Goal: Task Accomplishment & Management: Manage account settings

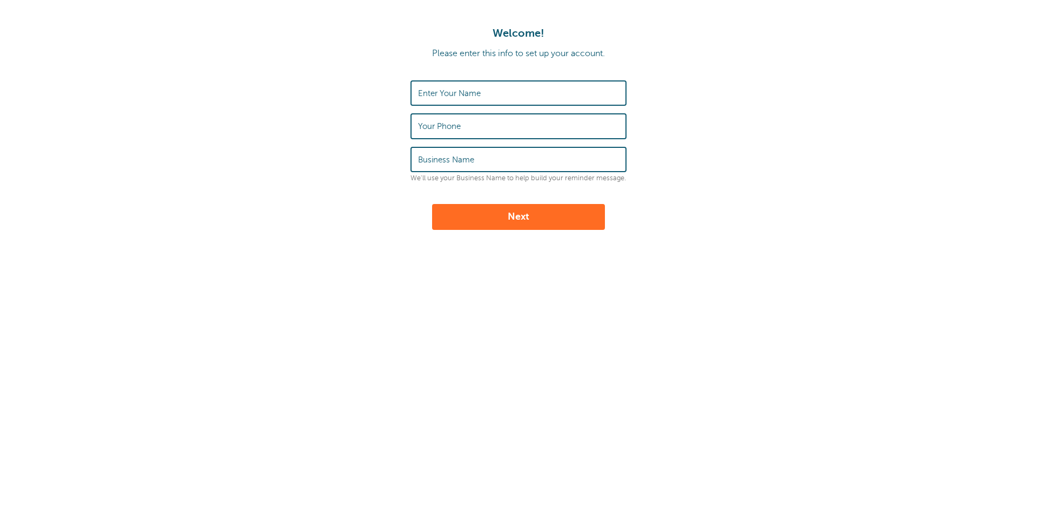
click at [423, 88] on div "Enter Your Name" at bounding box center [518, 92] width 216 height 25
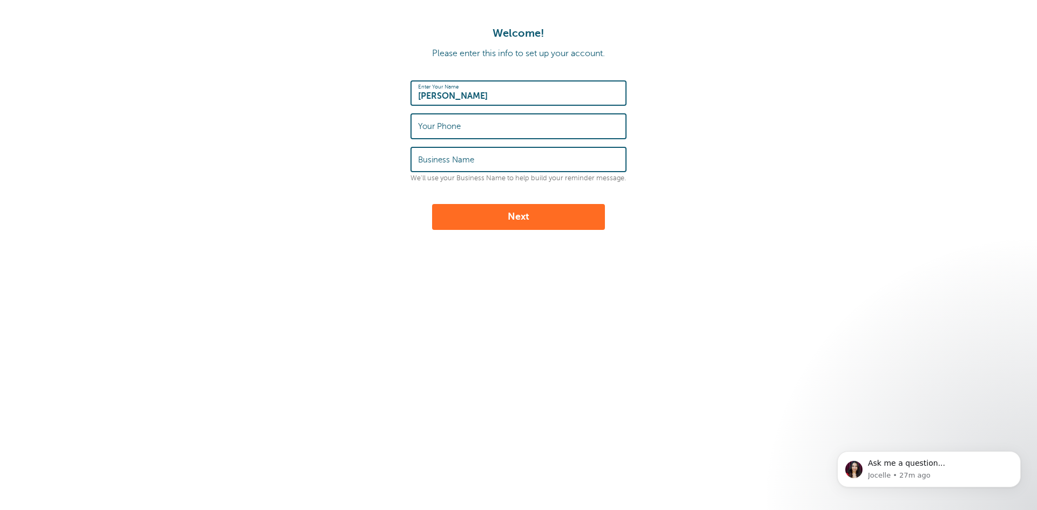
type input "Charles F Williams"
click at [434, 126] on label "Your Phone" at bounding box center [439, 126] width 43 height 10
click at [434, 126] on input "Your Phone" at bounding box center [518, 125] width 201 height 23
type input "8435663544"
click at [436, 158] on label "Business Name" at bounding box center [446, 160] width 56 height 10
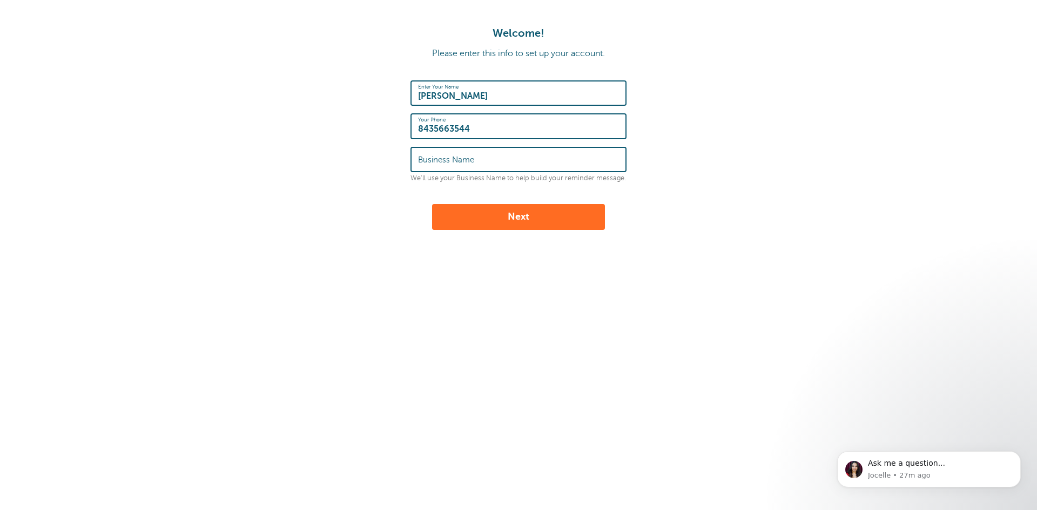
click at [436, 158] on input "Business Name" at bounding box center [518, 159] width 201 height 23
click at [421, 163] on input "Business Name" at bounding box center [518, 159] width 201 height 23
click at [421, 164] on input "Business Name" at bounding box center [518, 159] width 201 height 23
click at [422, 161] on input "Business Name" at bounding box center [518, 159] width 201 height 23
drag, startPoint x: 623, startPoint y: 178, endPoint x: 415, endPoint y: 137, distance: 211.4
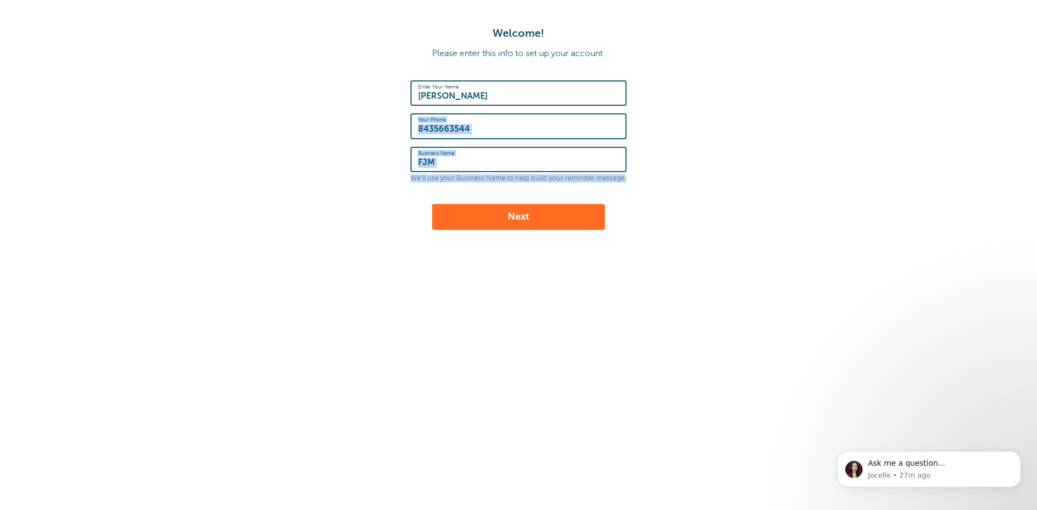
click at [415, 137] on div "Enter Your Name Charles F Williams Your Phone 8435663544 Business Name FJM We'l…" at bounding box center [518, 131] width 216 height 102
copy div "Your Phone Business Name We'll use your Business Name to help build your remind…"
click at [444, 167] on input "FJM" at bounding box center [518, 159] width 201 height 23
drag, startPoint x: 446, startPoint y: 166, endPoint x: 414, endPoint y: 165, distance: 32.4
click at [414, 165] on div "Business Name FJM" at bounding box center [518, 159] width 216 height 25
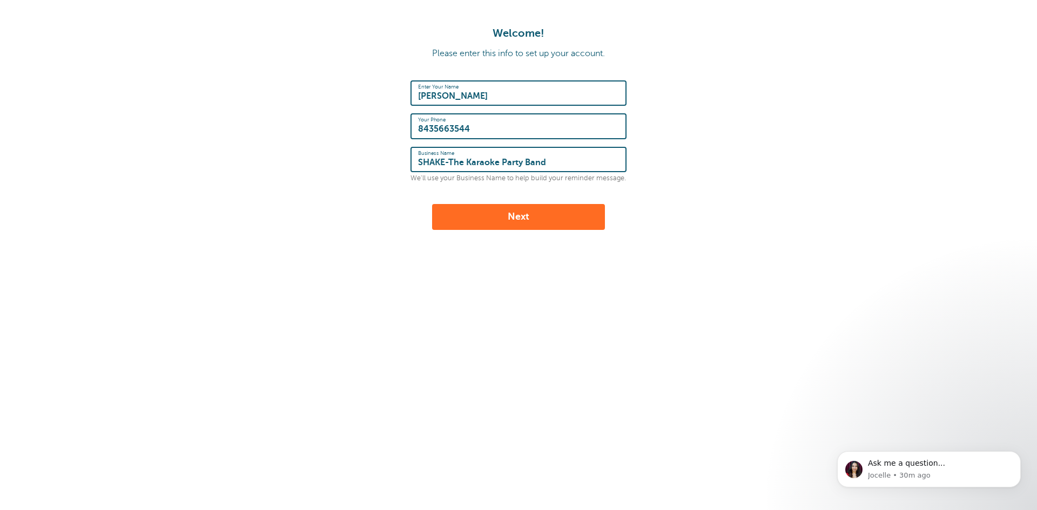
type input "SHAKE-The Karaoke Party Band"
click at [522, 216] on button "Next" at bounding box center [518, 217] width 173 height 26
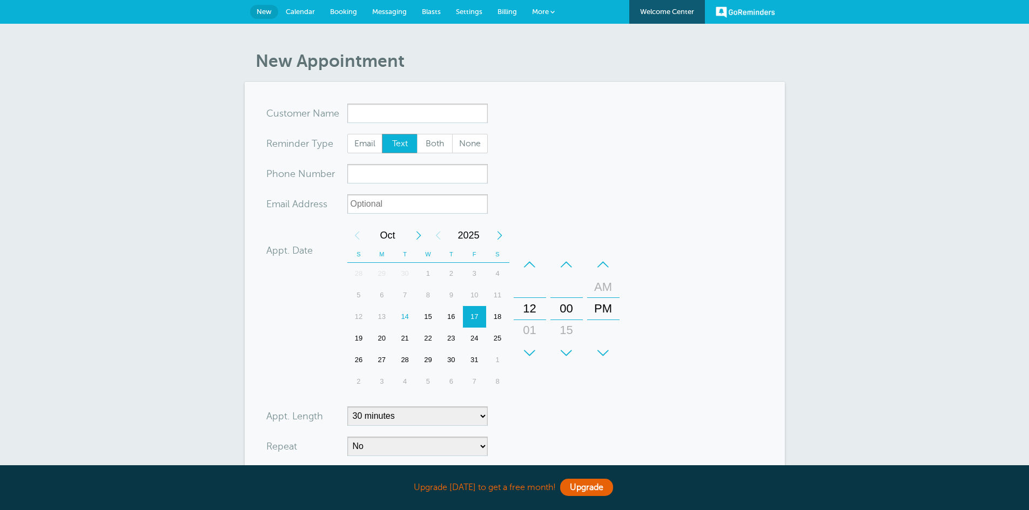
click at [362, 113] on input "x-no-autofill" at bounding box center [417, 113] width 140 height 19
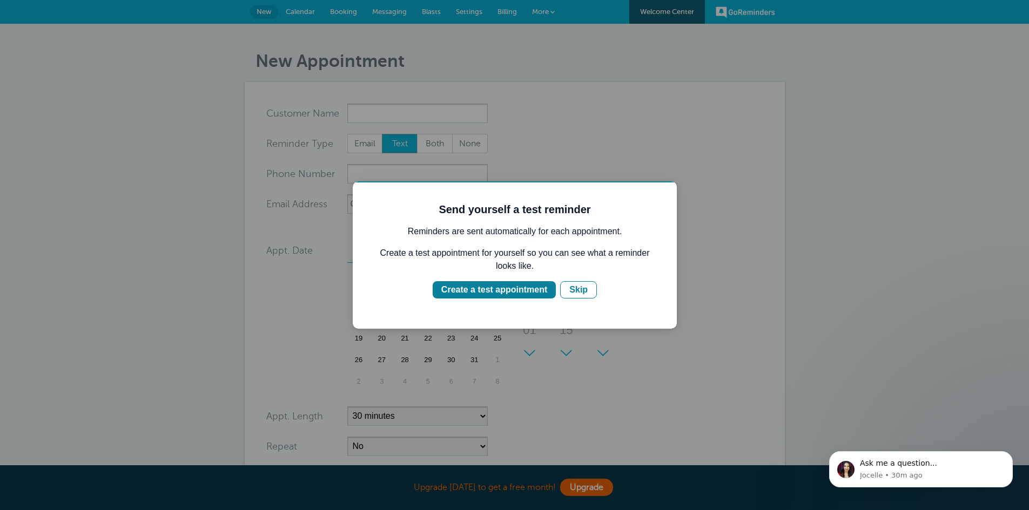
click at [531, 129] on div at bounding box center [514, 255] width 1029 height 510
click at [523, 288] on div "Create a test appointment" at bounding box center [494, 289] width 106 height 13
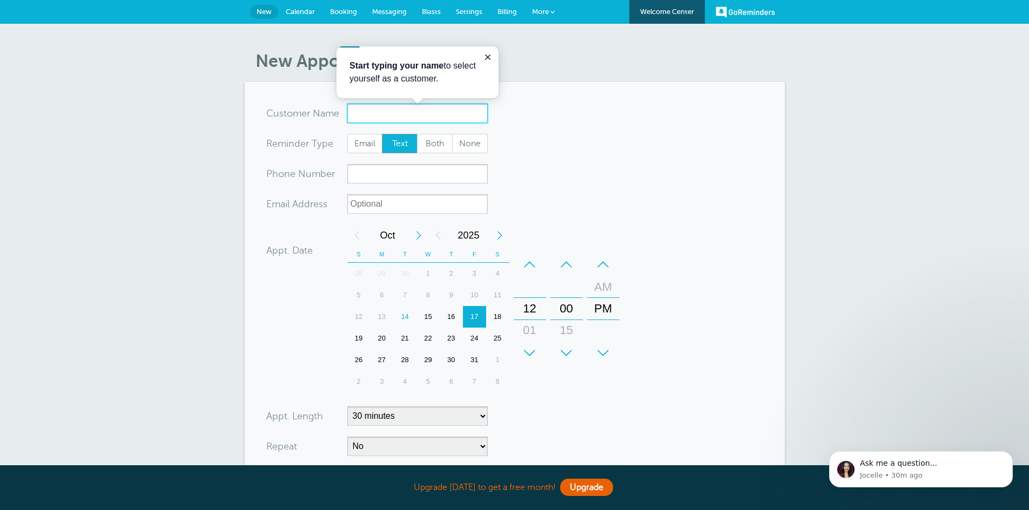
click at [356, 112] on input "x-no-autofill" at bounding box center [417, 113] width 140 height 19
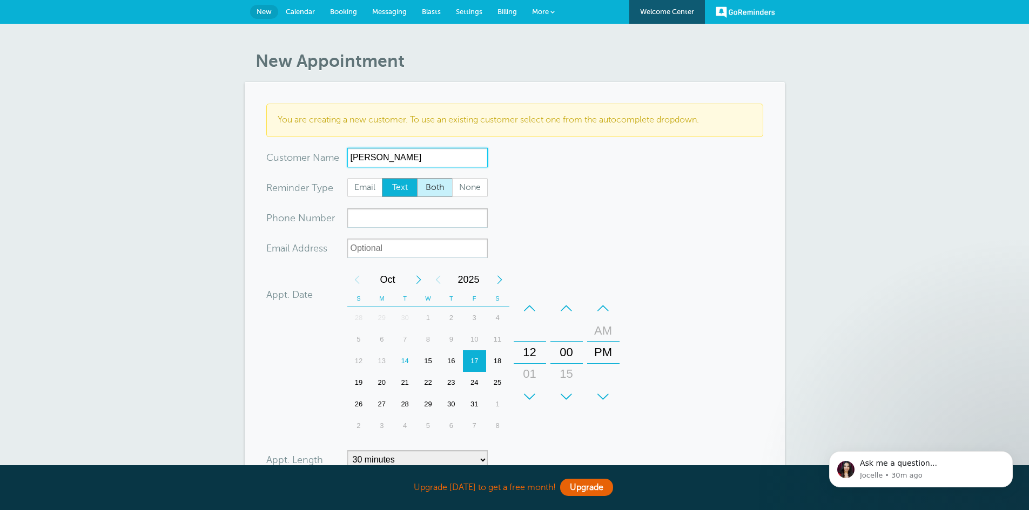
type input "[PERSON_NAME]"
click at [437, 188] on span "Both" at bounding box center [434, 188] width 35 height 18
click at [417, 178] on input "Both" at bounding box center [416, 178] width 1 height 1
radio input "true"
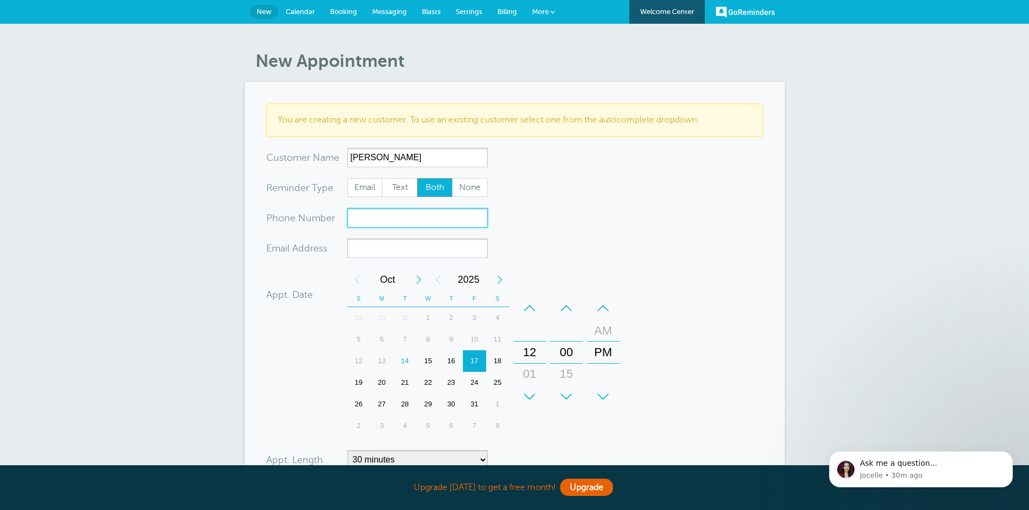
click at [366, 217] on input "xxx-no-autofill" at bounding box center [417, 217] width 140 height 19
type input "8435663544"
click at [357, 247] on input "xx-no-autofill" at bounding box center [417, 248] width 140 height 19
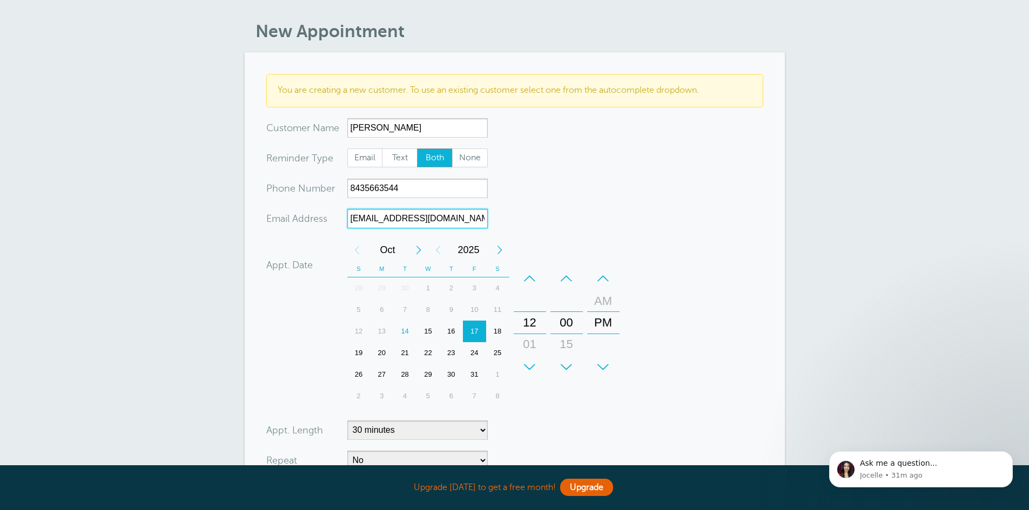
scroll to position [108, 0]
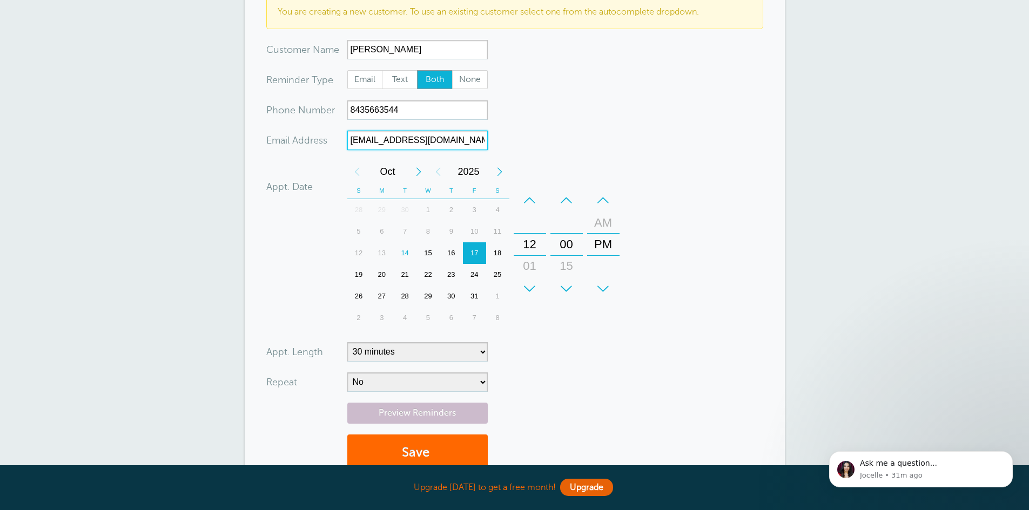
click at [427, 252] on div "15" at bounding box center [427, 253] width 23 height 22
click at [528, 245] on div "12" at bounding box center [530, 245] width 26 height 22
click at [531, 283] on div "+" at bounding box center [529, 289] width 32 height 22
drag, startPoint x: 529, startPoint y: 285, endPoint x: 528, endPoint y: 252, distance: 32.9
click at [528, 252] on div "+ – Hours 12 01 02 03 04 05 06 07 08 09 10 11" at bounding box center [529, 245] width 32 height 110
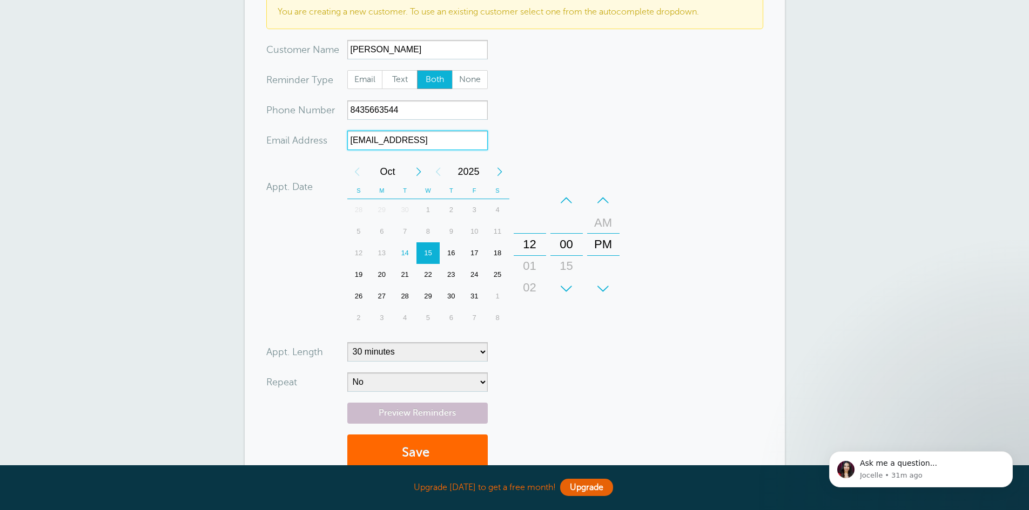
click at [526, 245] on div "12" at bounding box center [530, 245] width 26 height 22
click at [565, 285] on div "+" at bounding box center [566, 289] width 32 height 22
click at [530, 246] on div "12" at bounding box center [530, 245] width 26 height 22
click at [532, 244] on div "12" at bounding box center [530, 245] width 26 height 22
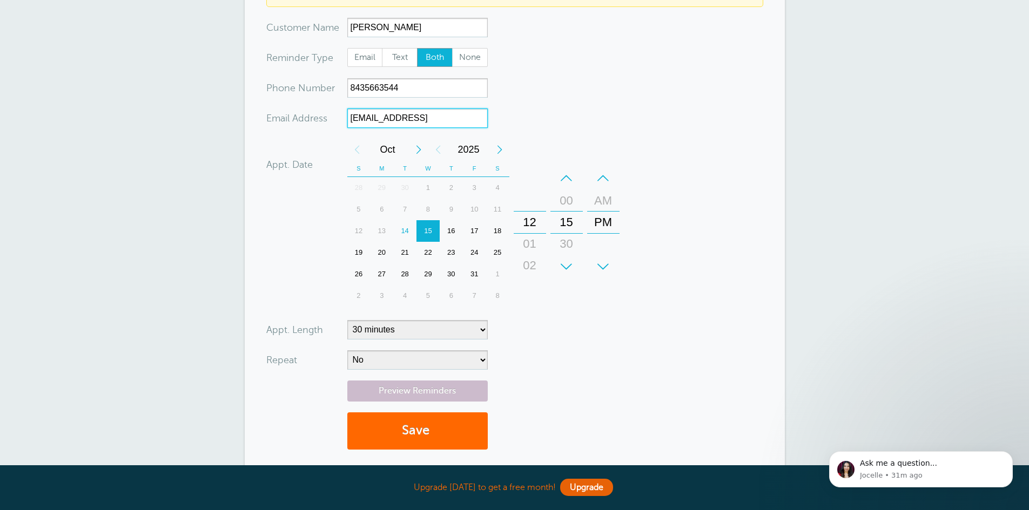
scroll to position [104, 0]
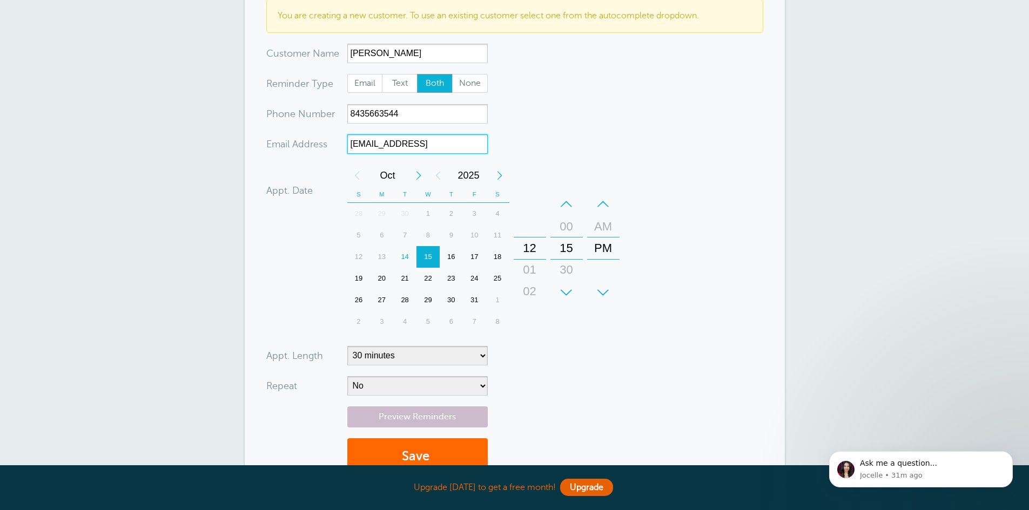
type input "ntmsports@gmail.com77"
click at [479, 354] on select "5 minutes 10 minutes 15 minutes 20 minutes 25 minutes 30 minutes 35 minutes 40 …" at bounding box center [417, 355] width 140 height 19
select select "240"
click at [347, 346] on select "5 minutes 10 minutes 15 minutes 20 minutes 25 minutes 30 minutes 35 minutes 40 …" at bounding box center [417, 355] width 140 height 19
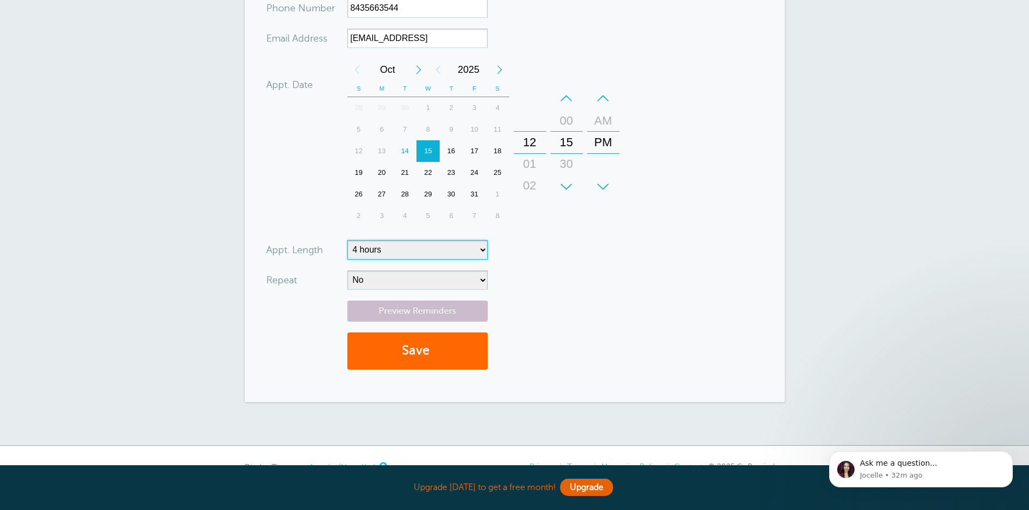
scroll to position [158, 0]
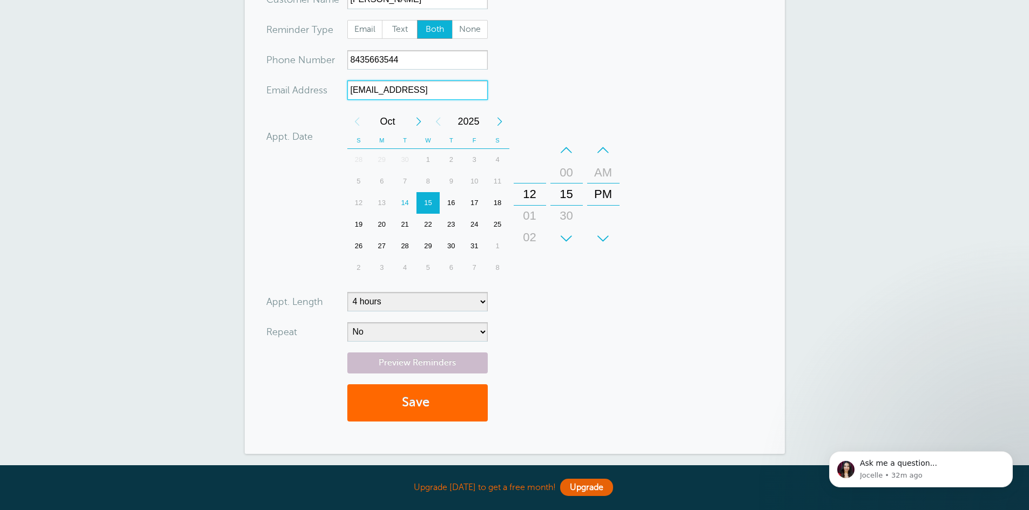
drag, startPoint x: 451, startPoint y: 90, endPoint x: 436, endPoint y: 92, distance: 14.7
click at [436, 92] on input "ntmsports@gmail.com77" at bounding box center [417, 89] width 140 height 19
click at [525, 212] on div "01" at bounding box center [530, 216] width 26 height 22
click at [532, 213] on div "02" at bounding box center [530, 216] width 26 height 22
click at [532, 218] on div "03" at bounding box center [530, 216] width 26 height 22
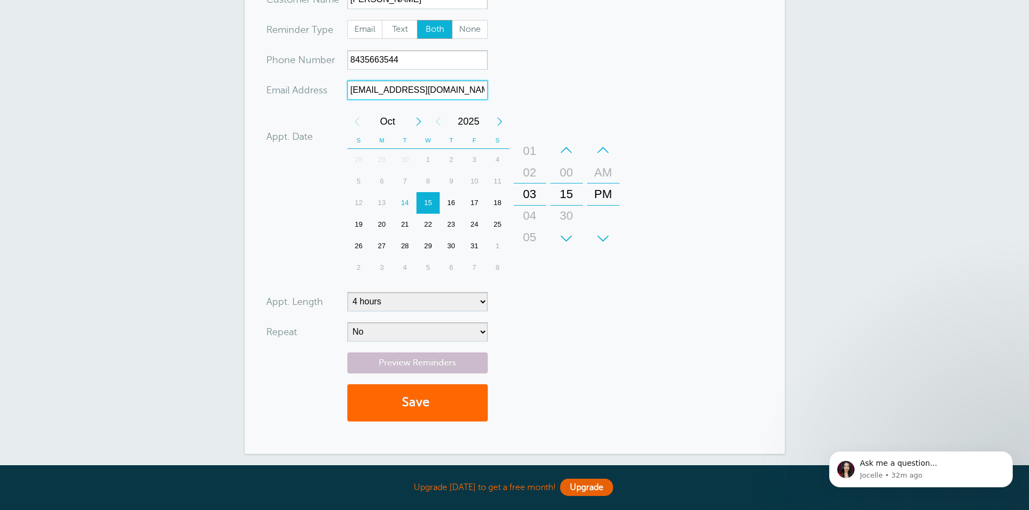
click at [533, 217] on div "04" at bounding box center [530, 216] width 26 height 22
click at [534, 217] on div "05" at bounding box center [530, 216] width 26 height 22
click at [534, 217] on div "06" at bounding box center [530, 216] width 26 height 22
click at [534, 217] on div "07" at bounding box center [530, 216] width 26 height 22
click at [533, 192] on div "07" at bounding box center [530, 195] width 26 height 22
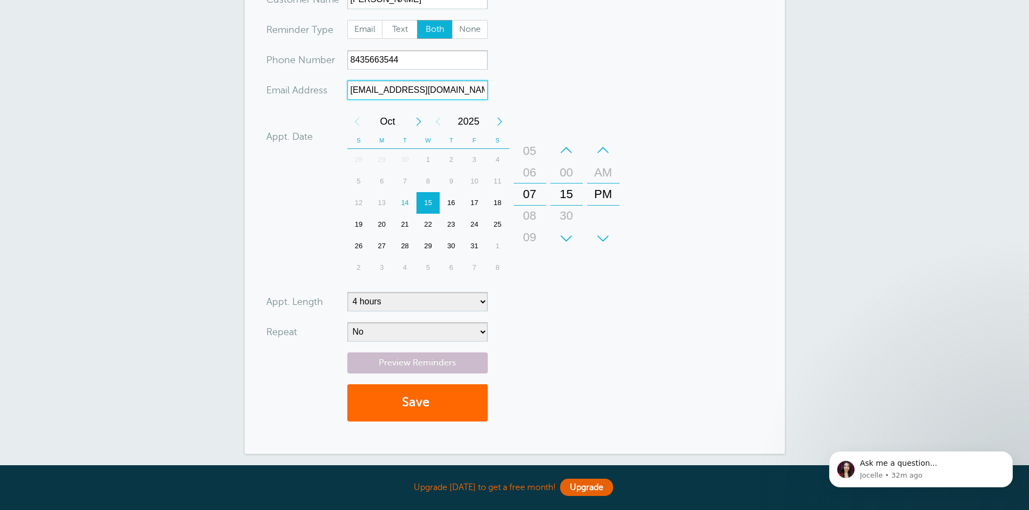
click at [526, 193] on div "07" at bounding box center [530, 195] width 26 height 22
click at [535, 215] on div "08" at bounding box center [530, 216] width 26 height 22
click at [569, 194] on div "15" at bounding box center [566, 195] width 26 height 22
click at [568, 171] on div "00" at bounding box center [566, 173] width 26 height 22
type input "ntmsports@gmail.com"
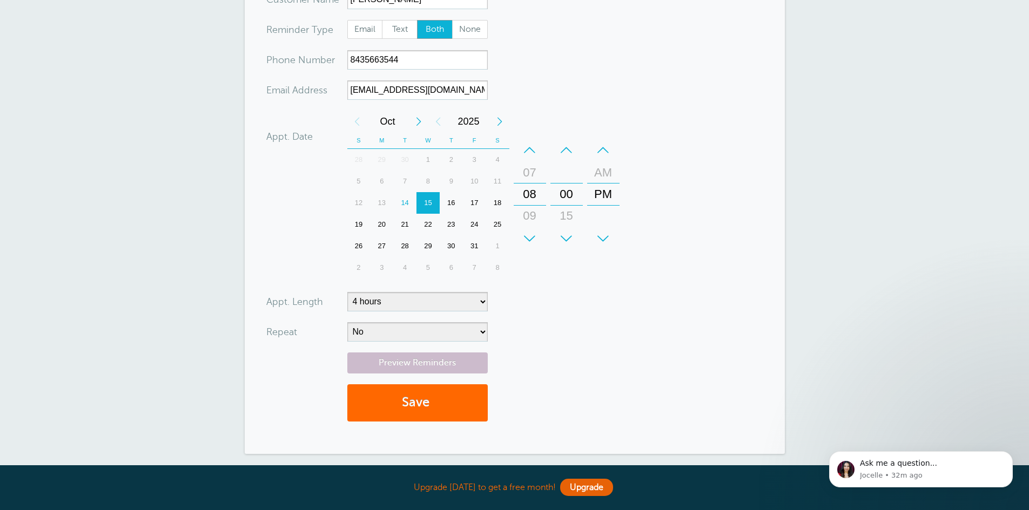
click at [667, 340] on form "You are creating a new customer. To use an existing customer select one from th…" at bounding box center [514, 188] width 497 height 486
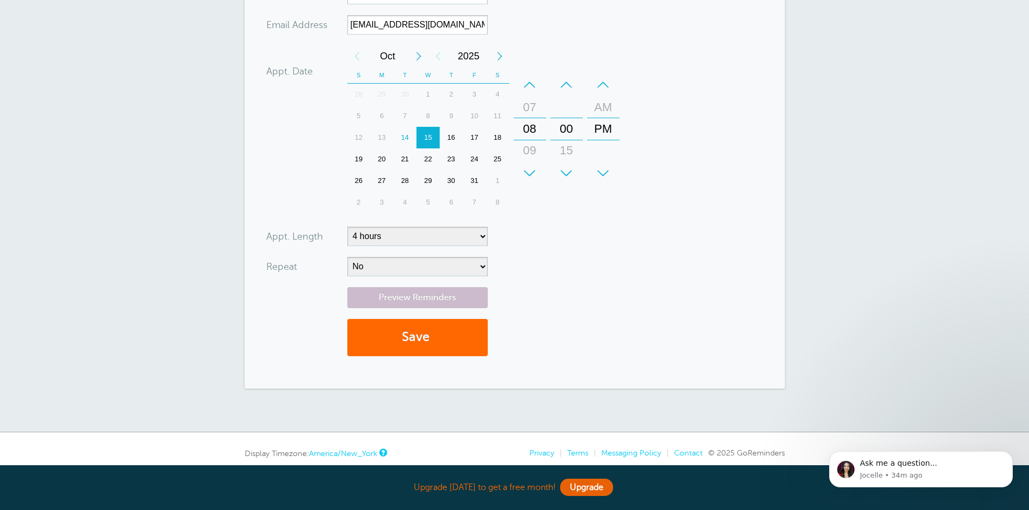
scroll to position [266, 0]
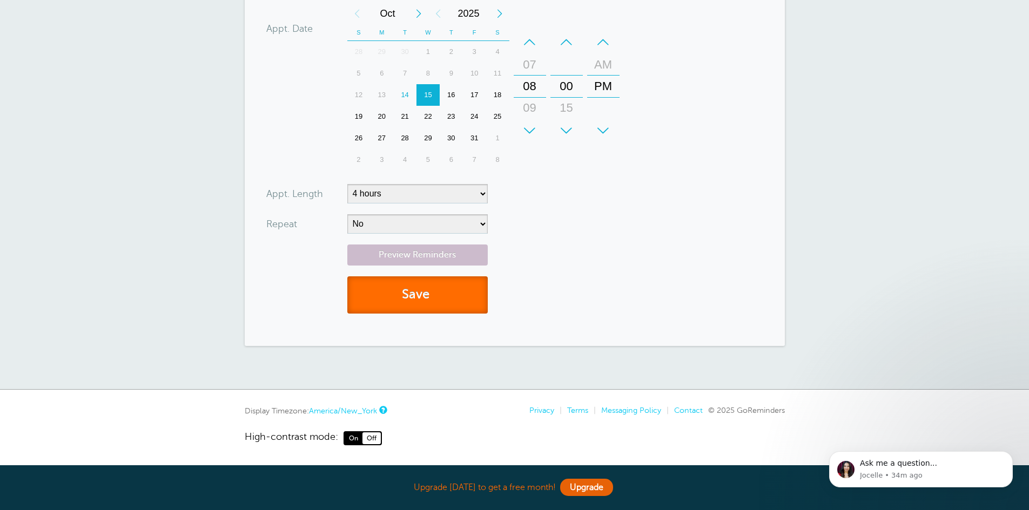
click at [417, 299] on button "Save" at bounding box center [417, 294] width 140 height 37
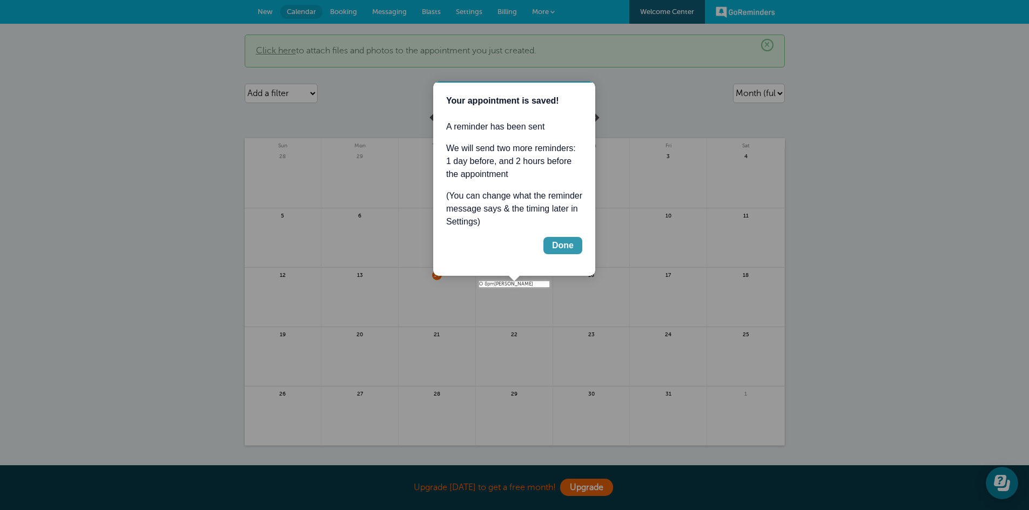
click at [565, 246] on div "Done" at bounding box center [563, 245] width 22 height 13
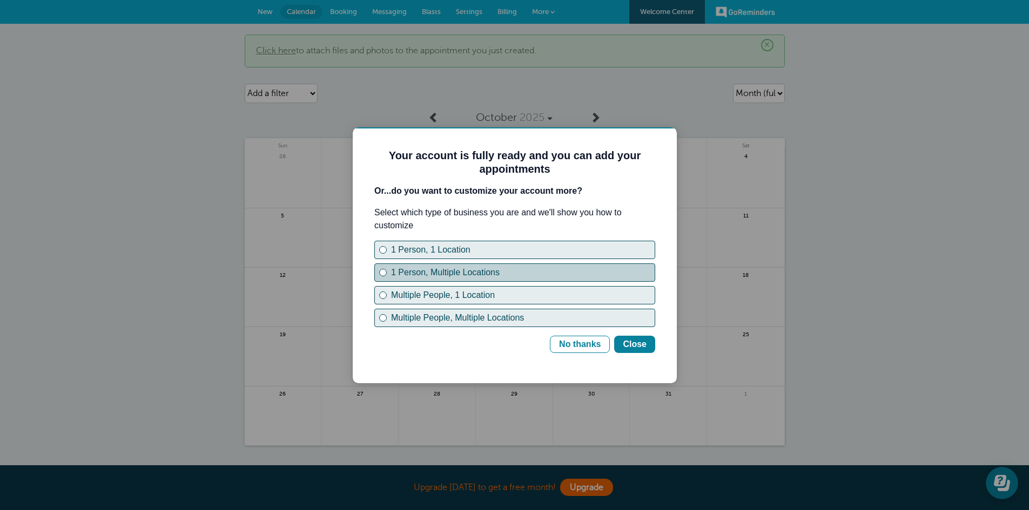
click at [405, 273] on div "1 Person, Multiple Locations" at bounding box center [522, 272] width 263 height 13
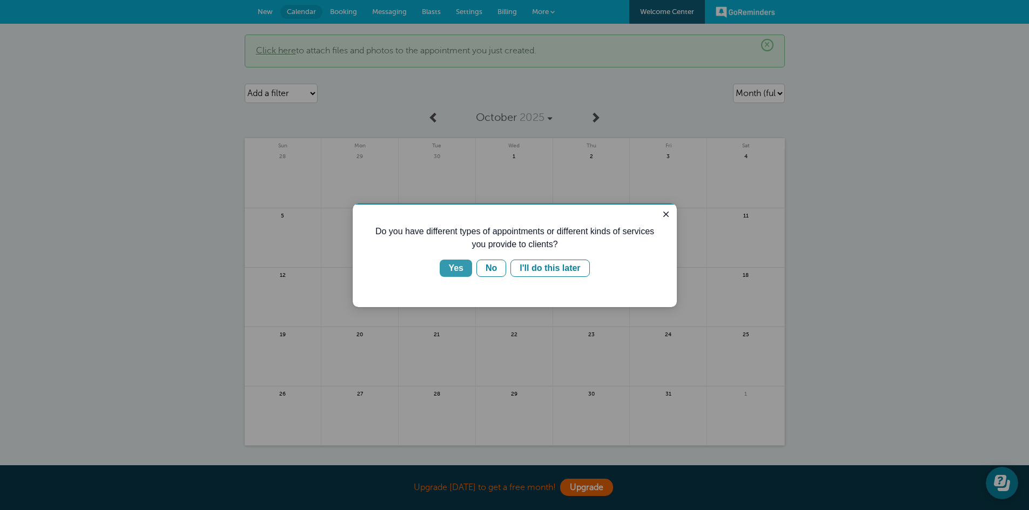
click at [455, 268] on div "Yes" at bounding box center [455, 268] width 15 height 13
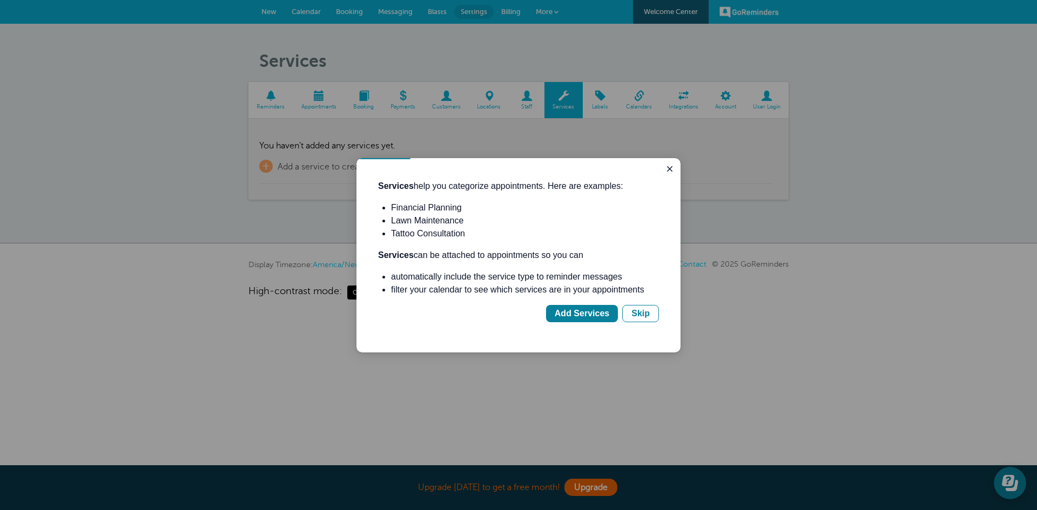
click at [620, 241] on div "Services help you categorize appointments. Here are examples: Financial Plannin…" at bounding box center [518, 251] width 281 height 143
click at [640, 315] on div "Skip" at bounding box center [640, 313] width 18 height 13
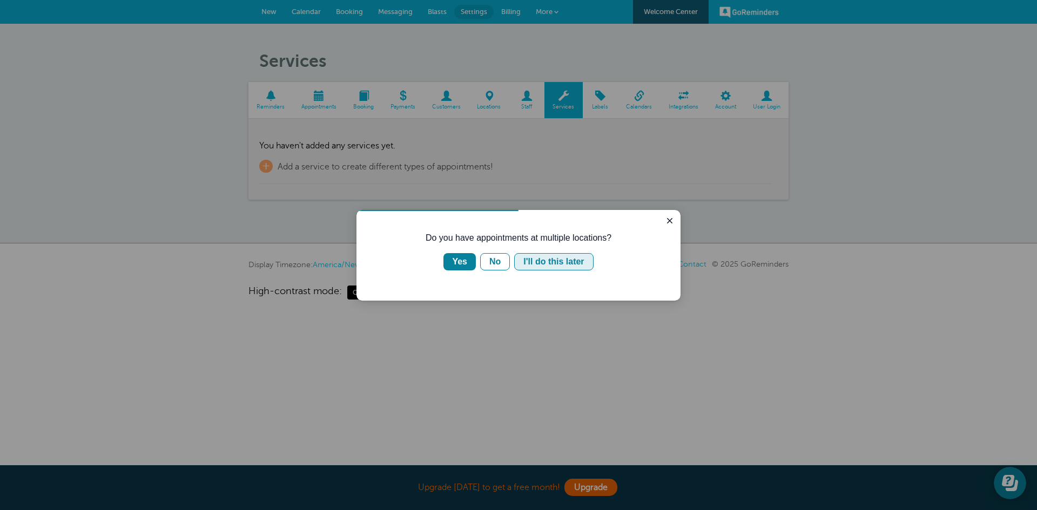
click at [557, 261] on div "I'll do this later" at bounding box center [553, 261] width 60 height 13
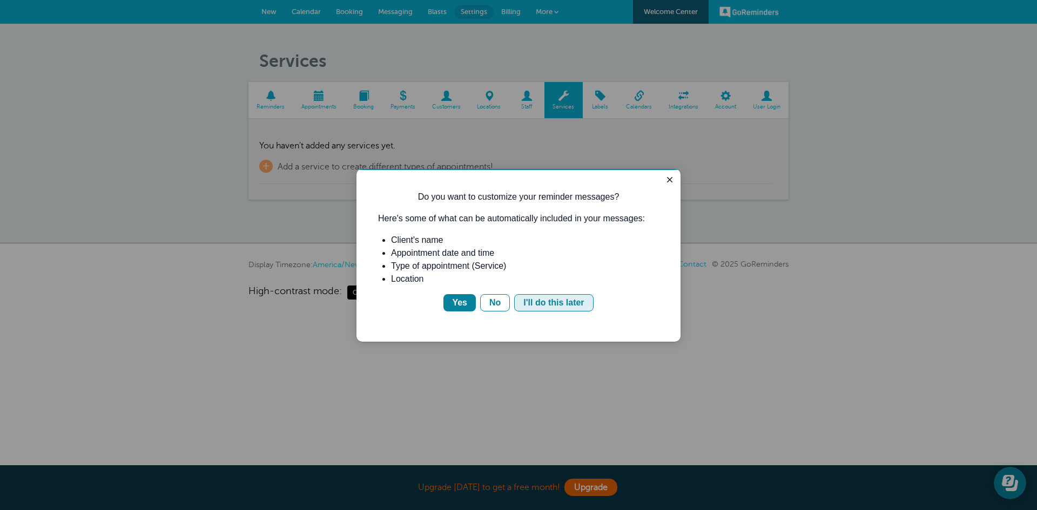
click at [555, 302] on div "I'll do this later" at bounding box center [553, 302] width 60 height 13
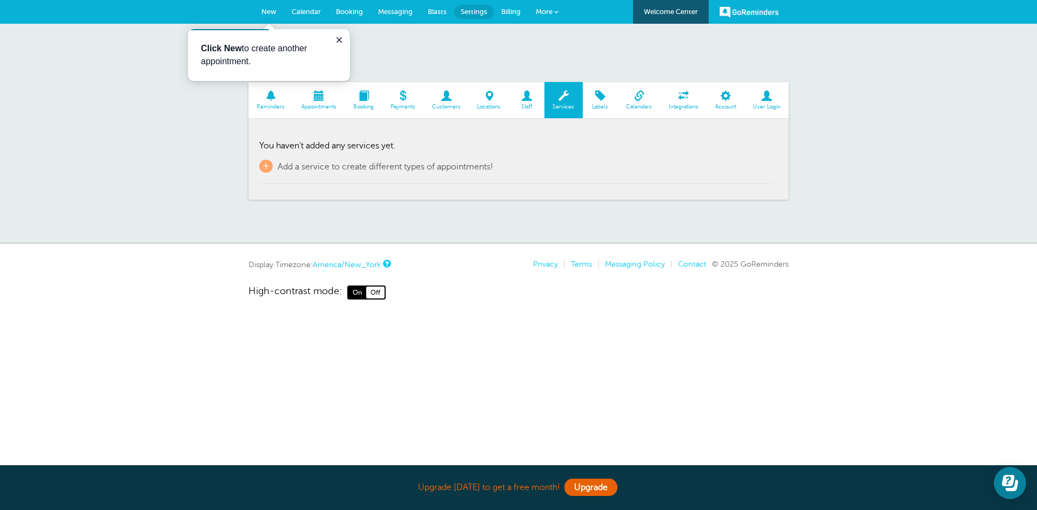
click at [309, 12] on span "Calendar" at bounding box center [306, 12] width 29 height 8
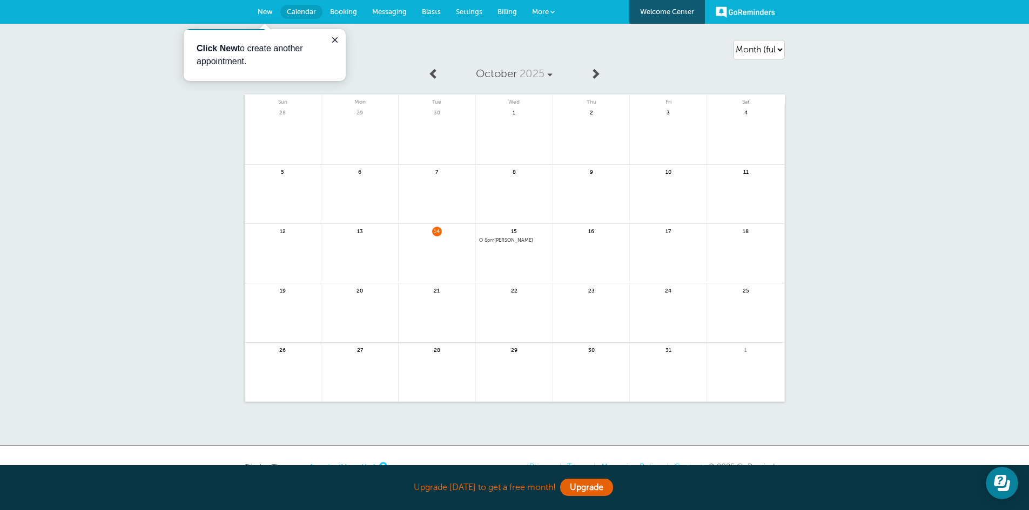
click at [391, 10] on span "Messaging" at bounding box center [389, 12] width 35 height 8
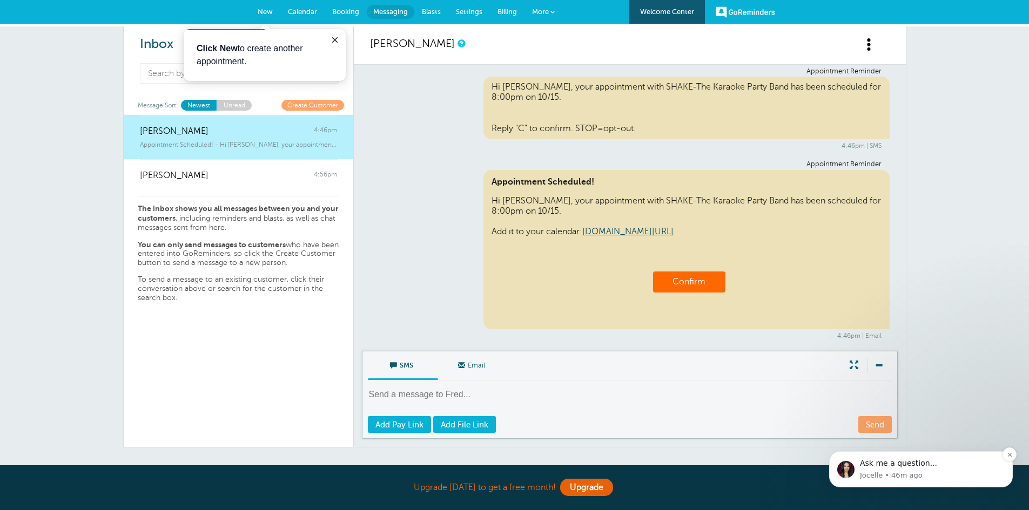
click at [903, 472] on p "Jocelle • 46m ago" at bounding box center [932, 476] width 145 height 10
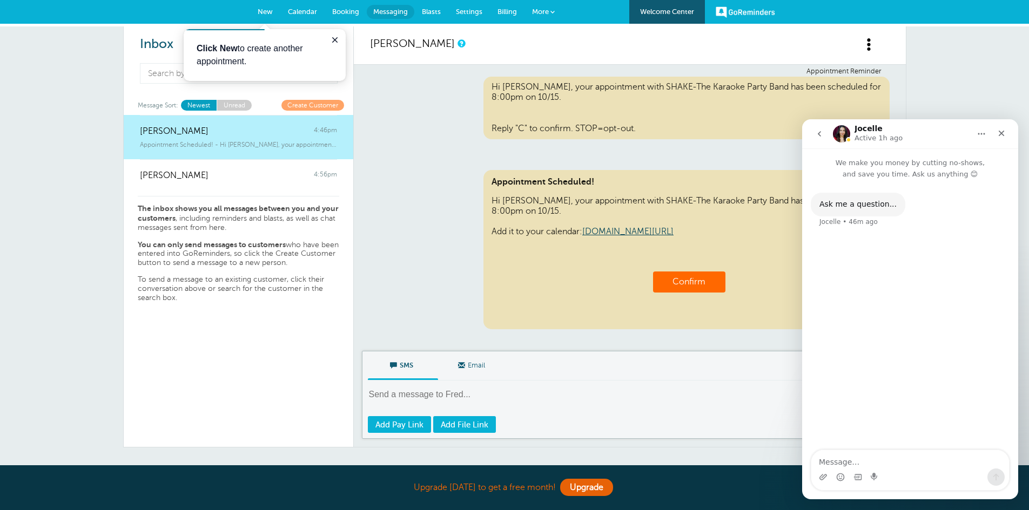
drag, startPoint x: 818, startPoint y: 461, endPoint x: 866, endPoint y: 475, distance: 50.2
click at [819, 461] on textarea "Message…" at bounding box center [910, 459] width 198 height 18
drag, startPoint x: 851, startPoint y: 463, endPoint x: 811, endPoint y: 468, distance: 40.2
click at [811, 468] on textarea "Created" at bounding box center [910, 459] width 198 height 18
type textarea "We have created"
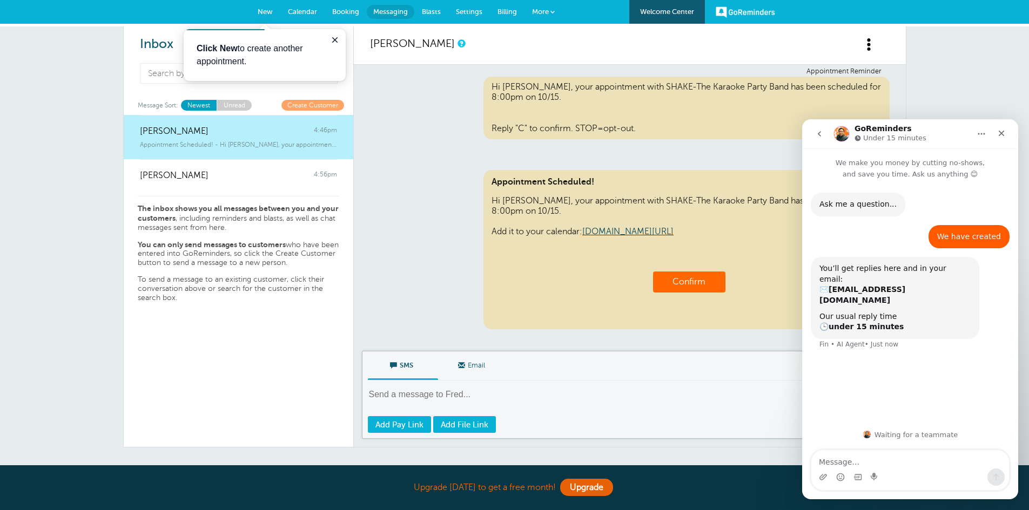
click at [826, 465] on textarea "Message…" at bounding box center [910, 459] width 198 height 18
click at [928, 461] on textarea "We have created an appointment" at bounding box center [910, 459] width 198 height 18
click at [932, 461] on textarea "We have created an appointment" at bounding box center [910, 459] width 198 height 18
type textarea "We have created an appointment...sent email and text to me...both have arrived"
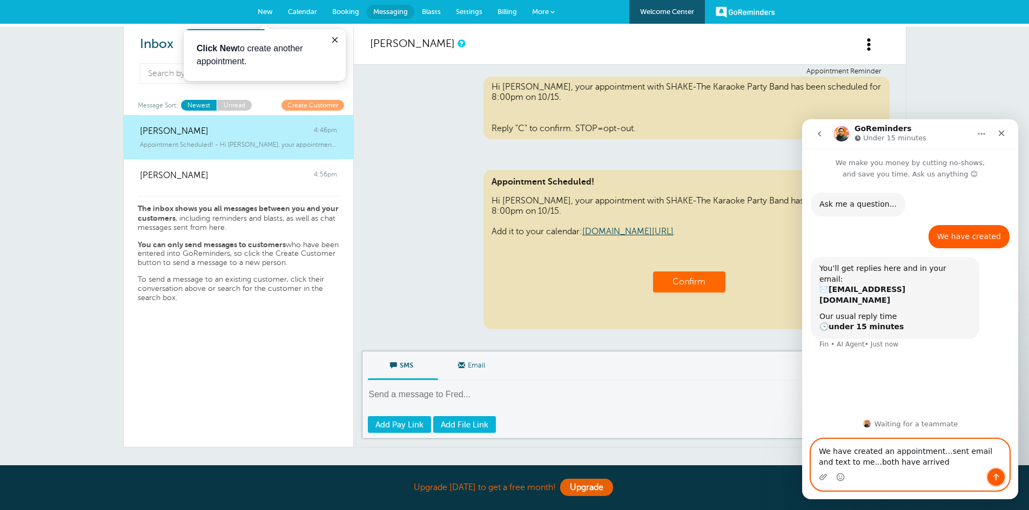
click at [998, 477] on icon "Send a message…" at bounding box center [995, 477] width 9 height 9
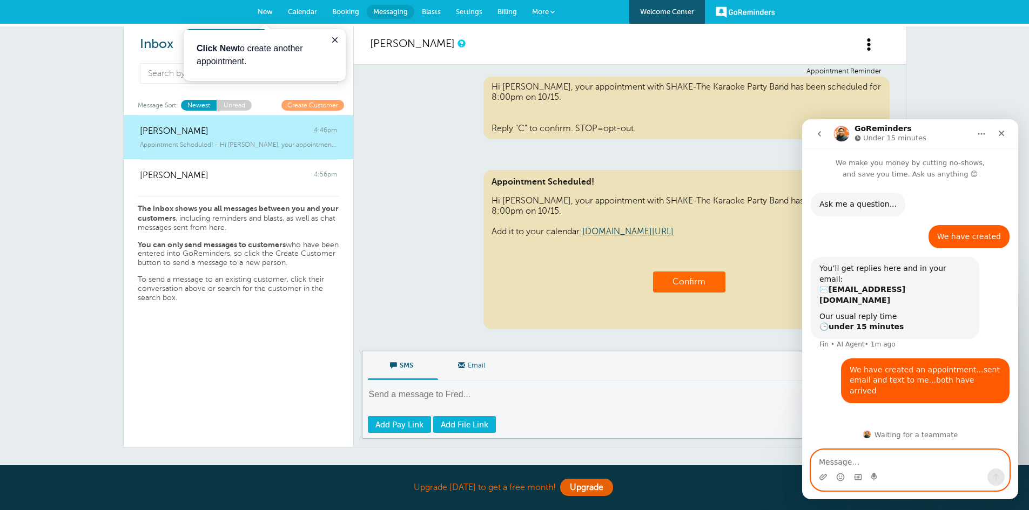
click at [859, 463] on textarea "Message…" at bounding box center [910, 459] width 198 height 18
click at [867, 464] on textarea "Message…" at bounding box center [910, 459] width 198 height 18
click at [432, 8] on span "Blasts" at bounding box center [431, 12] width 19 height 8
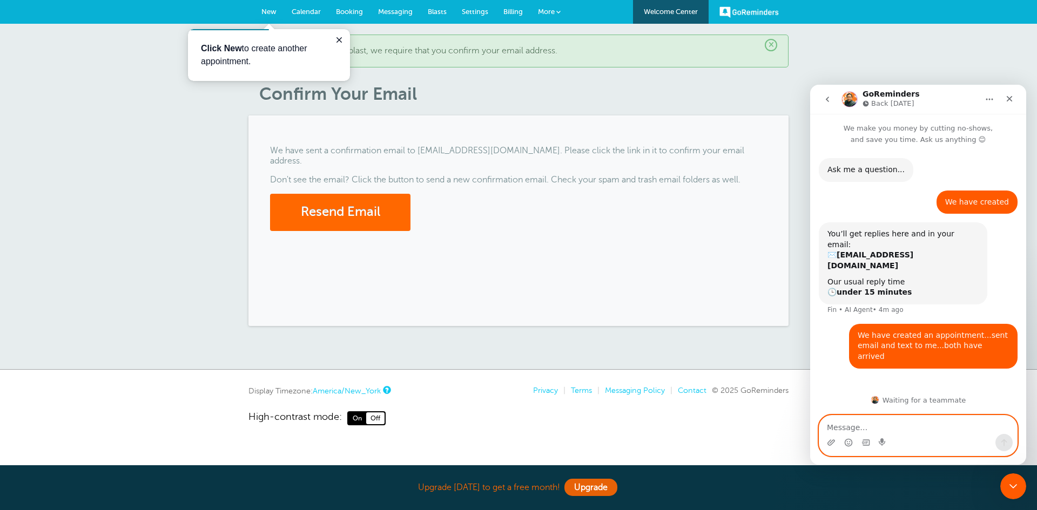
click at [848, 423] on textarea "Message…" at bounding box center [918, 425] width 198 height 18
type textarea "E"
type textarea "Is anyone online?"
click at [1006, 438] on icon "Send a message…" at bounding box center [1003, 442] width 9 height 9
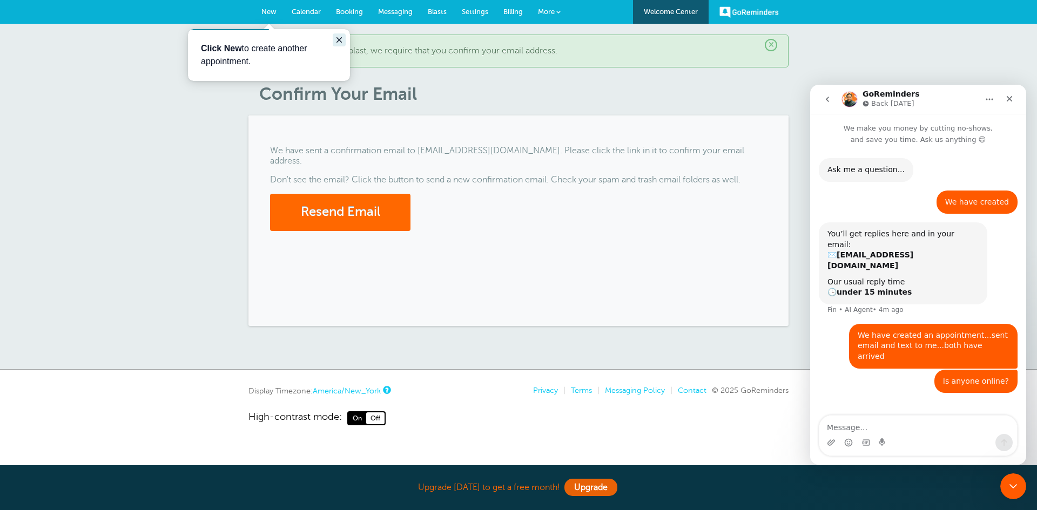
click at [338, 35] on button "Close guide" at bounding box center [339, 39] width 13 height 13
click at [556, 11] on link "More" at bounding box center [549, 12] width 38 height 24
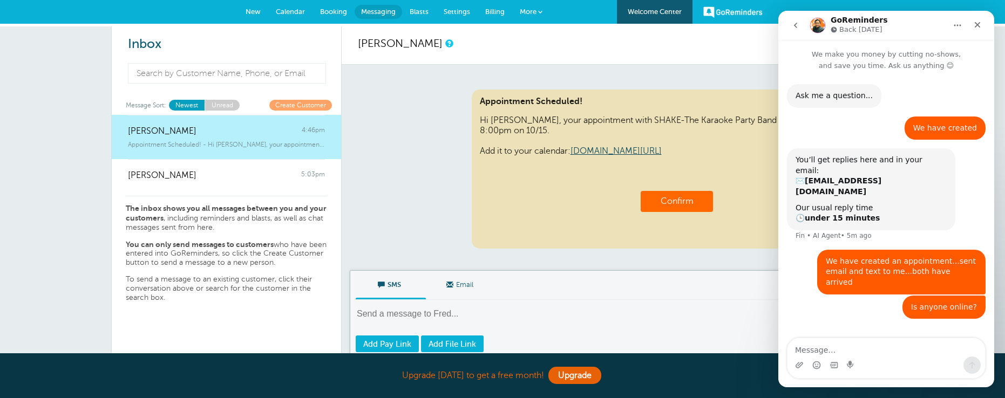
click at [712, 329] on textarea at bounding box center [619, 321] width 526 height 26
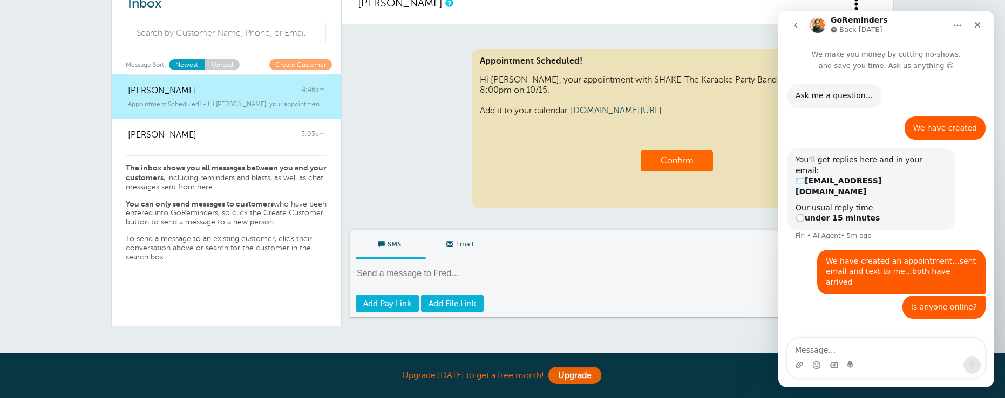
scroll to position [45, 0]
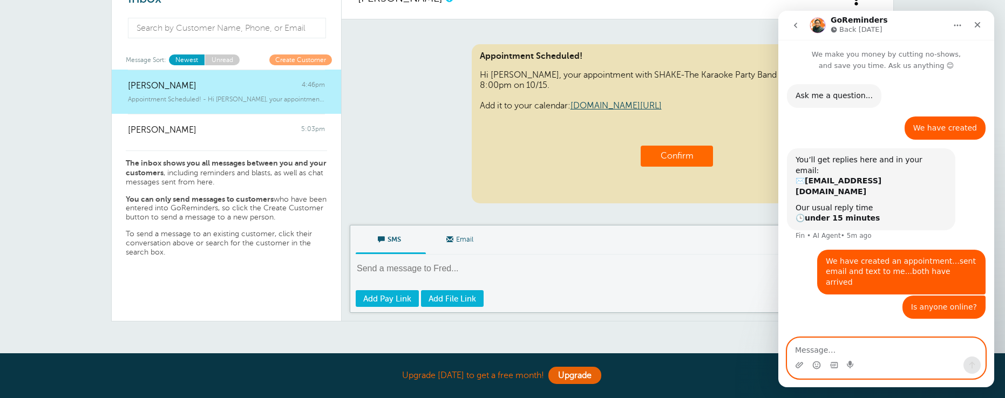
click at [870, 344] on textarea "Message…" at bounding box center [887, 348] width 198 height 18
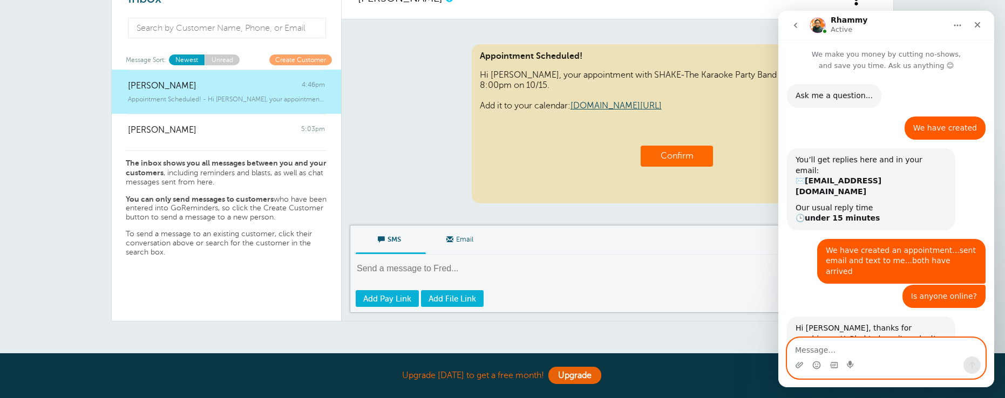
scroll to position [25, 0]
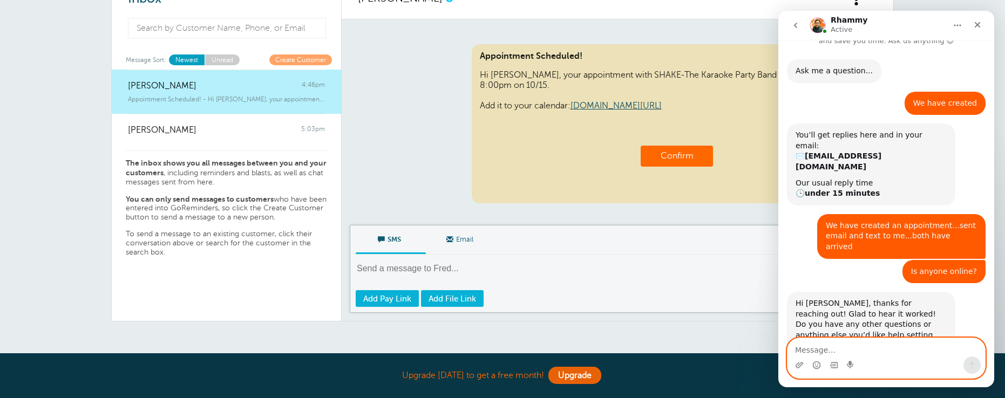
click at [806, 350] on textarea "Message…" at bounding box center [887, 348] width 198 height 18
type textarea "D"
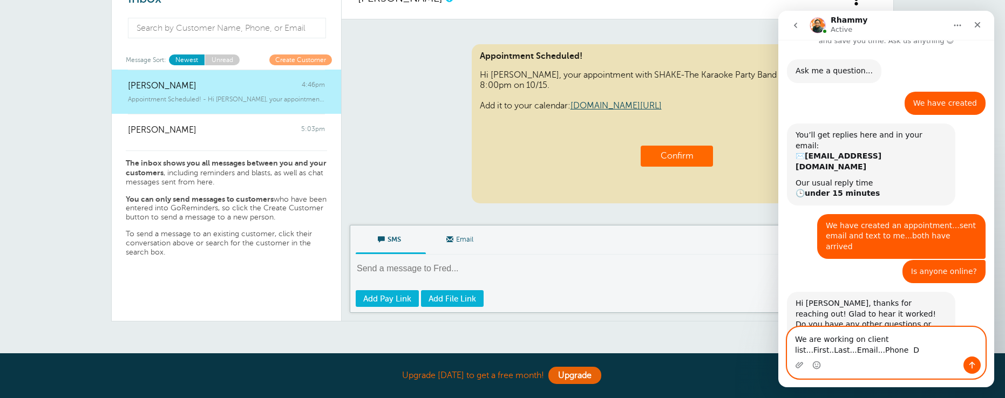
scroll to position [36, 0]
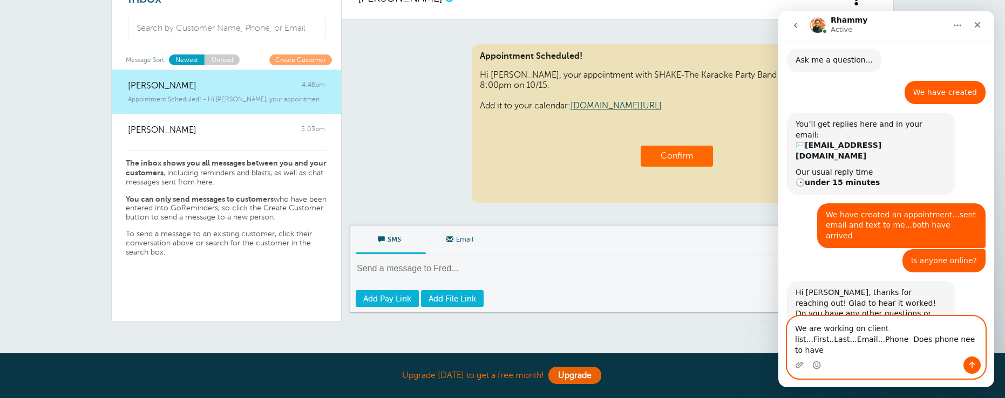
click at [849, 351] on textarea "We are working on client list...First..Last...Email...Phone Does phone nee to h…" at bounding box center [887, 337] width 198 height 40
click at [890, 351] on textarea "We are working on client list...First..Last...Email...Phone Does phone need to …" at bounding box center [887, 337] width 198 height 40
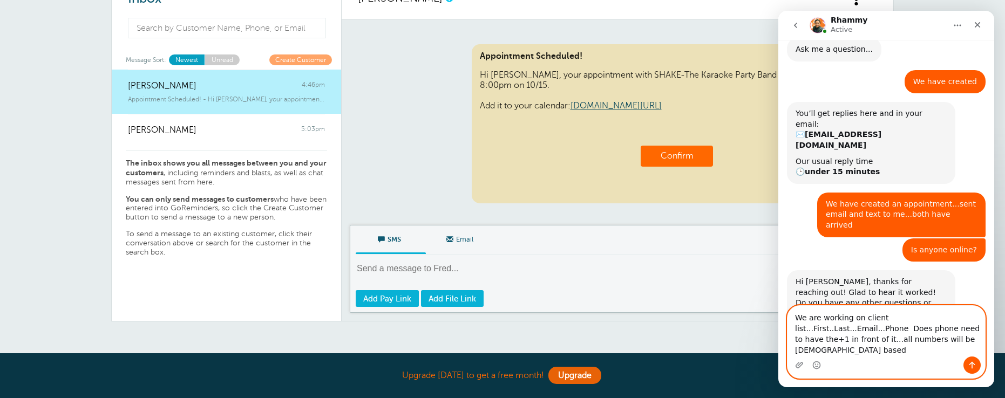
type textarea "We are working on client list...First..Last...Email...Phone Does phone need to …"
click at [975, 364] on icon "Send a message…" at bounding box center [972, 365] width 9 height 9
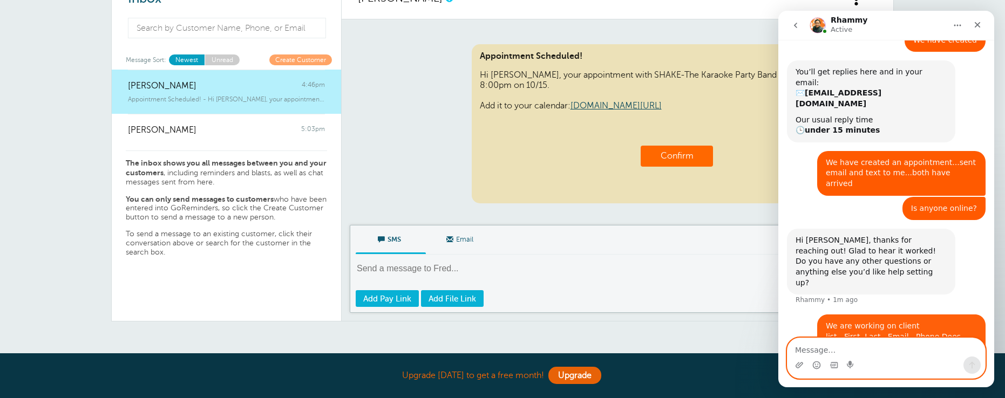
scroll to position [89, 0]
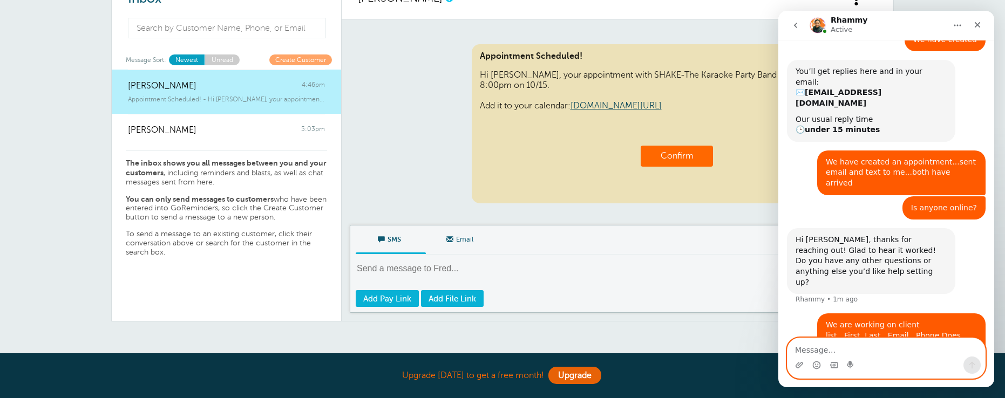
click at [839, 348] on textarea "Message…" at bounding box center [887, 348] width 198 height 18
type textarea "Using CSV file format"
click at [969, 361] on button "Send a message…" at bounding box center [972, 365] width 17 height 17
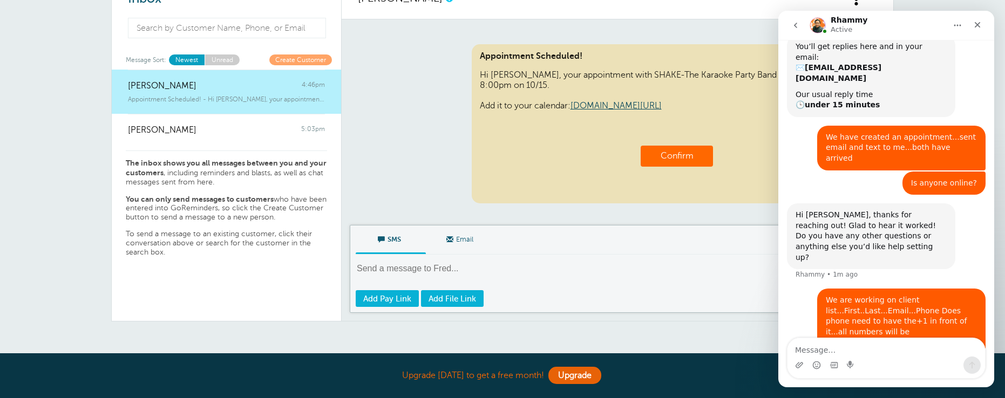
click at [820, 289] on div "We are working on client list...First..Last...Email...Phone Does phone need to …" at bounding box center [901, 322] width 168 height 66
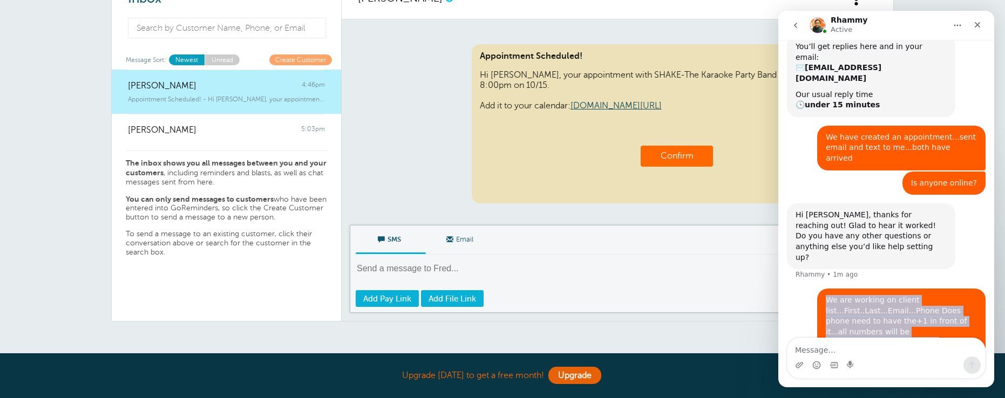
drag, startPoint x: 824, startPoint y: 259, endPoint x: 922, endPoint y: 298, distance: 104.7
click at [922, 298] on div "We are working on client list...First..Last...Email...Phone Does phone need to …" at bounding box center [901, 322] width 168 height 66
copy div "We are working on client list...First..Last...Email...Phone Does phone need to …"
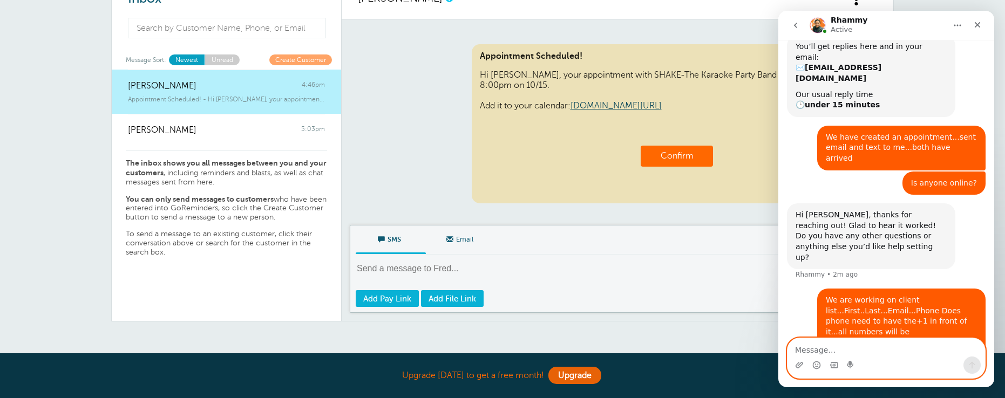
click at [816, 350] on textarea "Message…" at bounding box center [887, 348] width 198 height 18
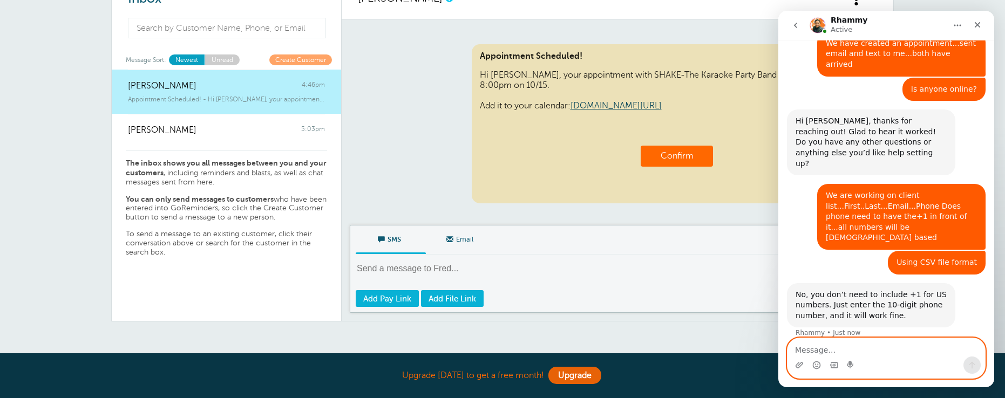
scroll to position [208, 0]
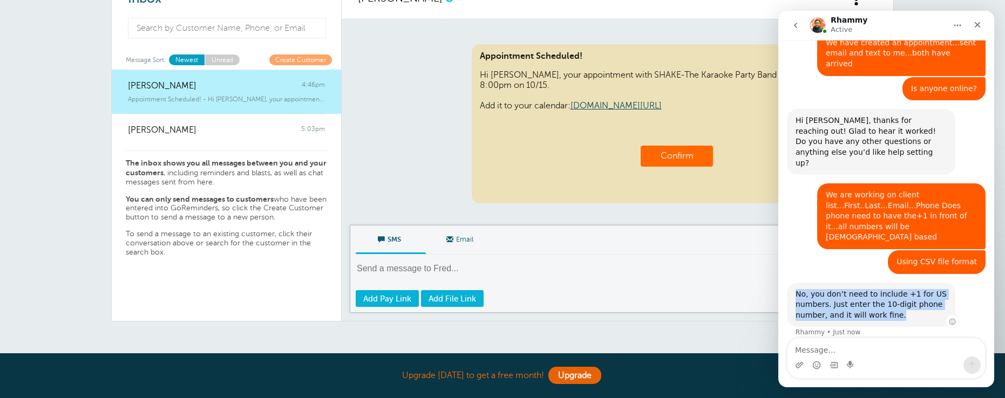
drag, startPoint x: 794, startPoint y: 239, endPoint x: 916, endPoint y: 262, distance: 124.1
click at [916, 283] on div "No, you don’t need to include +1 for US numbers. Just enter the 10-digit phone …" at bounding box center [871, 305] width 168 height 45
copy div "No, you don’t need to include +1 for US numbers. Just enter the 10-digit phone …"
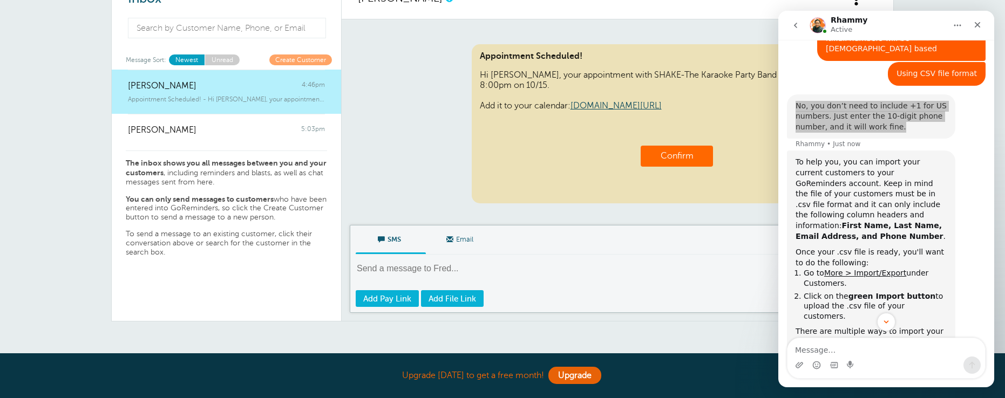
scroll to position [450, 0]
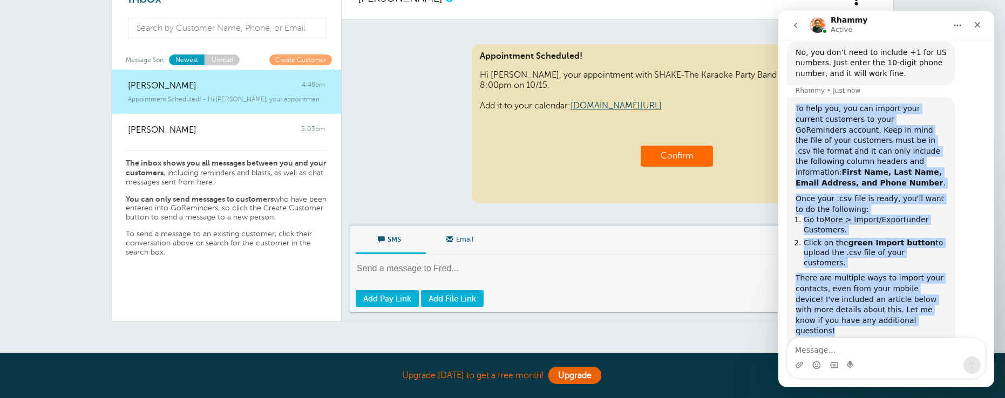
drag, startPoint x: 796, startPoint y: 56, endPoint x: 896, endPoint y: 251, distance: 219.5
click at [896, 251] on div "To help you, you can import your current customers to your GoReminders account.…" at bounding box center [871, 249] width 151 height 290
copy div "To help you, you can import your current customers to your GoReminders account.…"
click at [878, 364] on span "You don't have to manually enter your customers, save a ton of…" at bounding box center [869, 374] width 125 height 20
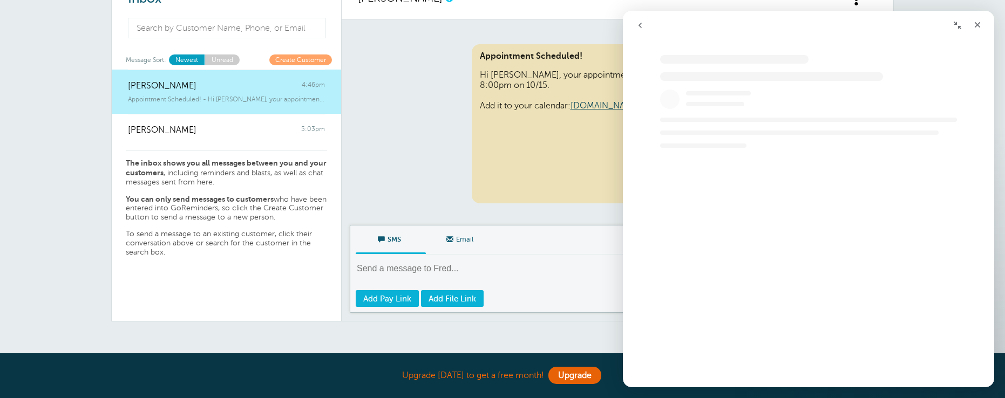
scroll to position [0, 0]
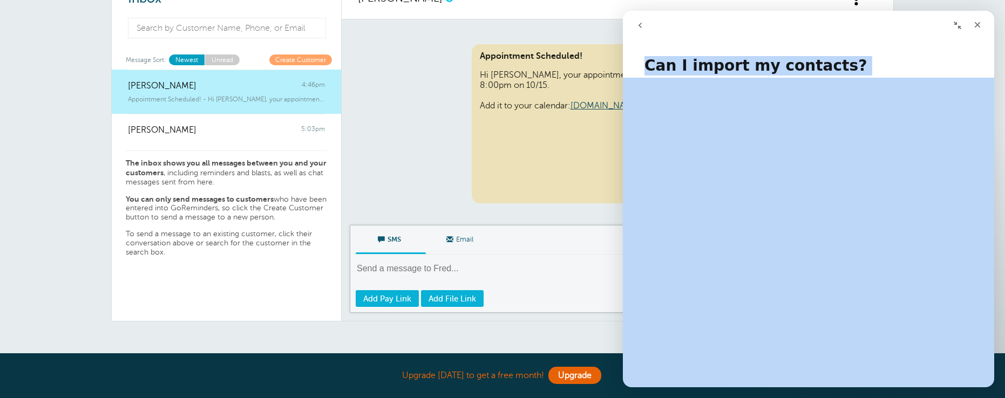
drag, startPoint x: 641, startPoint y: 61, endPoint x: 812, endPoint y: 310, distance: 302.2
click at [812, 310] on div "Can I import my contacts? Did this answer your question? 😞 😐 😃 Open in help cen…" at bounding box center [808, 216] width 371 height 342
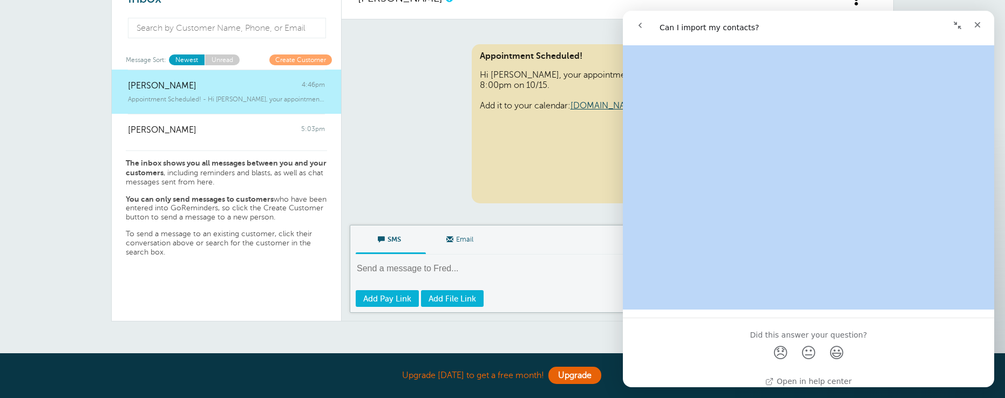
scroll to position [898, 0]
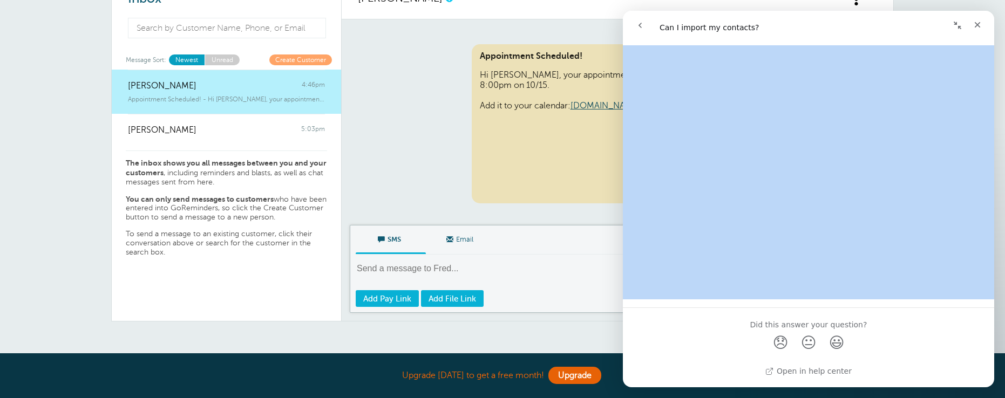
copy h1 "Can I import my contacts?"
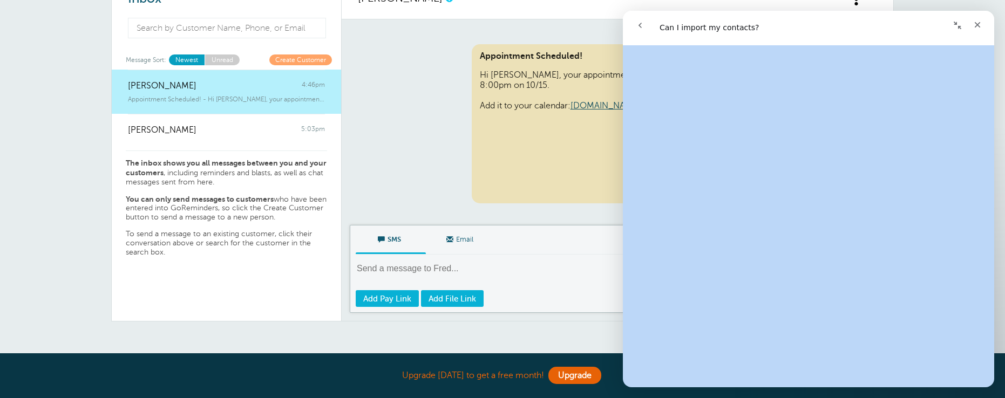
scroll to position [232, 0]
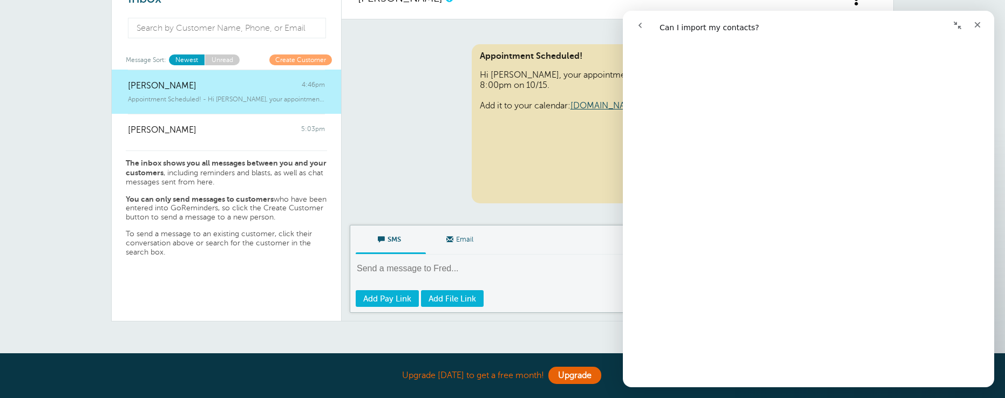
drag, startPoint x: 823, startPoint y: 19, endPoint x: 900, endPoint y: 33, distance: 78.5
click at [995, 32] on html "Can I import my contacts? Can I import my contacts? Did this answer your questi…" at bounding box center [808, 199] width 371 height 377
drag, startPoint x: 991, startPoint y: 102, endPoint x: 1620, endPoint y: 186, distance: 634.7
click at [975, 24] on icon "Close" at bounding box center [977, 25] width 9 height 9
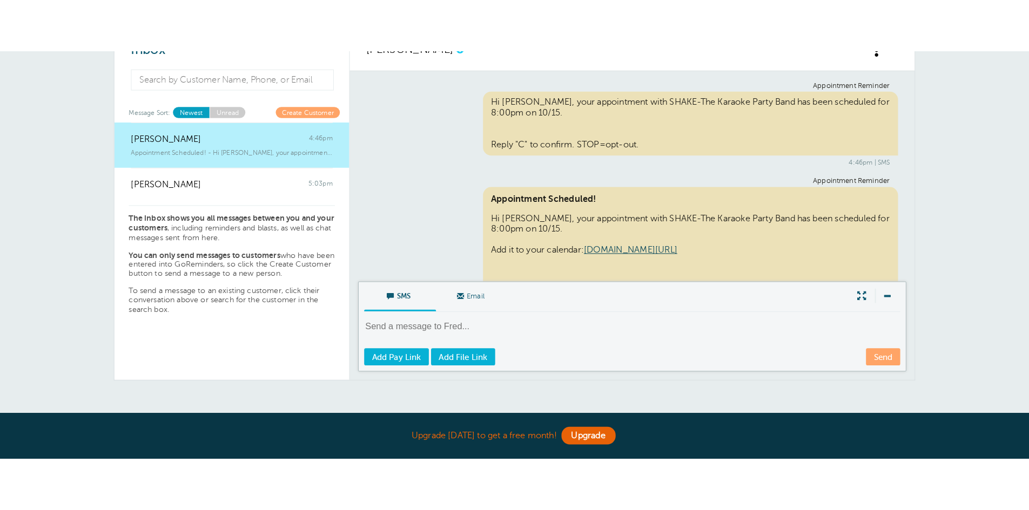
scroll to position [21, 0]
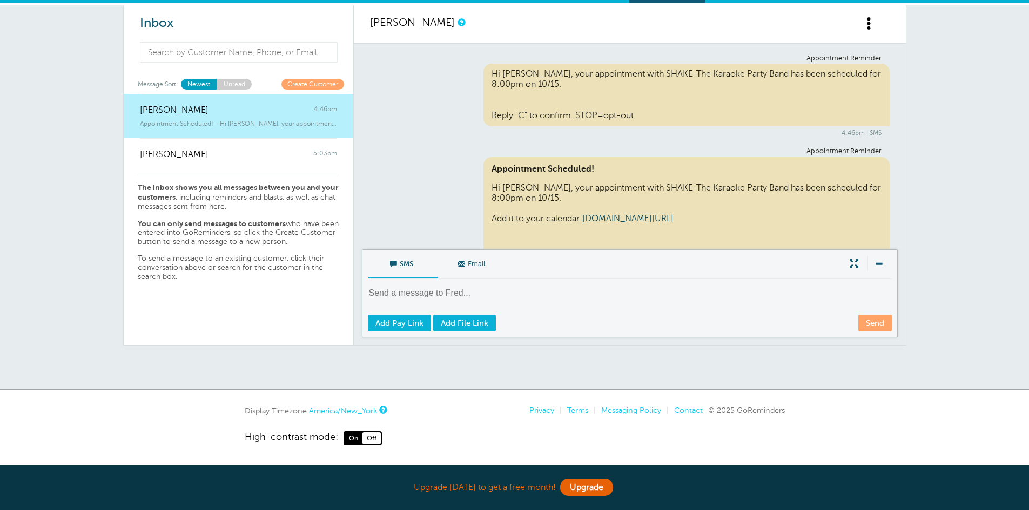
click at [45, 80] on div "Inbox Message Sort: Newest Unread Create Customer Fred Williams 4:46pm Appointm…" at bounding box center [514, 197] width 1029 height 384
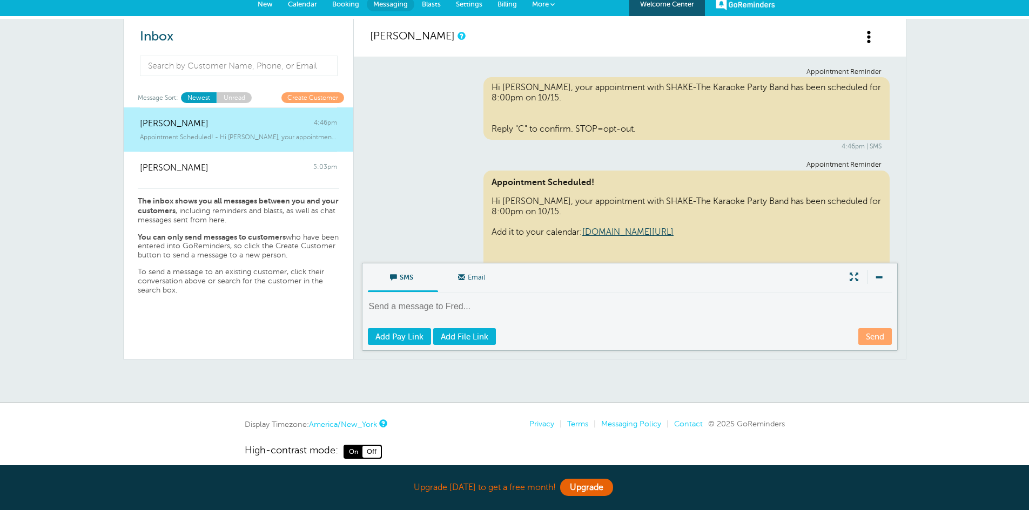
scroll to position [0, 0]
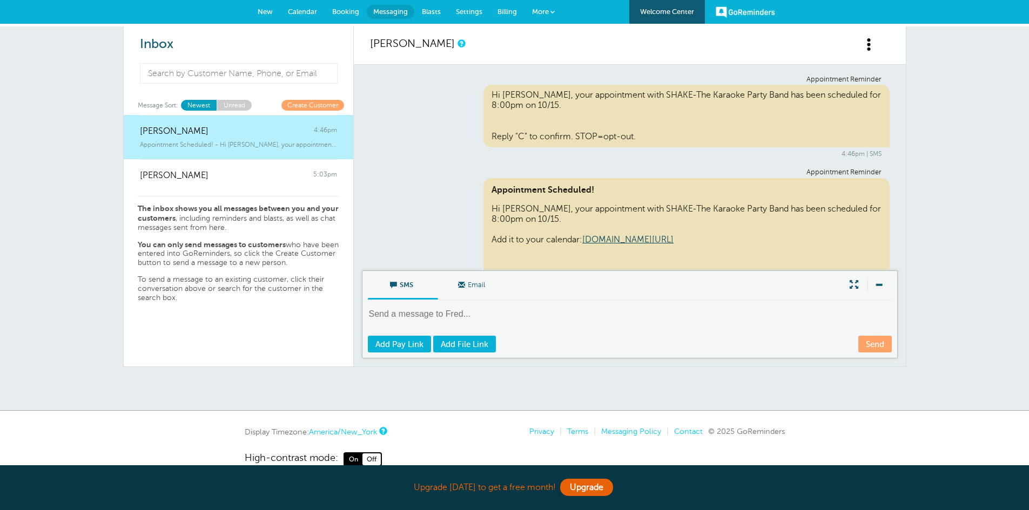
click at [388, 10] on span "Messaging" at bounding box center [390, 12] width 35 height 8
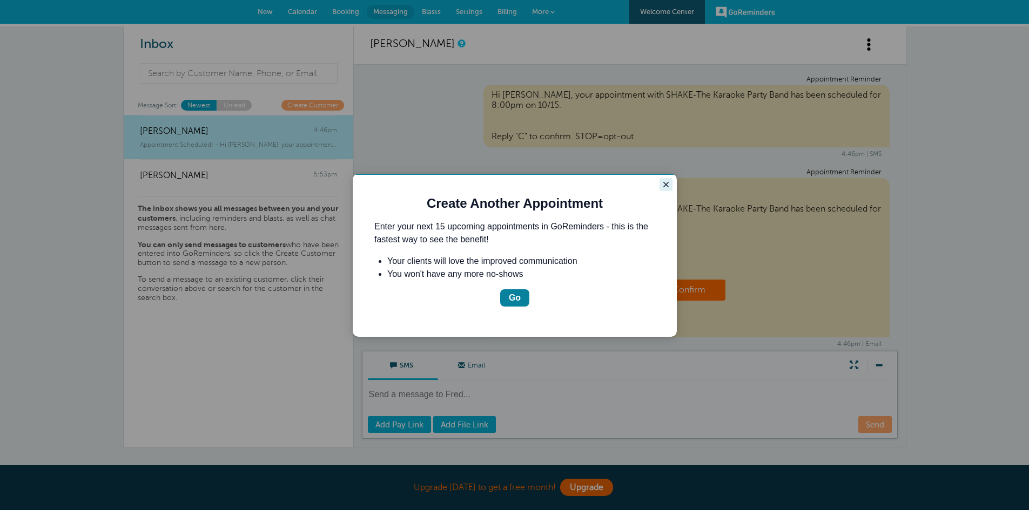
click at [664, 184] on icon "Close guide" at bounding box center [665, 184] width 9 height 9
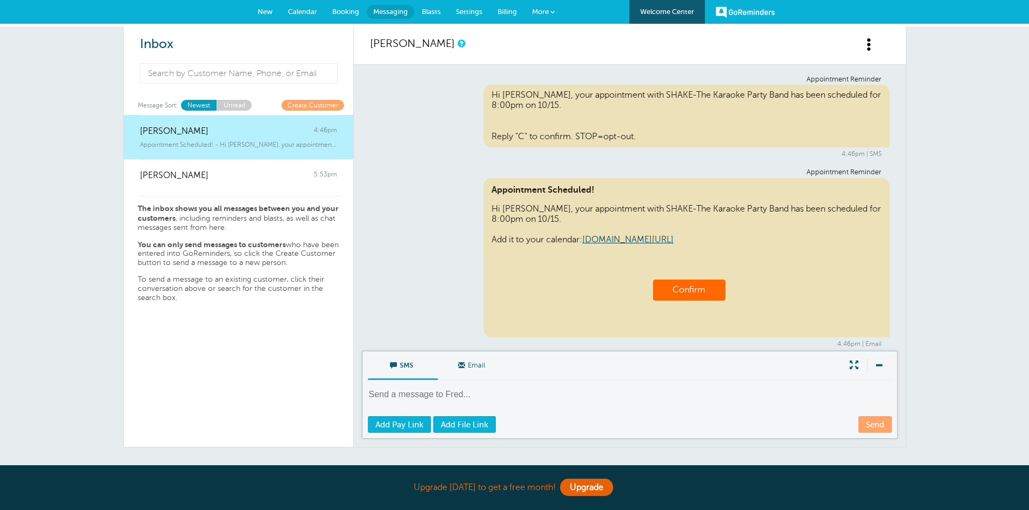
click at [390, 12] on span "Messaging" at bounding box center [390, 12] width 35 height 8
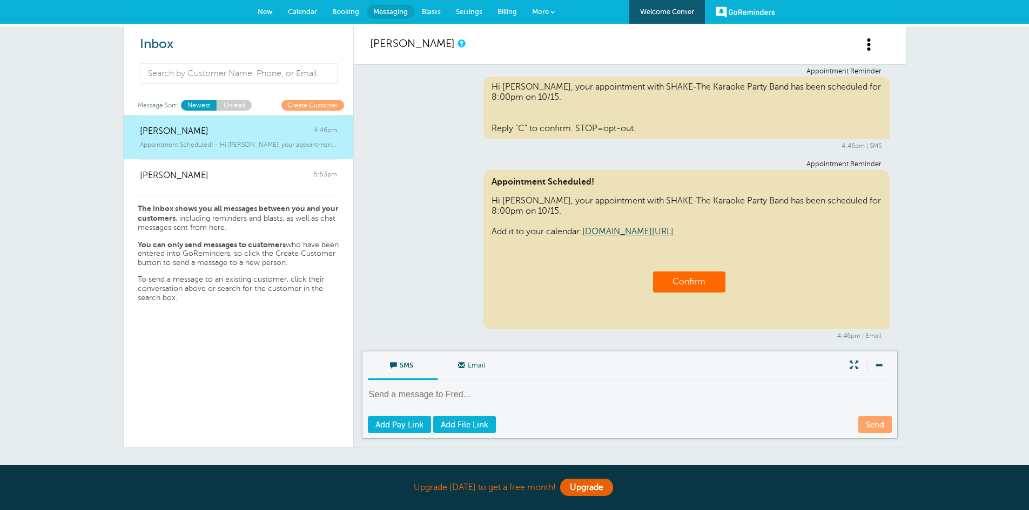
click at [264, 6] on link "New" at bounding box center [265, 12] width 30 height 24
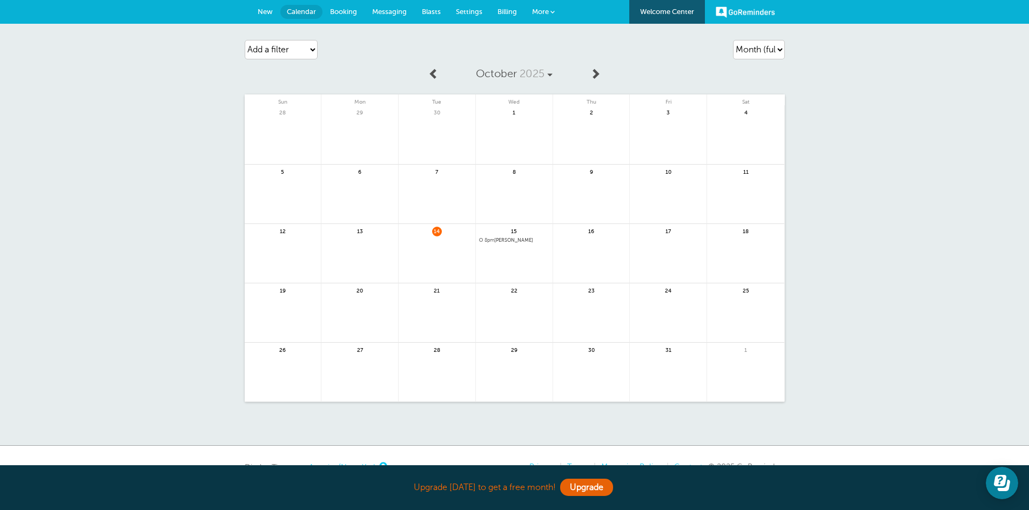
click at [351, 11] on span "Booking" at bounding box center [343, 12] width 27 height 8
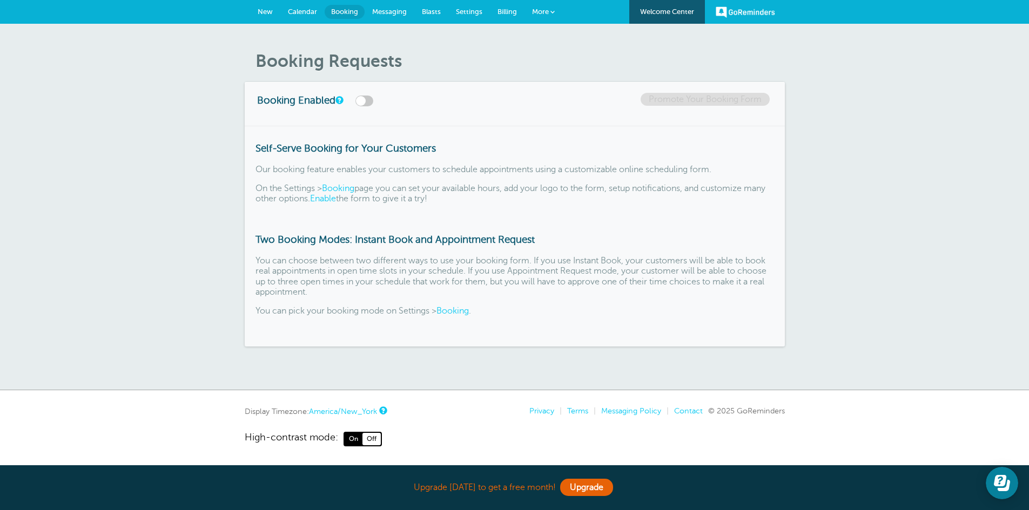
click at [429, 8] on span "Blasts" at bounding box center [431, 12] width 19 height 8
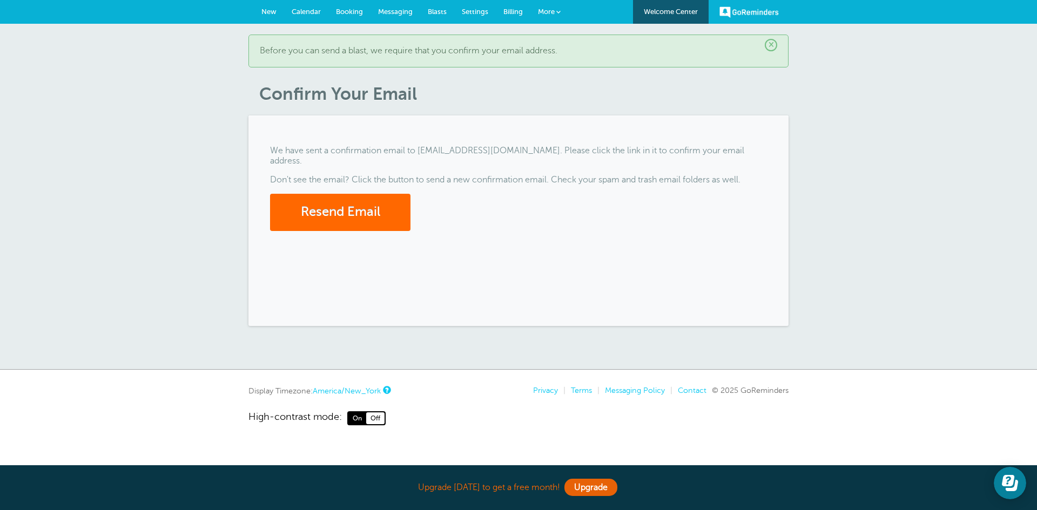
click at [266, 11] on span "New" at bounding box center [268, 12] width 15 height 8
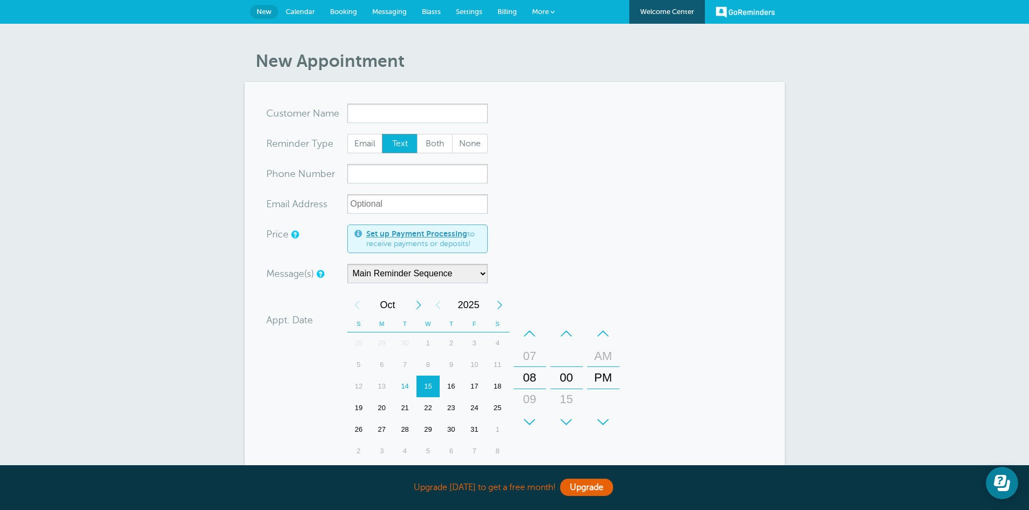
click at [345, 10] on span "Booking" at bounding box center [343, 12] width 27 height 8
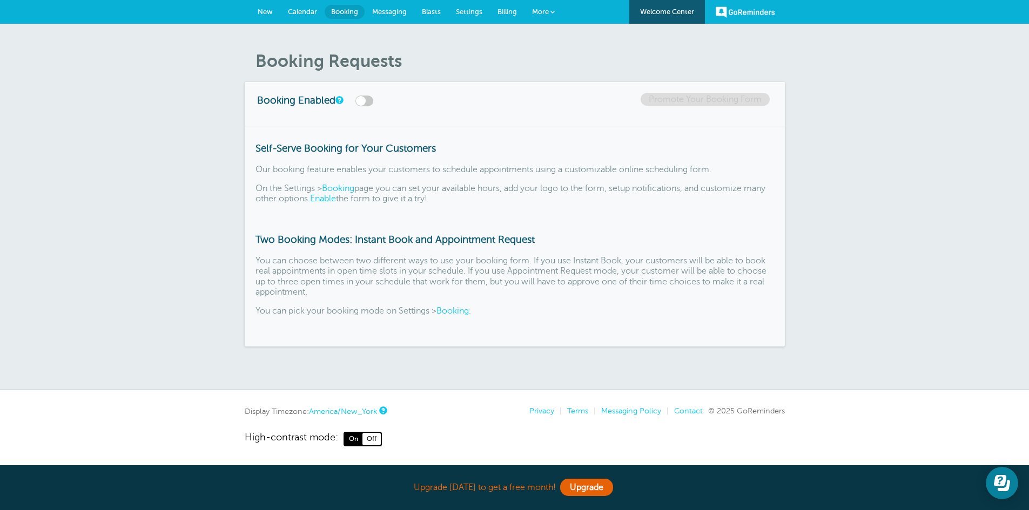
click at [136, 82] on div "Booking Requests Booking Enabled Promote Your Booking Form Self-Serve Booking f…" at bounding box center [514, 207] width 1029 height 367
click at [752, 10] on link "GoReminders" at bounding box center [744, 12] width 59 height 24
click at [753, 8] on link "GoReminders" at bounding box center [744, 12] width 59 height 24
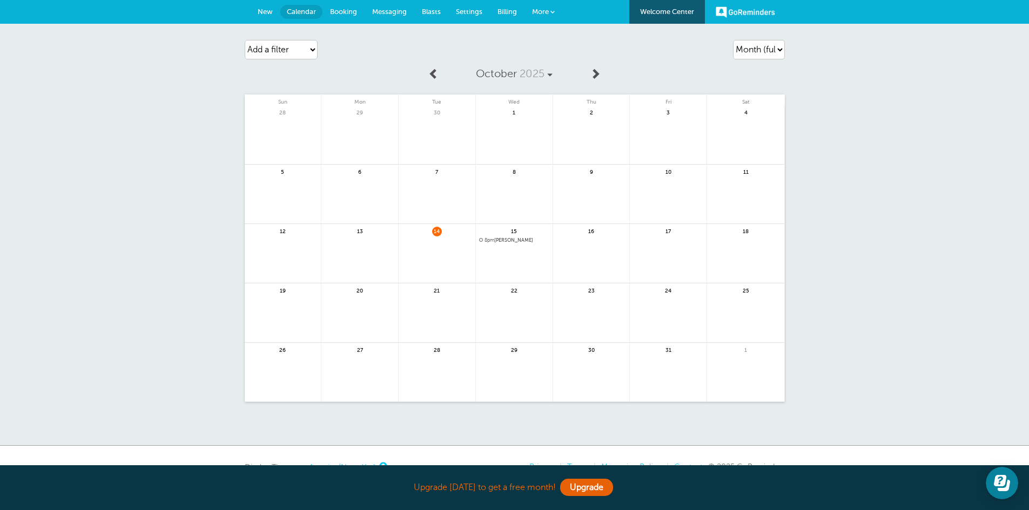
click at [551, 6] on link "More" at bounding box center [543, 12] width 38 height 24
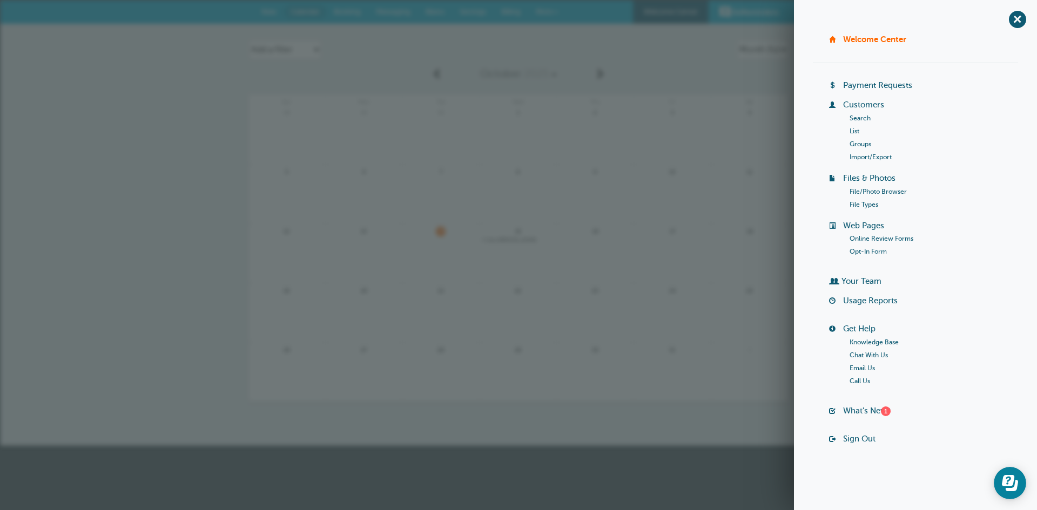
click at [857, 126] on li "List" at bounding box center [933, 131] width 169 height 13
click at [855, 131] on link "List" at bounding box center [854, 131] width 10 height 8
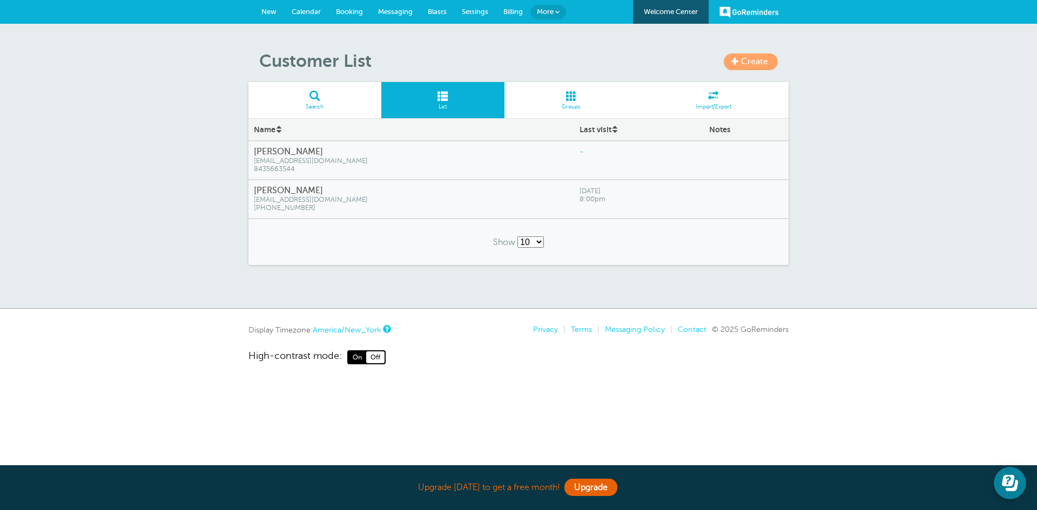
click at [366, 159] on span "fjmmusicstudios@gmail.com" at bounding box center [411, 161] width 315 height 8
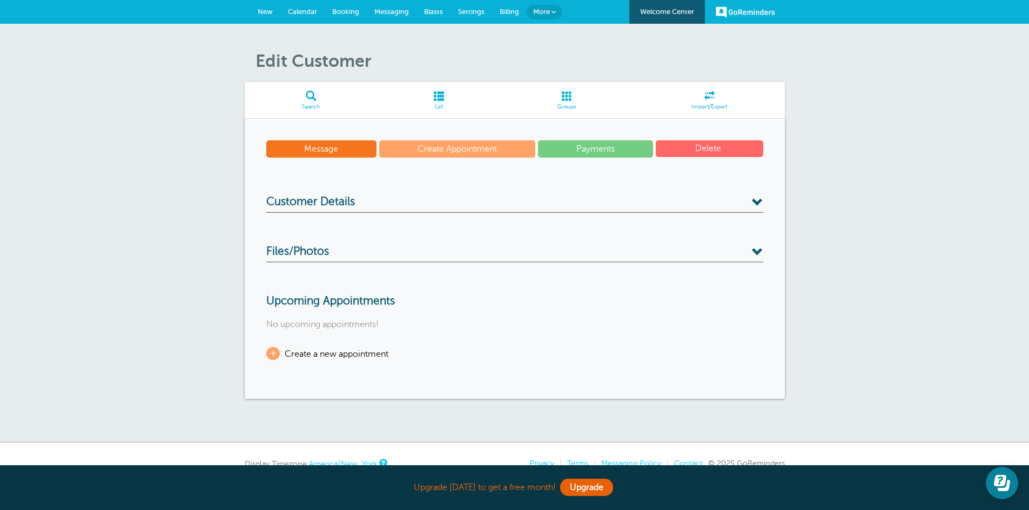
click at [706, 93] on span at bounding box center [709, 96] width 151 height 10
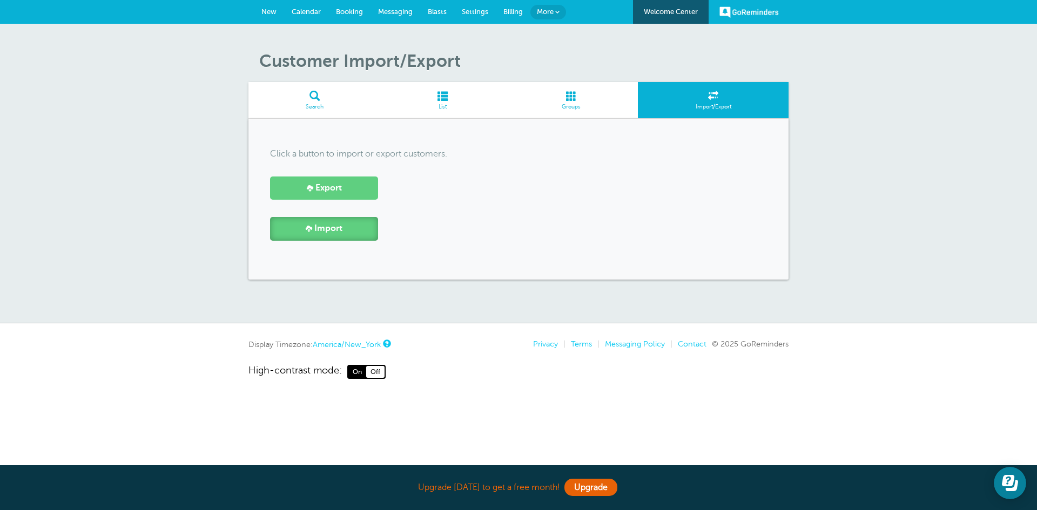
click at [334, 226] on span "Import" at bounding box center [328, 229] width 28 height 10
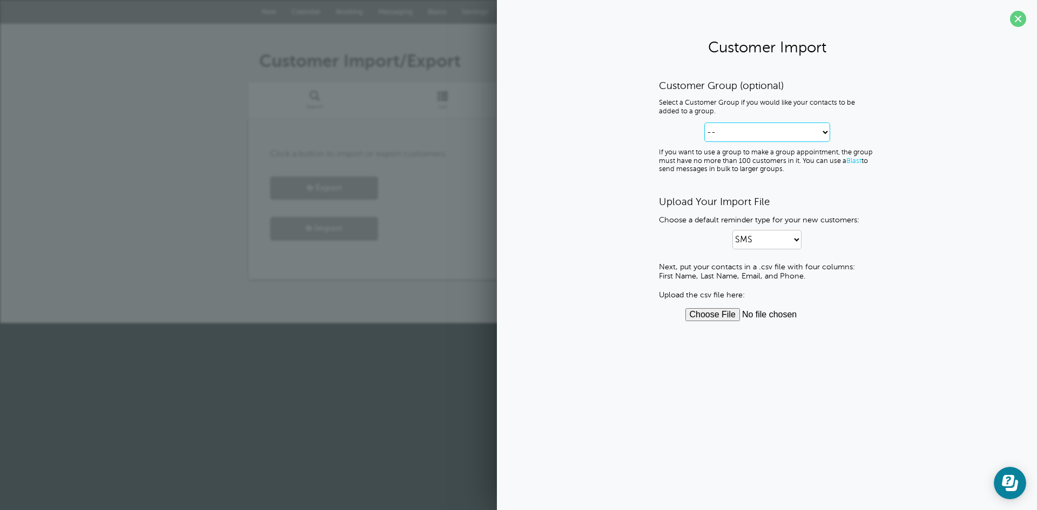
click at [823, 131] on select "-- Create new Customer Group" at bounding box center [767, 132] width 126 height 19
click at [621, 120] on div "Customer Group (optional) Select a Customer Group if you would like your contac…" at bounding box center [767, 200] width 518 height 242
click at [878, 159] on div "Customer Group (optional) Select a Customer Group if you would like your contac…" at bounding box center [767, 200] width 518 height 242
click at [785, 170] on p "If you want to use a group to make a group appointment, the group must have no …" at bounding box center [767, 160] width 216 height 25
click at [776, 171] on p "If you want to use a group to make a group appointment, the group must have no …" at bounding box center [767, 160] width 216 height 25
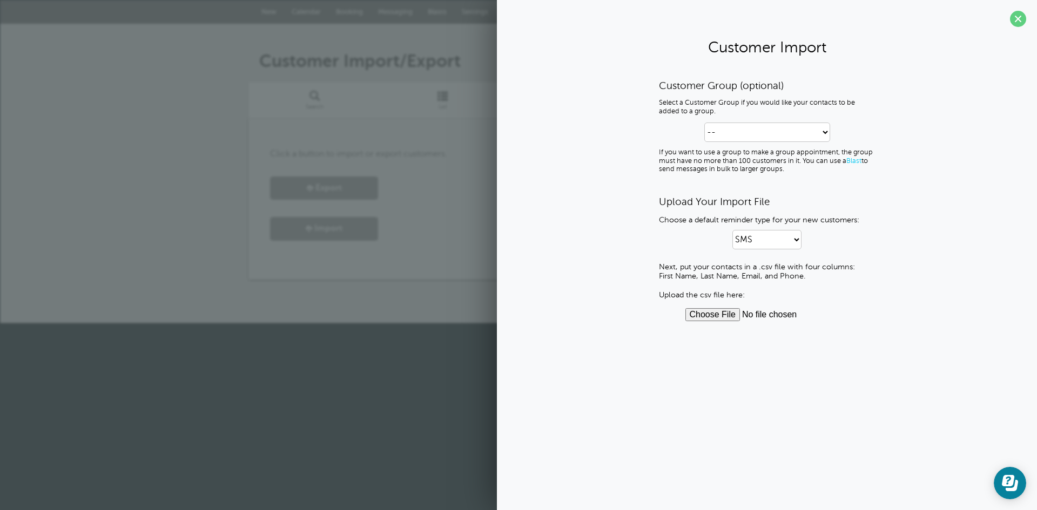
click at [714, 313] on input "file" at bounding box center [767, 314] width 164 height 13
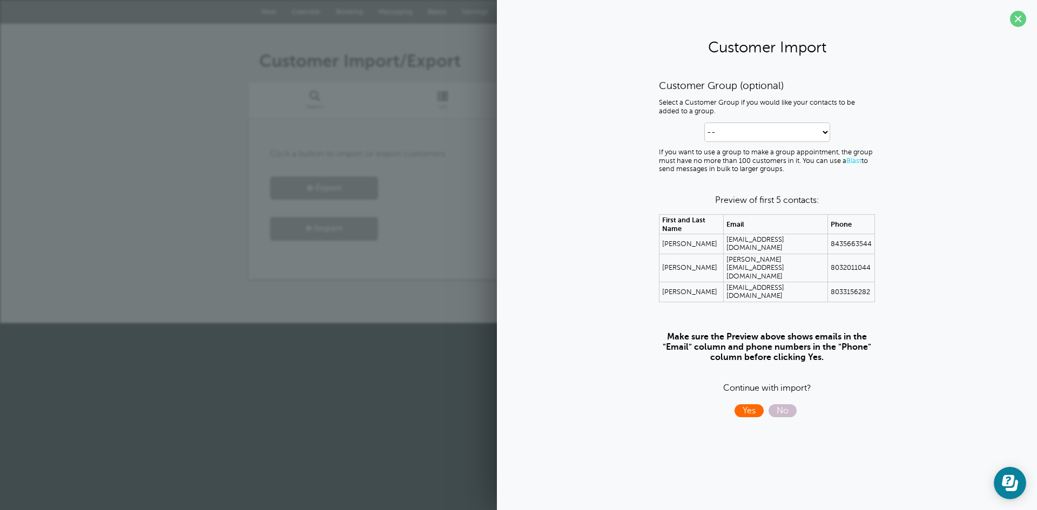
click at [749, 404] on span "Yes" at bounding box center [748, 410] width 29 height 13
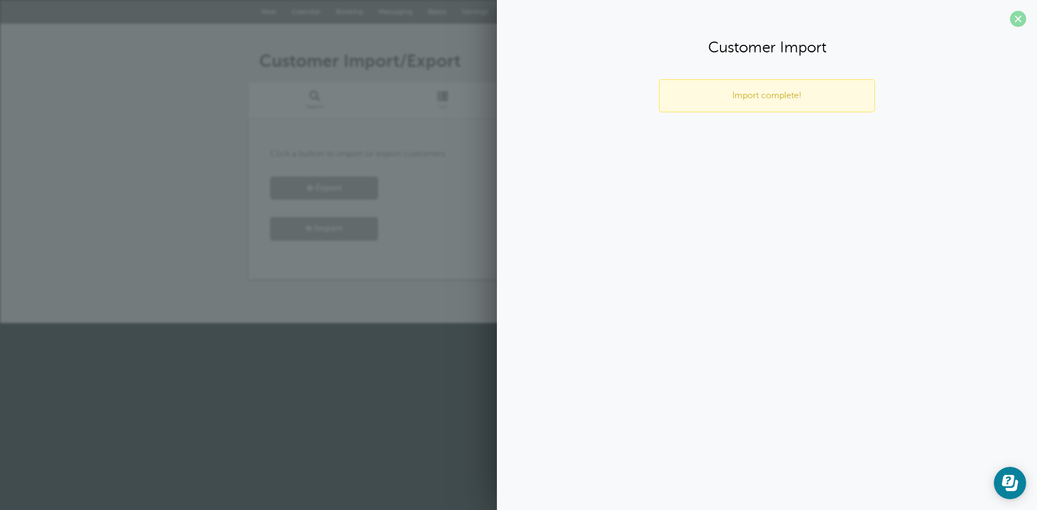
click at [1019, 20] on span at bounding box center [1018, 19] width 16 height 16
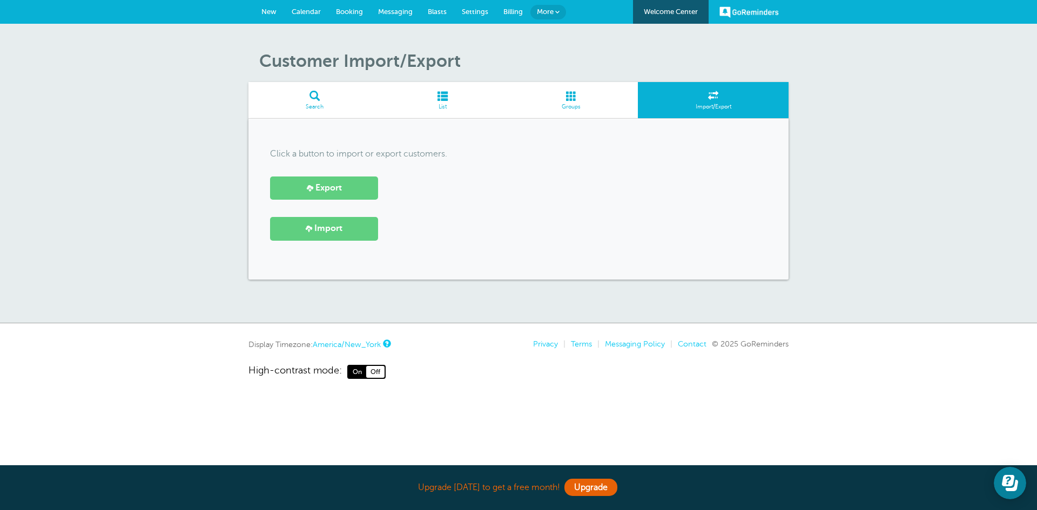
click at [441, 96] on span at bounding box center [442, 96] width 123 height 10
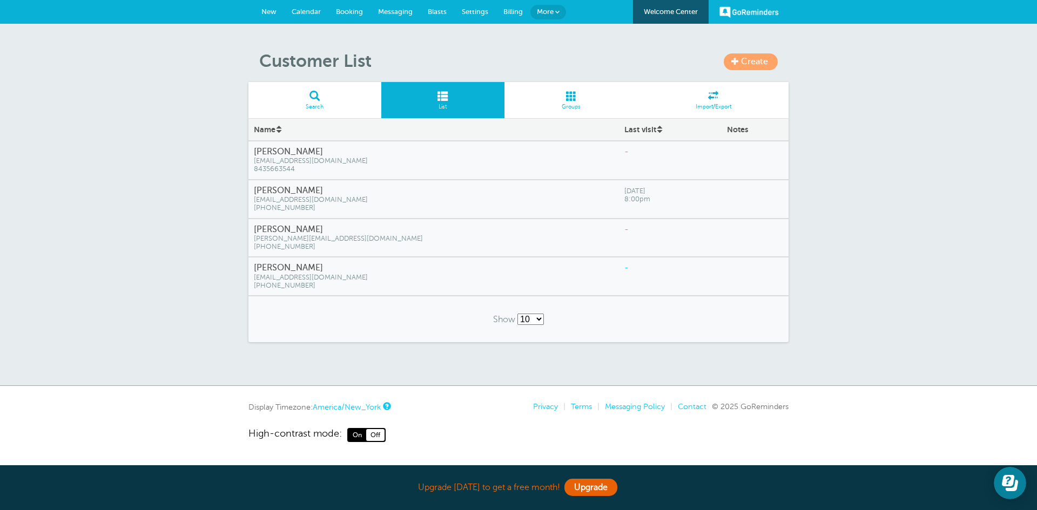
click at [296, 160] on span "[EMAIL_ADDRESS][DOMAIN_NAME]" at bounding box center [434, 161] width 360 height 8
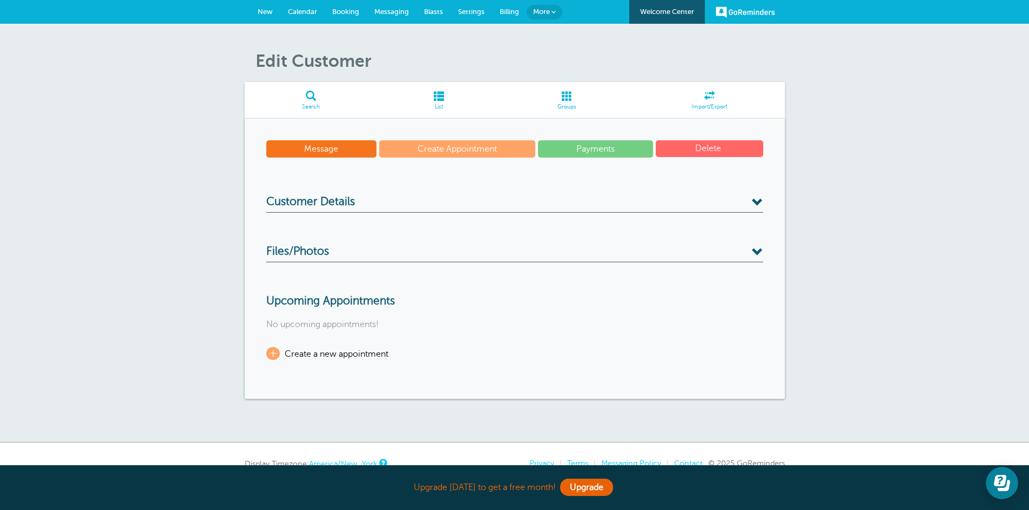
click at [325, 150] on link "Message" at bounding box center [321, 148] width 111 height 17
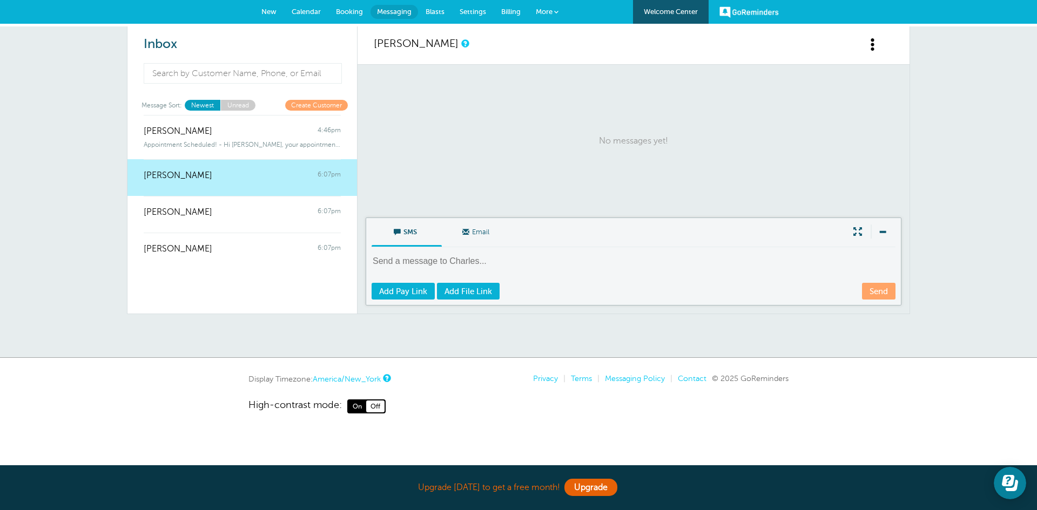
click at [373, 261] on textarea at bounding box center [634, 268] width 526 height 26
paste textarea "Test Message: Karaoke at The Joint — [DATE] 8PM! Reply YES if you got this!”"
type textarea "Test Message: Karaoke at The Joint — Wednesday 8PM! Reply YES if you got this!”"
click at [485, 230] on span "Email" at bounding box center [477, 231] width 54 height 26
click at [0, 0] on input "Email" at bounding box center [0, 0] width 0 height 0
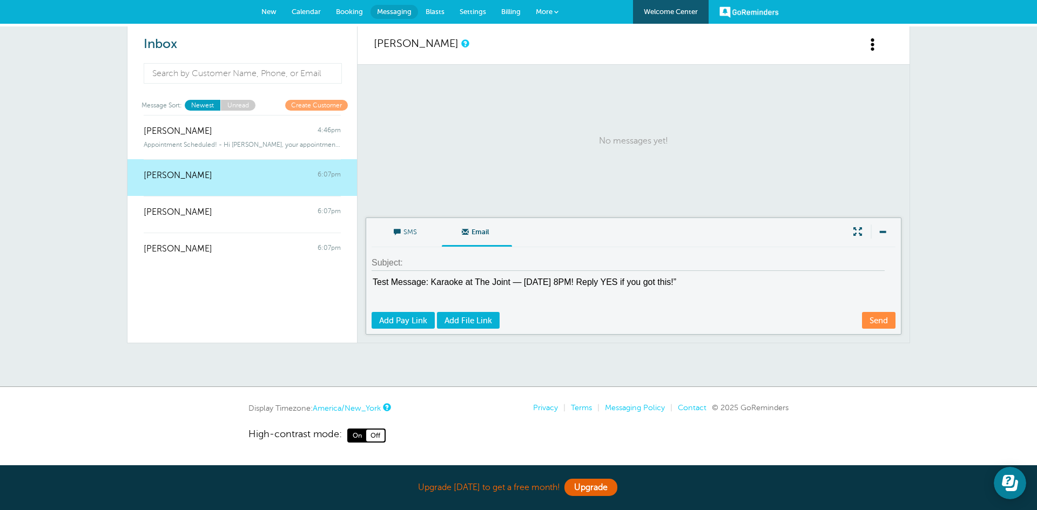
click at [408, 234] on span "SMS" at bounding box center [407, 231] width 54 height 26
click at [0, 0] on input "SMS" at bounding box center [0, 0] width 0 height 0
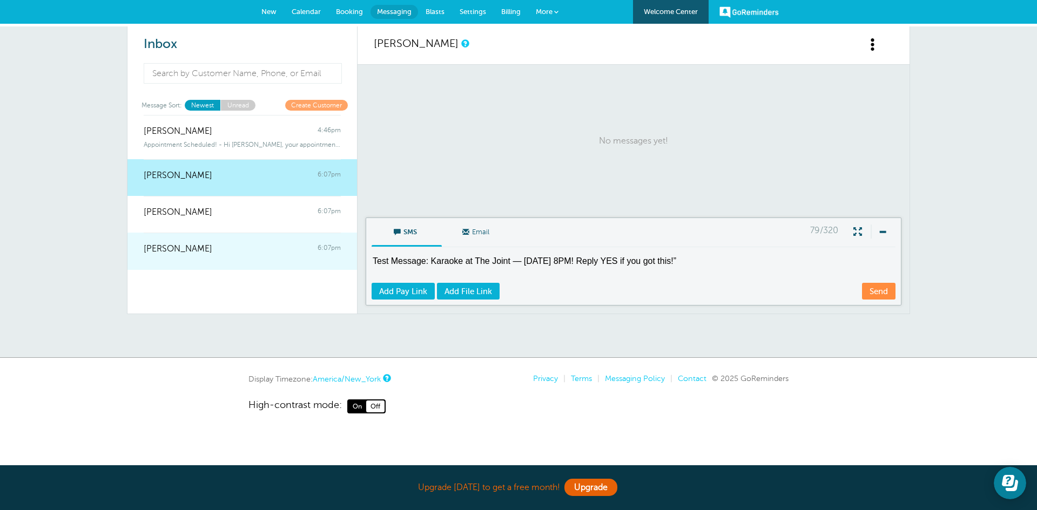
drag, startPoint x: 705, startPoint y: 262, endPoint x: 328, endPoint y: 267, distance: 376.9
click at [349, 265] on div "Inbox Message Sort: Newest Unread Create Customer Fred Williams 4:46pm Appointm…" at bounding box center [518, 170] width 783 height 288
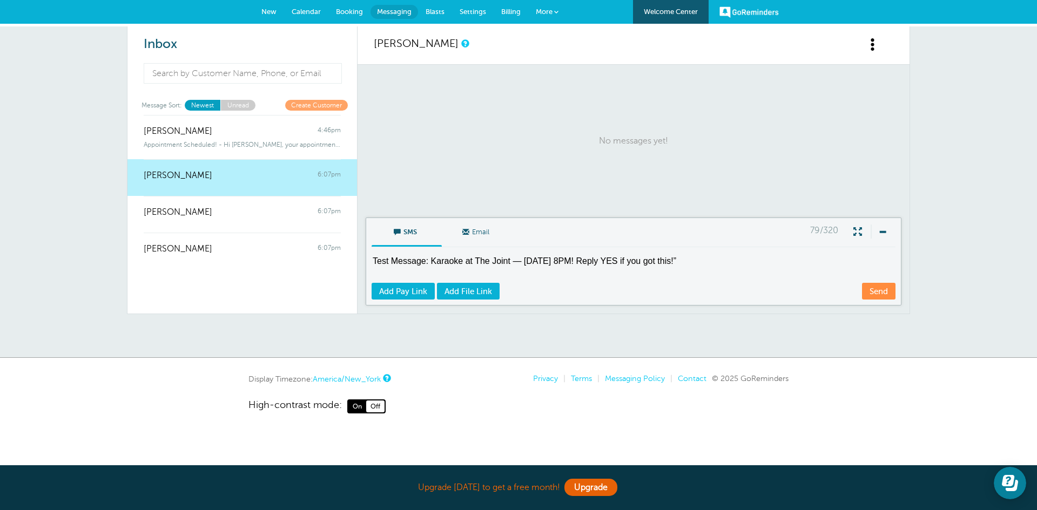
click at [481, 230] on span "Email" at bounding box center [477, 231] width 54 height 26
click at [0, 0] on input "Email" at bounding box center [0, 0] width 0 height 0
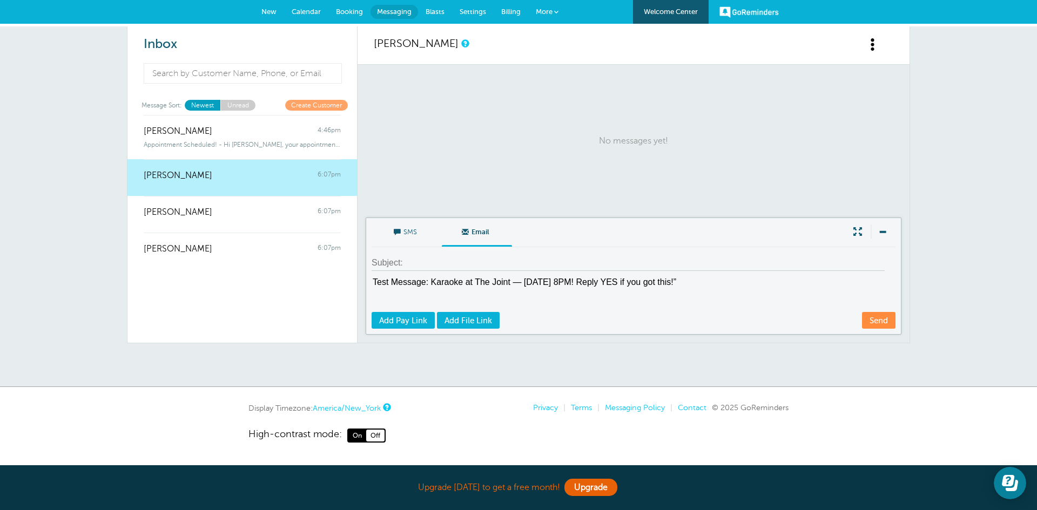
click at [712, 275] on div "SMS Email Write Message Test Message: Karaoke at The Joint — Wednesday 8PM! Rep…" at bounding box center [634, 276] width 536 height 117
click at [411, 233] on span "SMS" at bounding box center [407, 231] width 54 height 26
click at [0, 0] on input "SMS" at bounding box center [0, 0] width 0 height 0
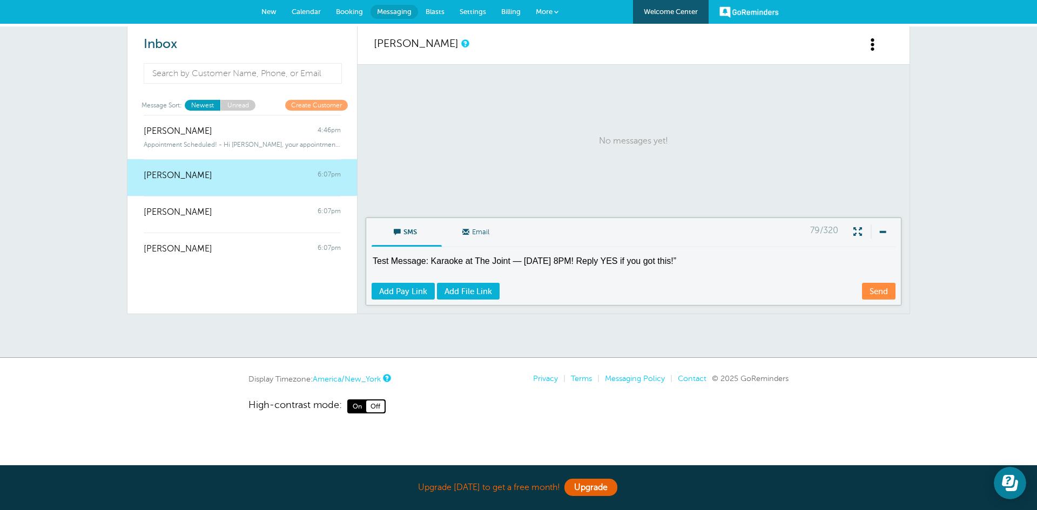
click at [488, 227] on span "Email" at bounding box center [477, 231] width 54 height 26
click at [0, 0] on input "Email" at bounding box center [0, 0] width 0 height 0
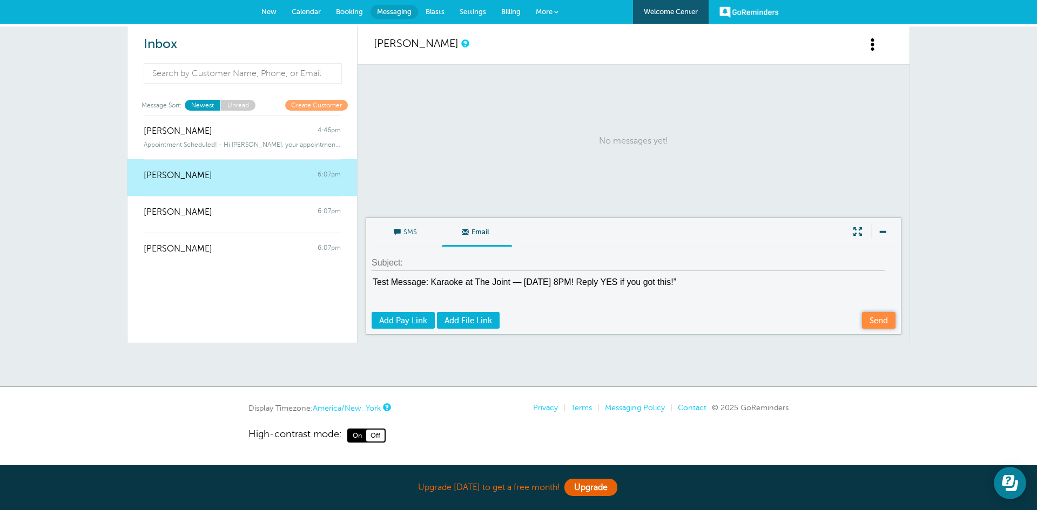
click at [880, 321] on link "Send" at bounding box center [878, 320] width 33 height 17
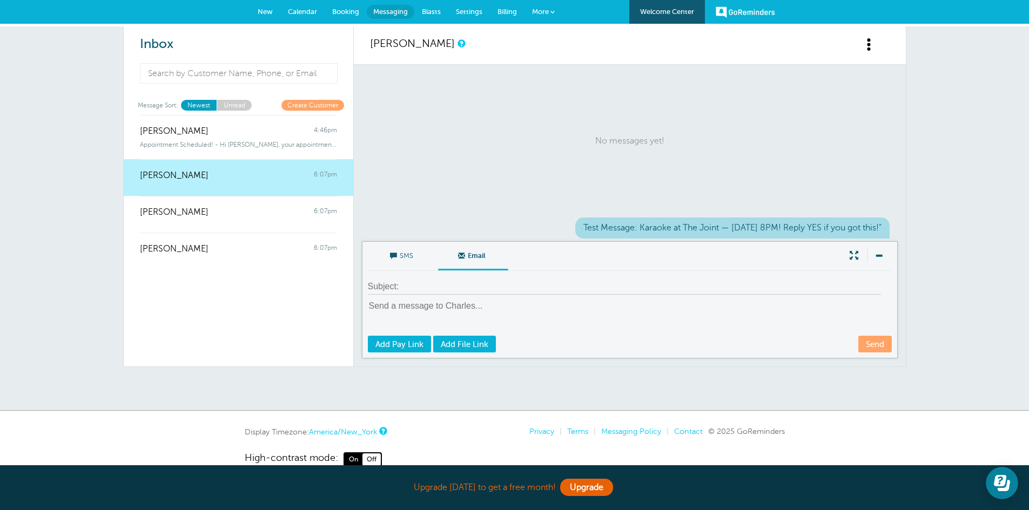
scroll to position [22, 0]
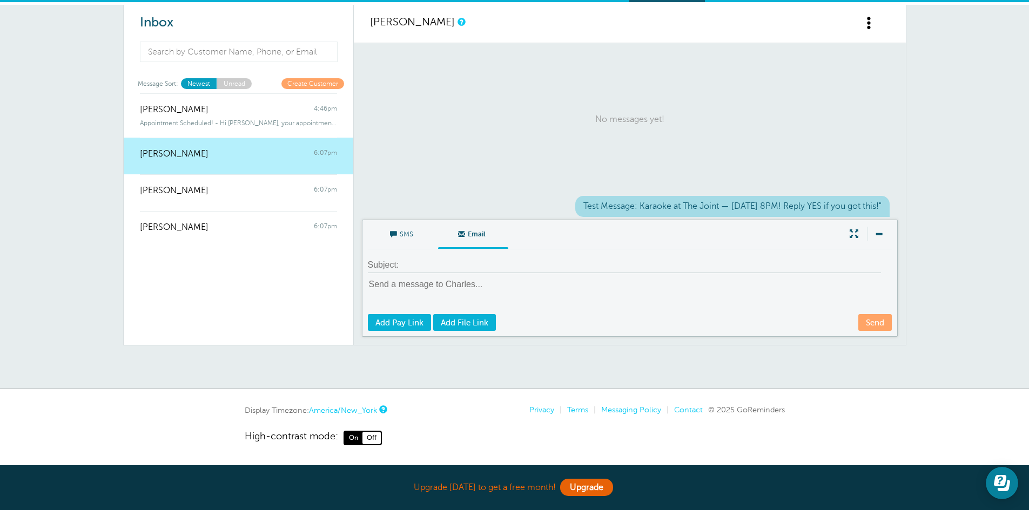
click at [233, 80] on link "Unread" at bounding box center [234, 83] width 35 height 10
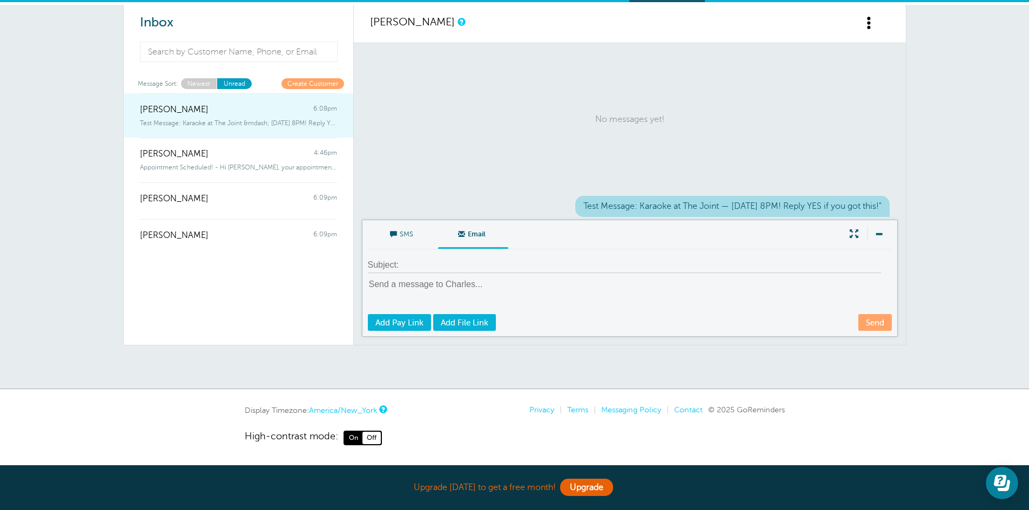
click at [219, 122] on span "Test Message: Karaoke at The Joint &mdash; Wednesday 8PM! Reply YES if you" at bounding box center [238, 123] width 197 height 8
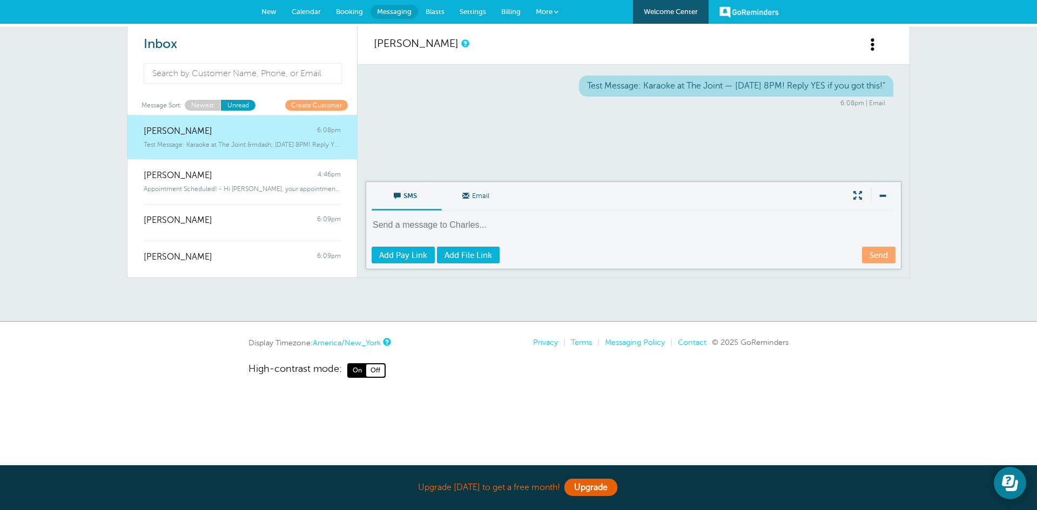
click at [413, 103] on div "6:08pm | Email" at bounding box center [633, 103] width 503 height 8
click at [458, 114] on div "Test Message: Karaoke at The Joint — Wednesday 8PM! Reply YES if you got this!"…" at bounding box center [633, 123] width 552 height 117
click at [204, 133] on span "Charles F Williams" at bounding box center [178, 131] width 69 height 10
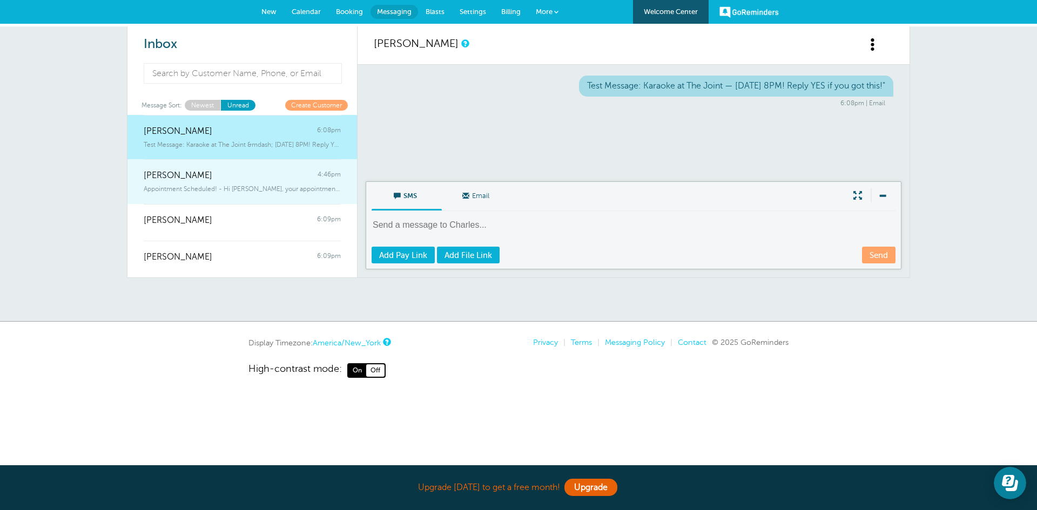
click at [190, 176] on span "Fred Williams" at bounding box center [178, 176] width 69 height 10
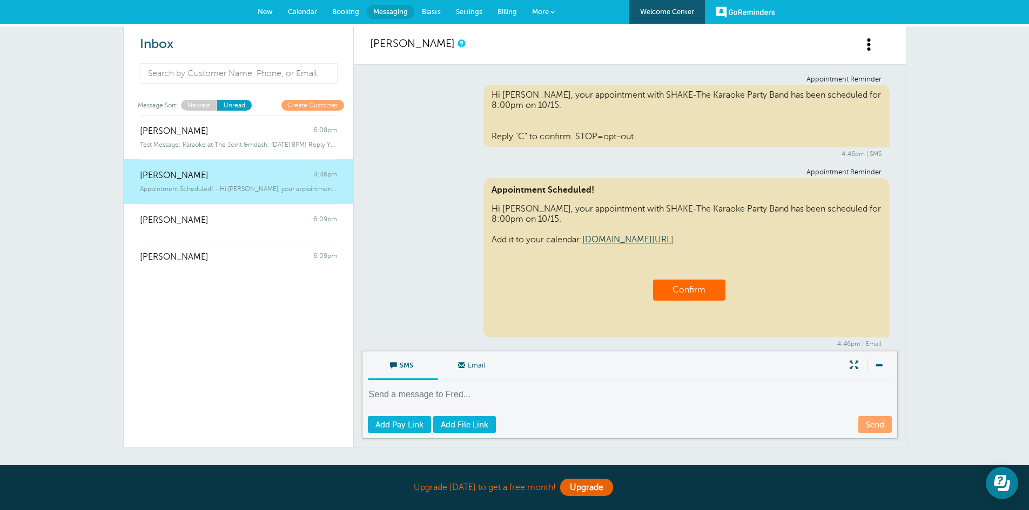
scroll to position [8, 0]
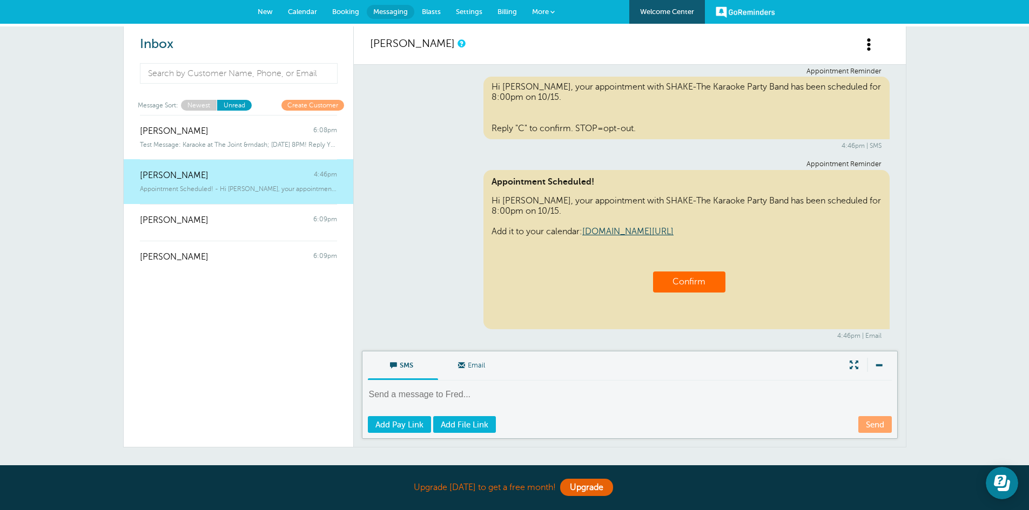
click at [650, 97] on div "Hi Fred, your appointment with SHAKE-The Karaoke Party Band has been scheduled …" at bounding box center [686, 108] width 406 height 63
click at [218, 178] on div "Fred Williams 4:46pm" at bounding box center [238, 170] width 197 height 22
click at [381, 390] on textarea at bounding box center [631, 402] width 526 height 26
paste textarea "🎤 Test Message: Karaoke at The Joint — Wednesday 8PM! Reply YES if you got this!"
type textarea "🎤 Test Message: Karaoke at The Joint — Wednesday 8PM! Reply YES if you got this!"
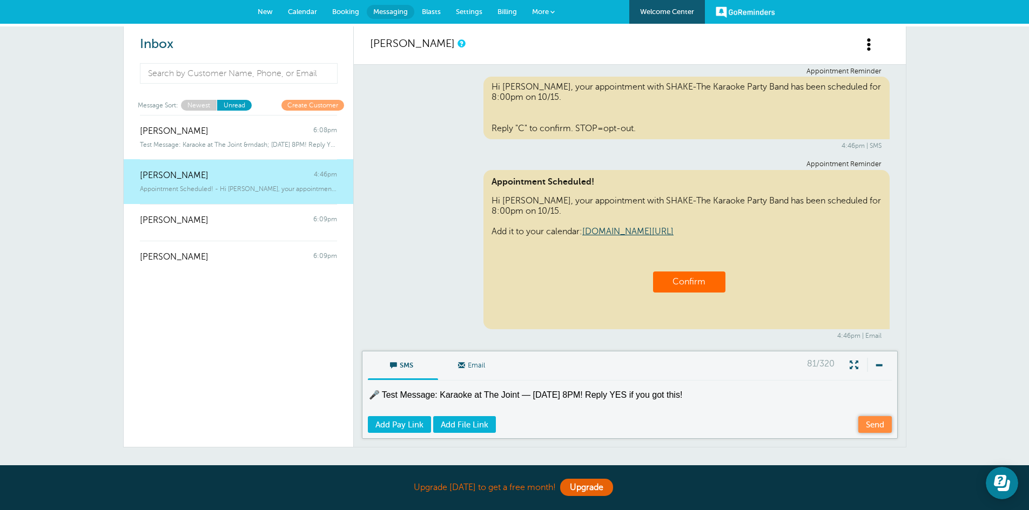
click at [874, 421] on link "Send" at bounding box center [874, 424] width 33 height 17
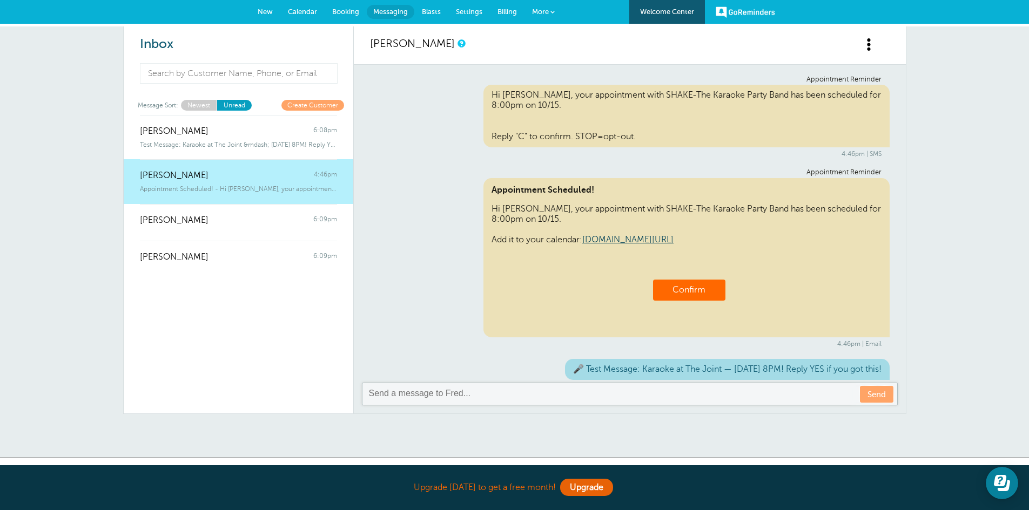
scroll to position [0, 0]
click at [582, 370] on div "🎤 Test Message: Karaoke at The Joint — Wednesday 8PM! Reply YES if you got this!" at bounding box center [727, 369] width 324 height 21
click at [399, 393] on textarea at bounding box center [631, 394] width 526 height 13
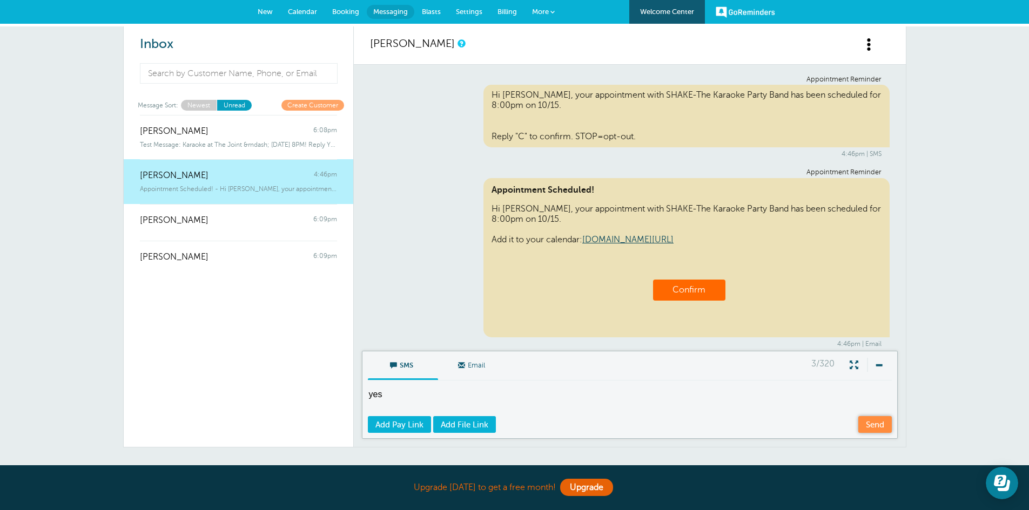
type textarea "yes"
click at [876, 422] on link "Send" at bounding box center [874, 424] width 33 height 17
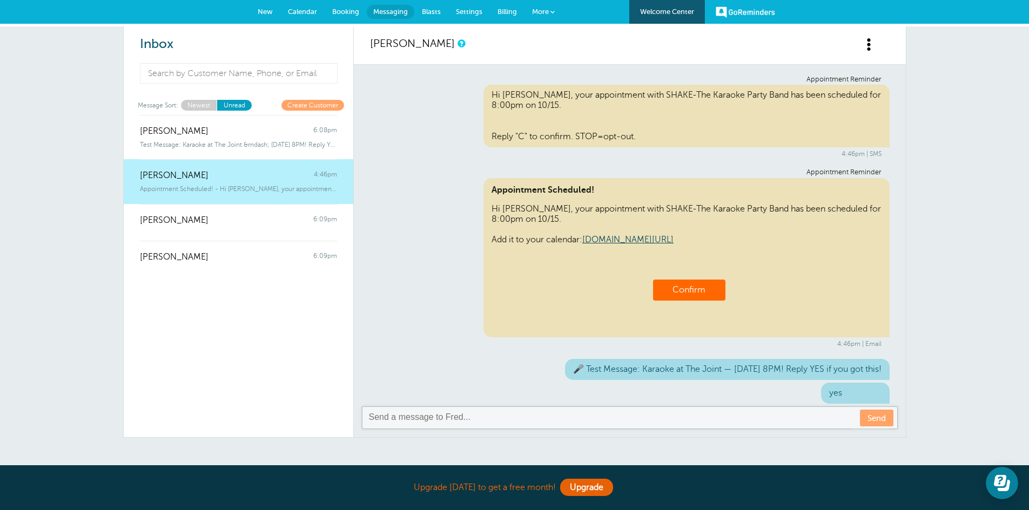
click at [553, 13] on span at bounding box center [552, 12] width 4 height 4
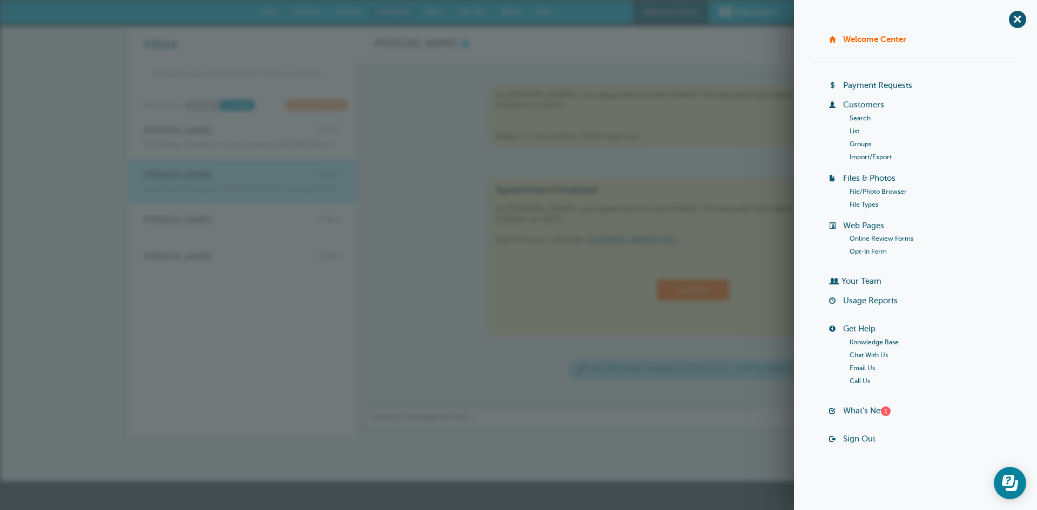
click at [812, 17] on div "+ Welcome Center Billing Payment Requests Customers Search List Groups Import/E…" at bounding box center [915, 255] width 243 height 510
click at [1018, 19] on span "+" at bounding box center [1017, 19] width 24 height 24
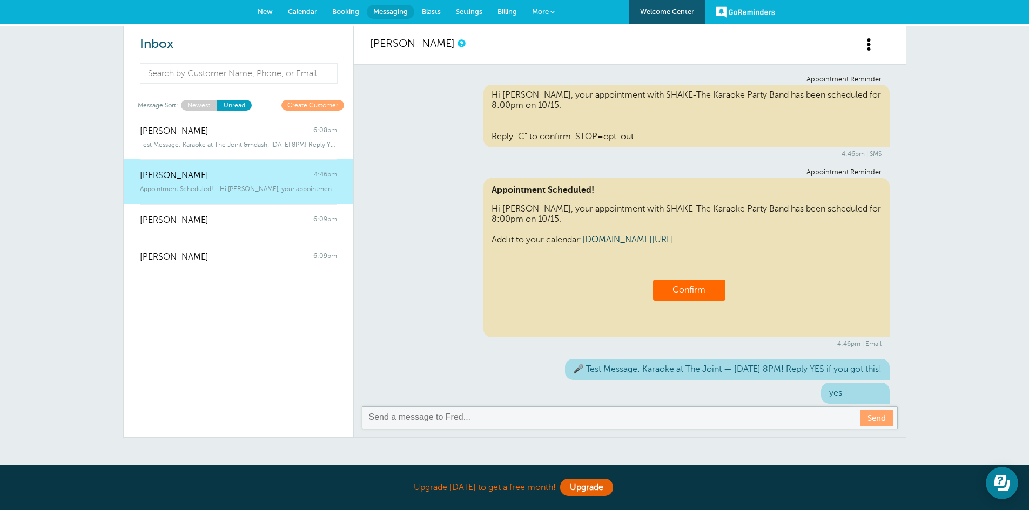
click at [545, 13] on span "More" at bounding box center [540, 12] width 17 height 8
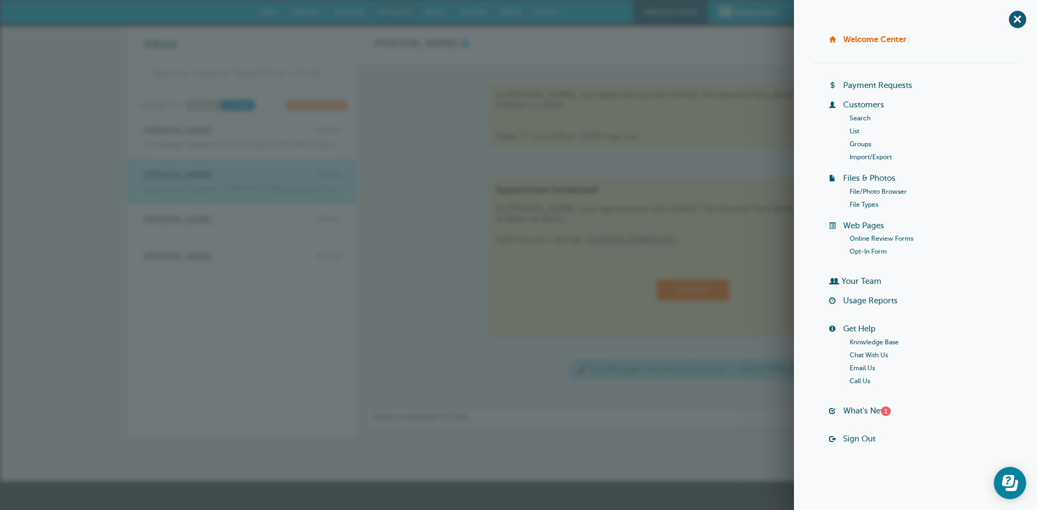
click at [855, 129] on link "List" at bounding box center [854, 131] width 10 height 8
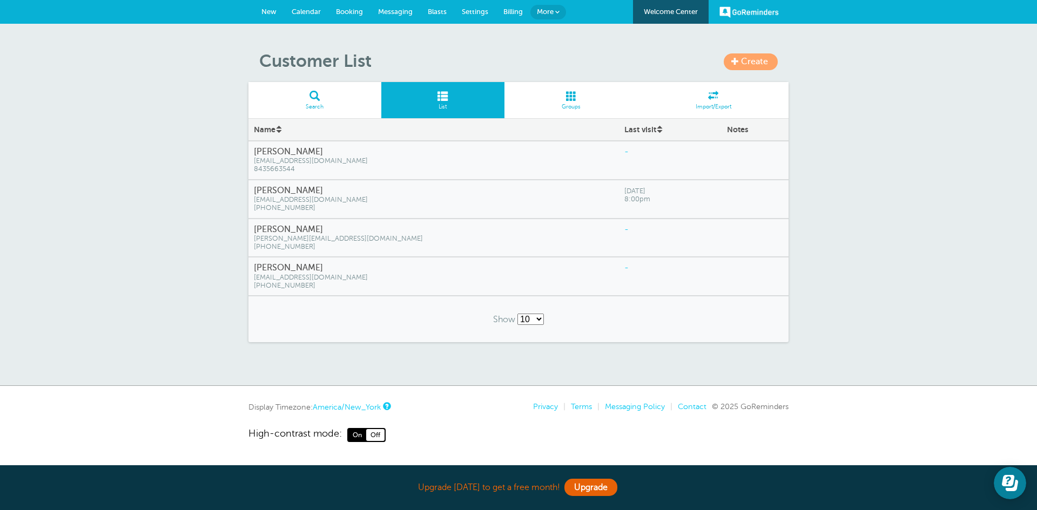
drag, startPoint x: 857, startPoint y: 498, endPoint x: 856, endPoint y: 490, distance: 8.7
click at [857, 496] on section "Upgrade [DATE] to get a free month! Upgrade" at bounding box center [518, 487] width 1037 height 45
click at [436, 10] on span "Blasts" at bounding box center [437, 12] width 19 height 8
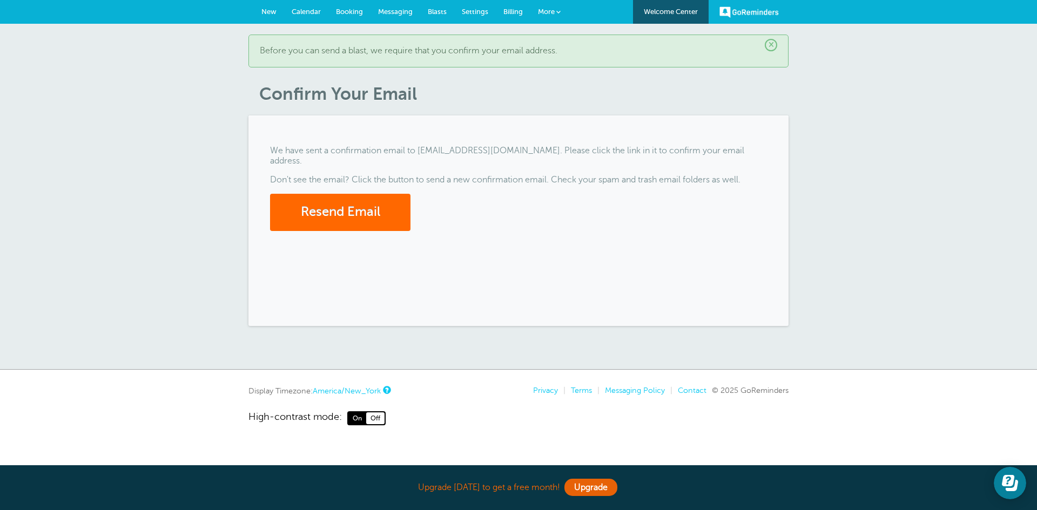
click at [757, 12] on link "GoReminders" at bounding box center [748, 12] width 59 height 24
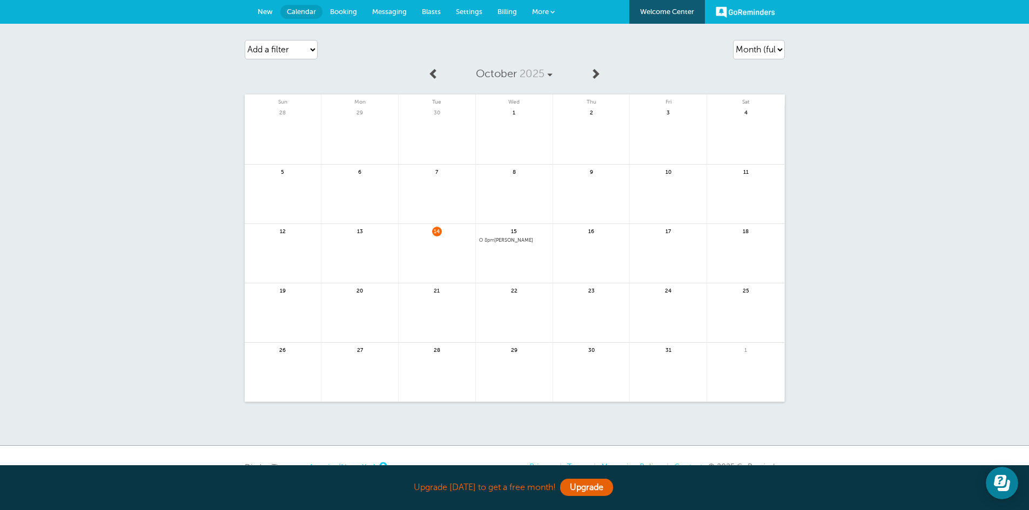
click at [752, 13] on link "GoReminders" at bounding box center [744, 12] width 59 height 24
click at [537, 9] on span "More" at bounding box center [540, 12] width 17 height 8
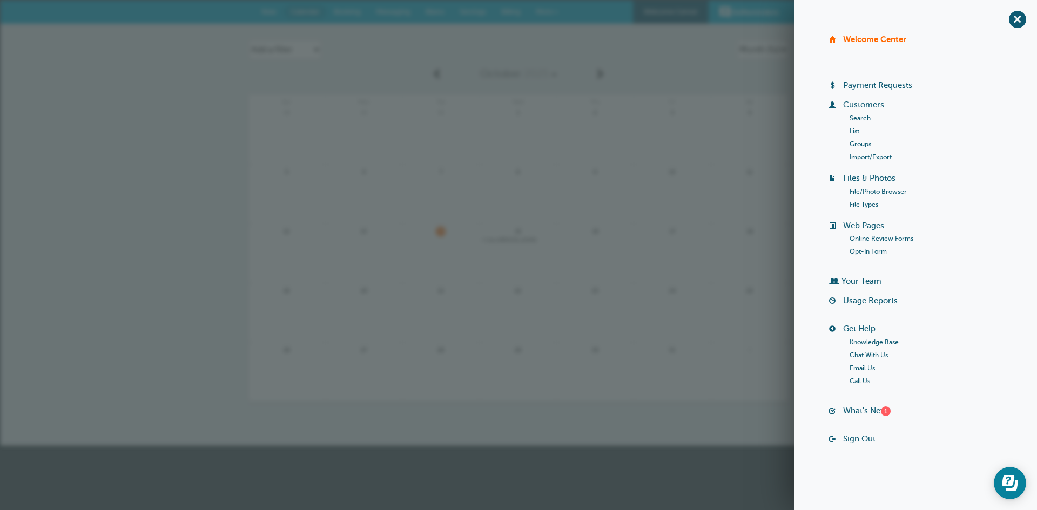
click at [854, 133] on link "List" at bounding box center [854, 131] width 10 height 8
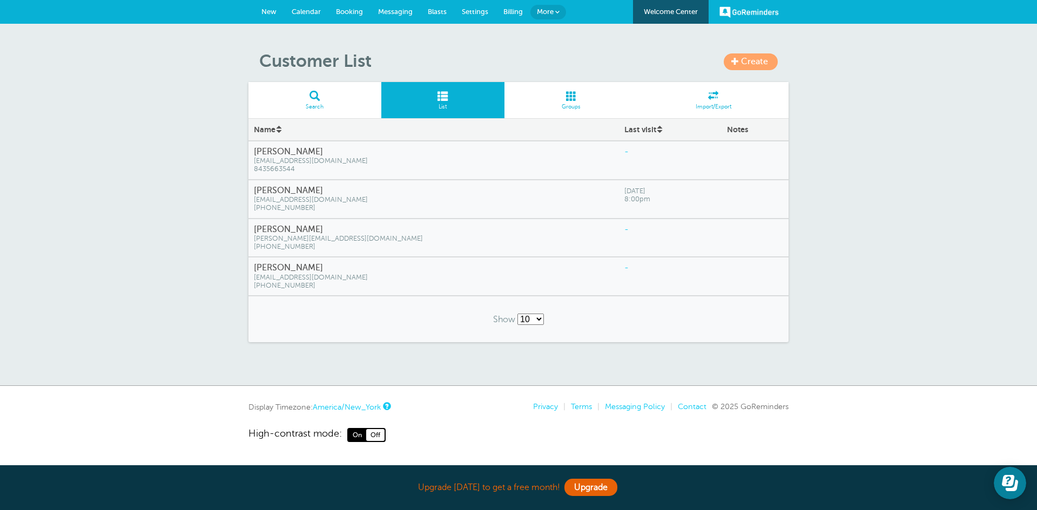
click at [442, 10] on span "Blasts" at bounding box center [437, 12] width 19 height 8
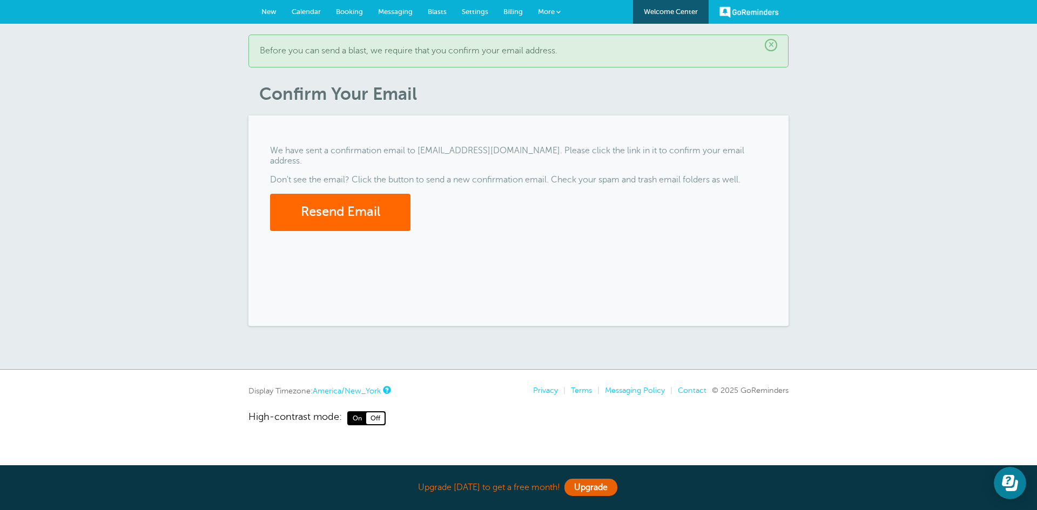
click at [547, 11] on span "More" at bounding box center [546, 12] width 17 height 8
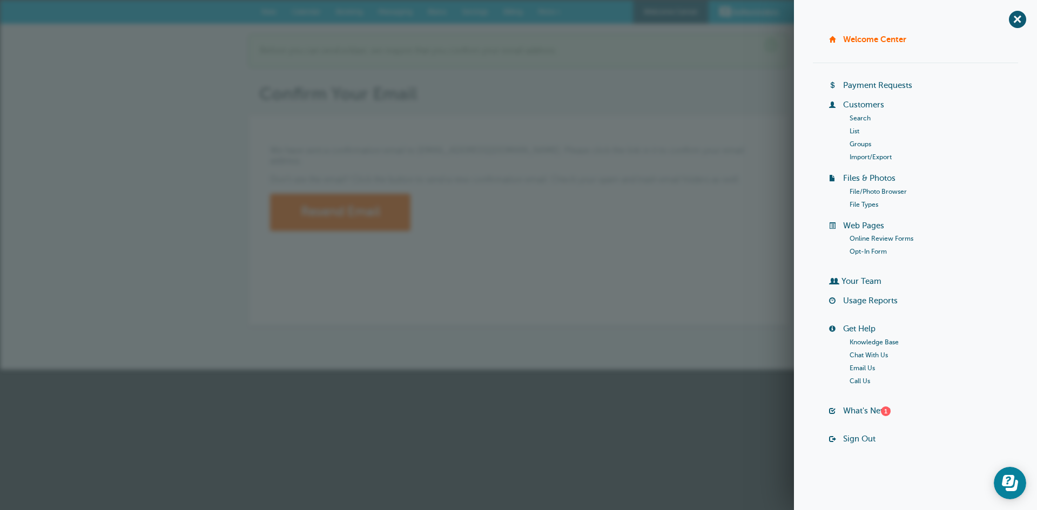
click at [862, 141] on link "Groups" at bounding box center [860, 144] width 22 height 8
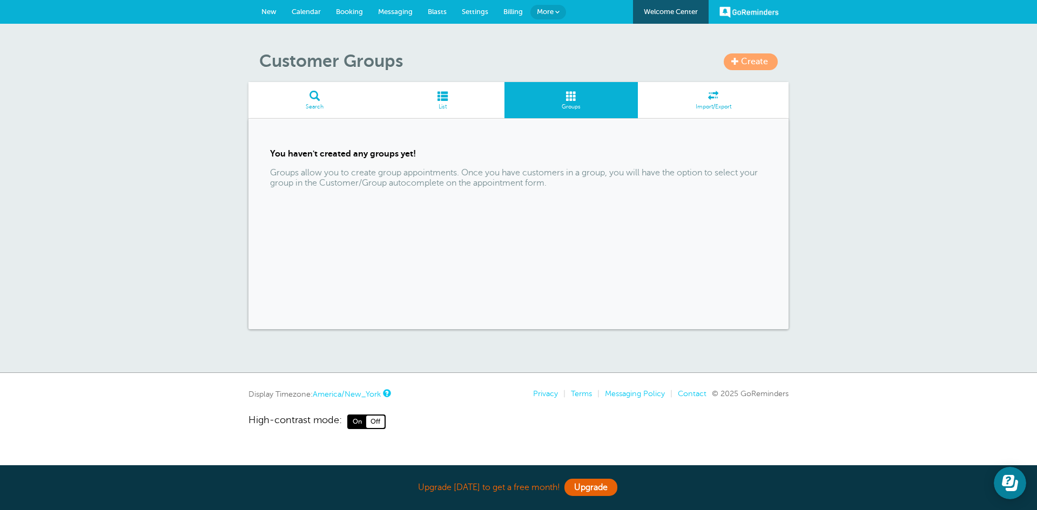
click at [758, 64] on span "Create" at bounding box center [754, 62] width 27 height 10
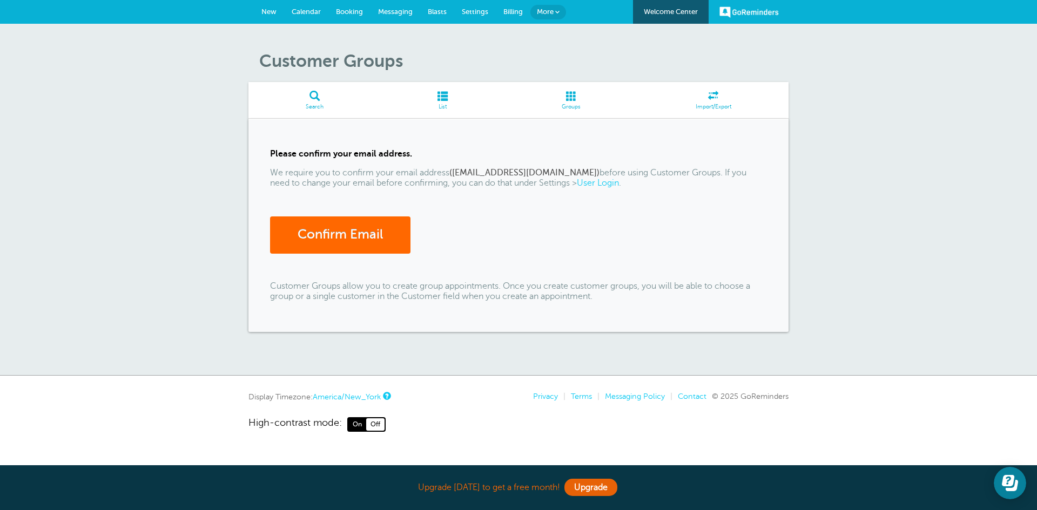
click at [577, 182] on link "User Login" at bounding box center [598, 183] width 42 height 10
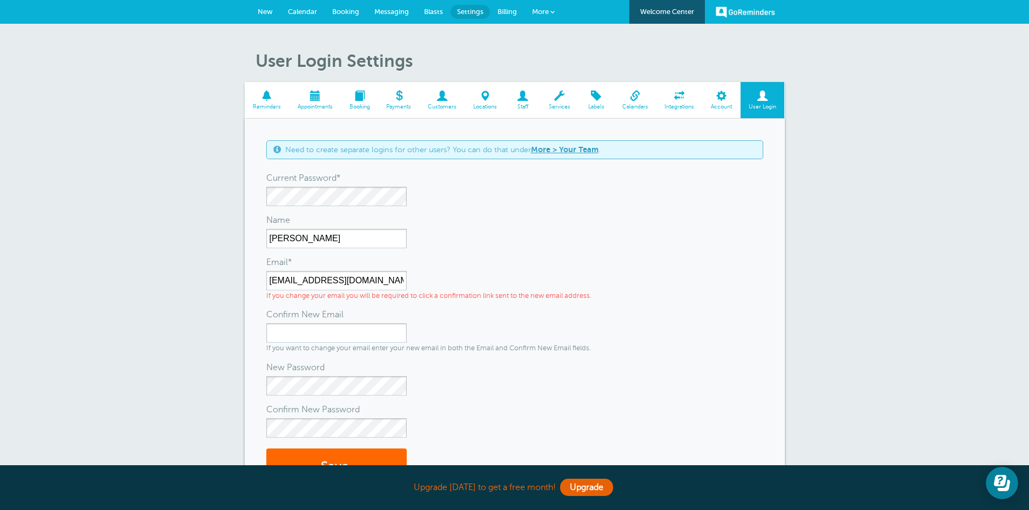
click at [631, 147] on div "Need to create separate logins for other users? You can do that under More > Yo…" at bounding box center [514, 149] width 497 height 19
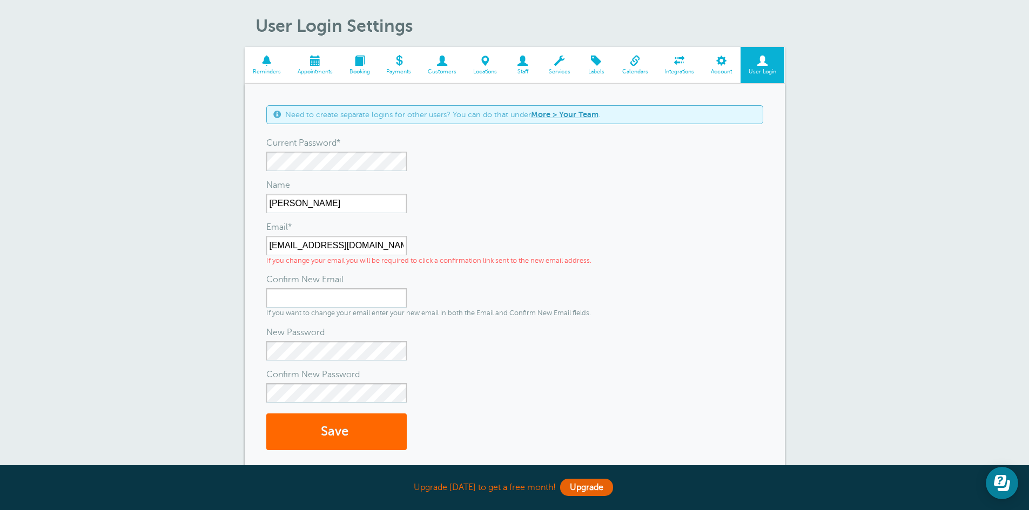
scroll to position [54, 0]
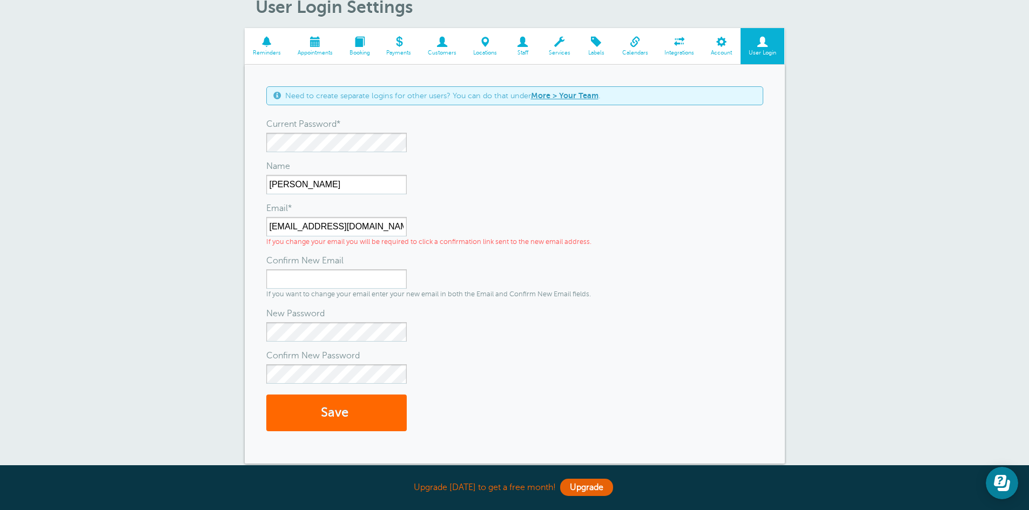
click at [608, 236] on div "Email* [EMAIL_ADDRESS][DOMAIN_NAME] If you change your email you will be requir…" at bounding box center [514, 226] width 497 height 42
click at [279, 279] on input "Confirm New Email" at bounding box center [336, 278] width 140 height 19
click at [485, 264] on div "Confirm New Email" at bounding box center [514, 260] width 497 height 17
click at [335, 413] on button "Save" at bounding box center [336, 413] width 140 height 37
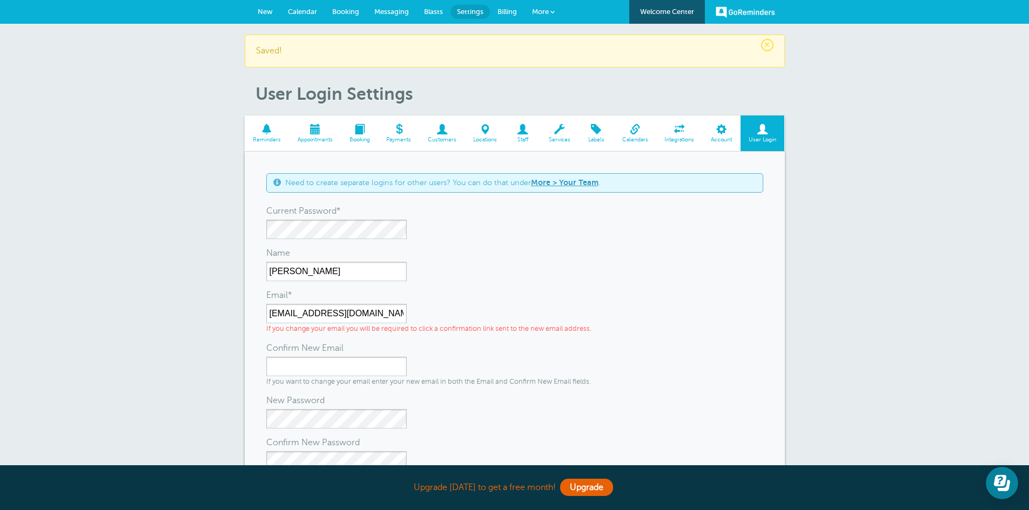
click at [438, 127] on span at bounding box center [442, 129] width 45 height 10
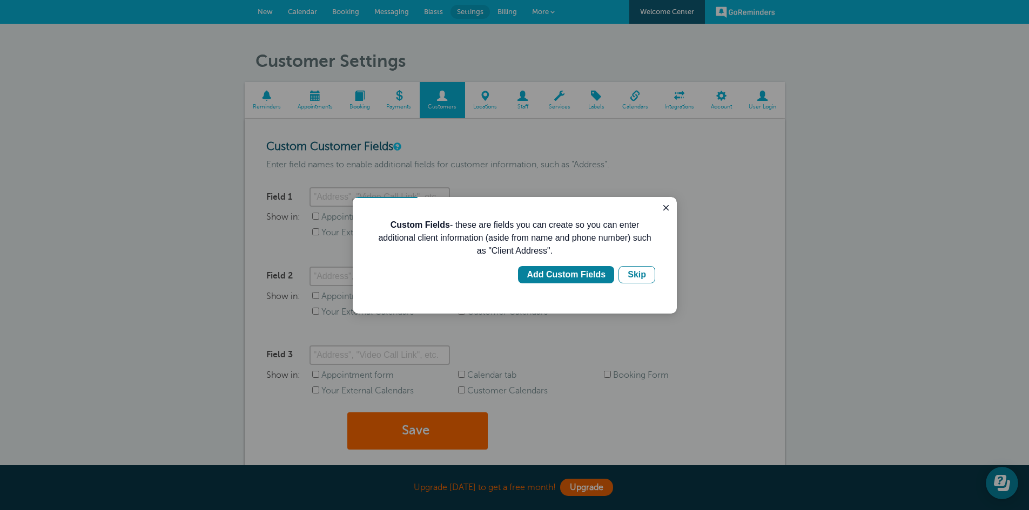
drag, startPoint x: 641, startPoint y: 278, endPoint x: 660, endPoint y: 261, distance: 25.2
click at [664, 253] on div "Custom Fields - these are fields you can create so you can enter additional cli…" at bounding box center [515, 255] width 324 height 117
click at [641, 272] on div "Skip" at bounding box center [636, 274] width 18 height 13
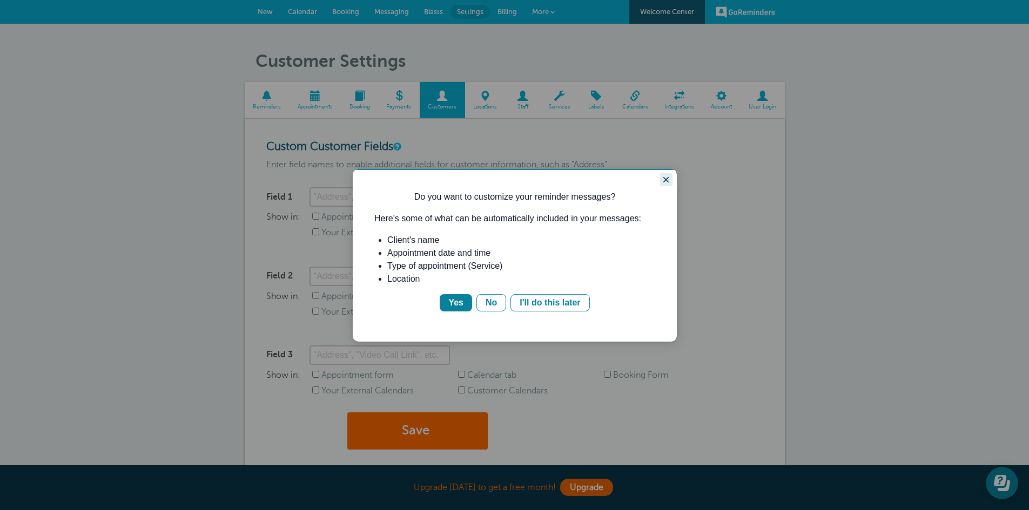
click at [666, 177] on icon "Close guide" at bounding box center [665, 179] width 9 height 9
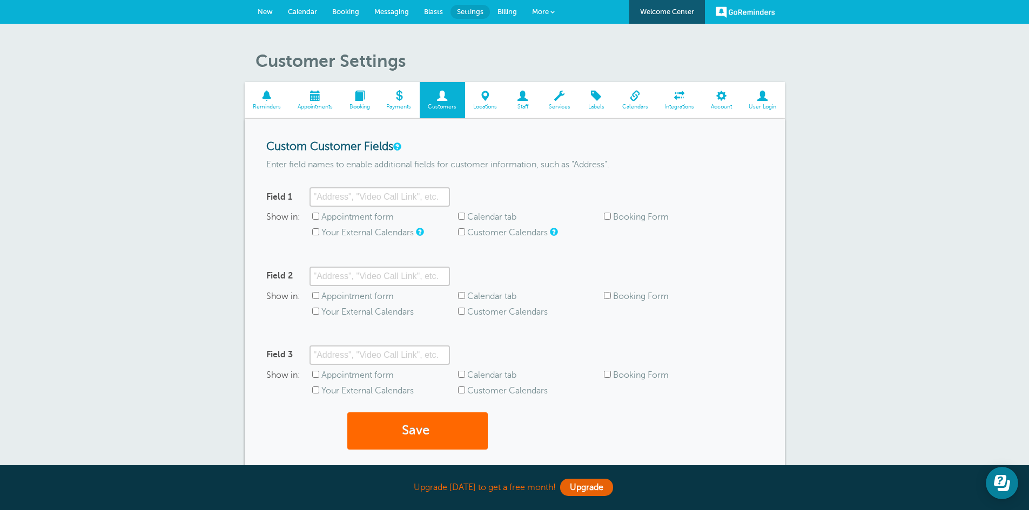
click at [656, 53] on h1 "Customer Settings" at bounding box center [519, 61] width 529 height 21
click at [548, 10] on span "More" at bounding box center [540, 12] width 17 height 8
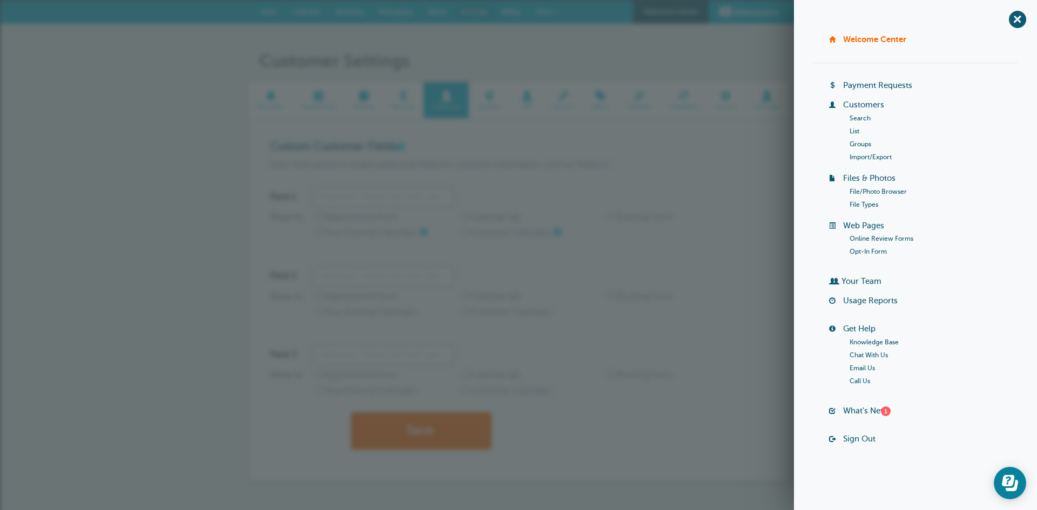
click at [863, 144] on link "Groups" at bounding box center [860, 144] width 22 height 8
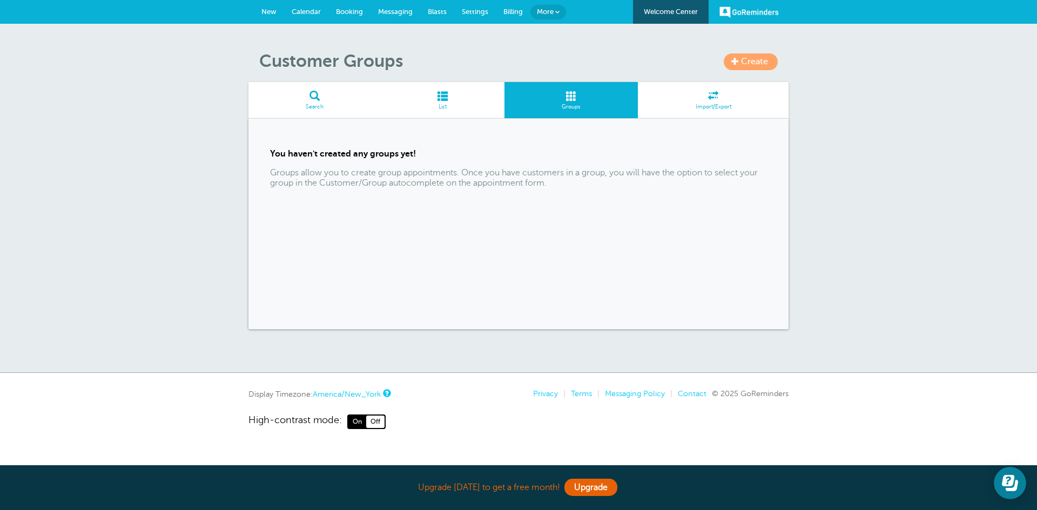
click at [573, 100] on span at bounding box center [571, 96] width 134 height 10
click at [745, 62] on span "Create" at bounding box center [754, 62] width 27 height 10
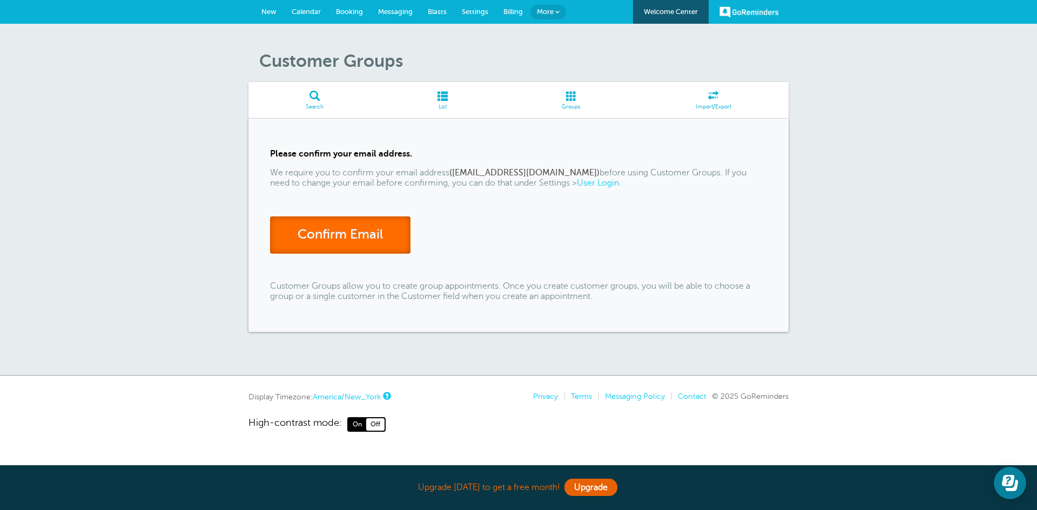
click at [348, 232] on link "Confirm Email" at bounding box center [340, 235] width 140 height 37
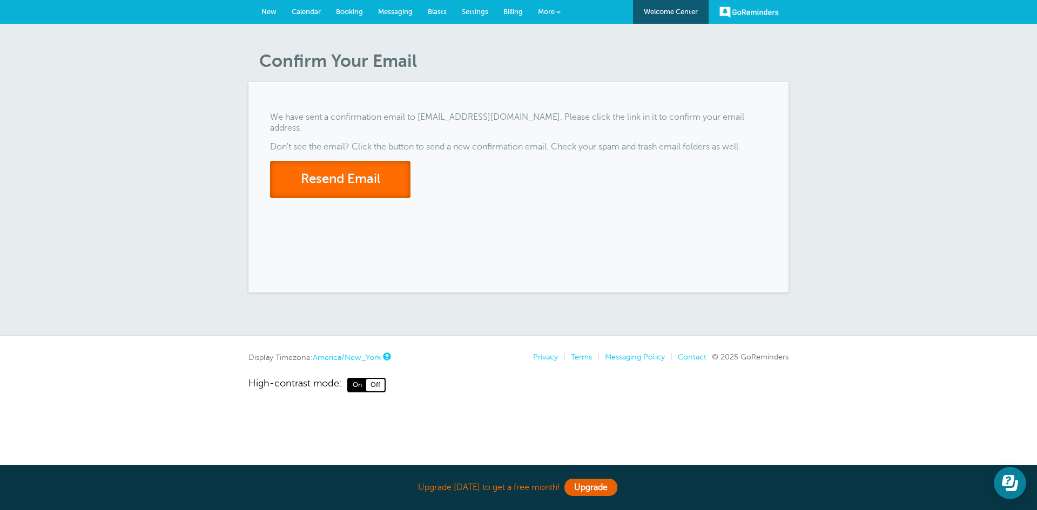
click at [357, 166] on button "Resend Email" at bounding box center [340, 179] width 140 height 37
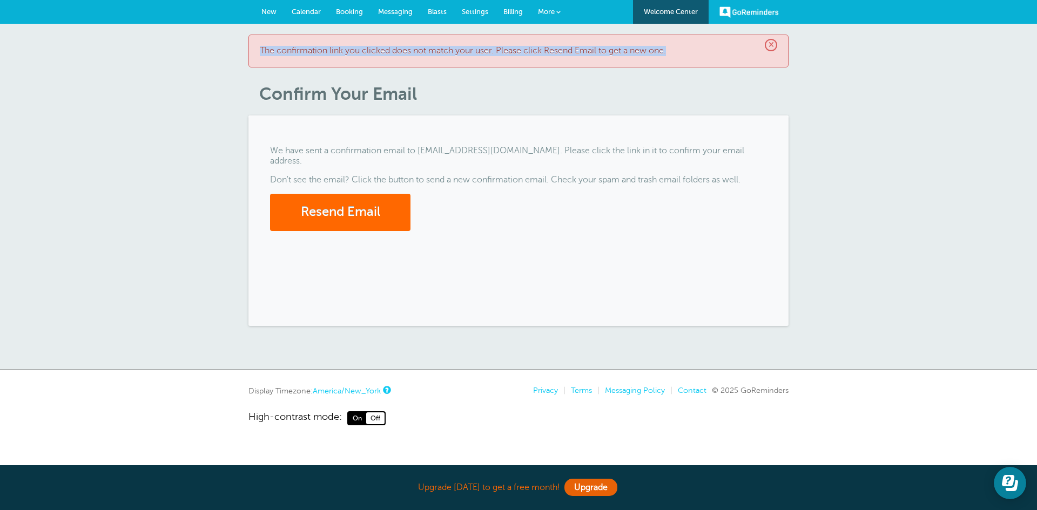
drag, startPoint x: 771, startPoint y: 41, endPoint x: 775, endPoint y: 45, distance: 5.7
click at [777, 44] on div "× The confirmation link you clicked does not match your user. Please click Rese…" at bounding box center [518, 51] width 540 height 33
click at [772, 44] on span "×" at bounding box center [771, 45] width 12 height 12
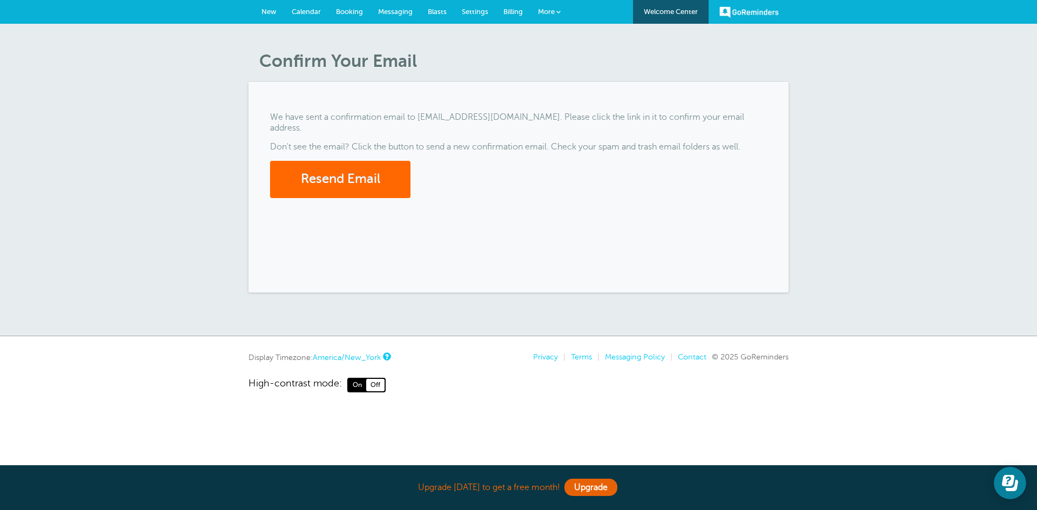
click at [391, 9] on span "Messaging" at bounding box center [395, 12] width 35 height 8
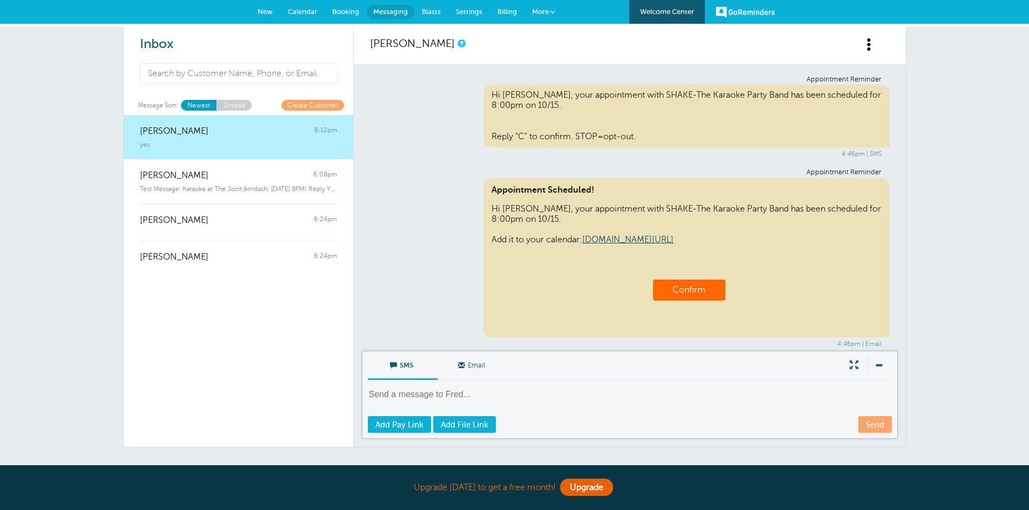
scroll to position [93, 0]
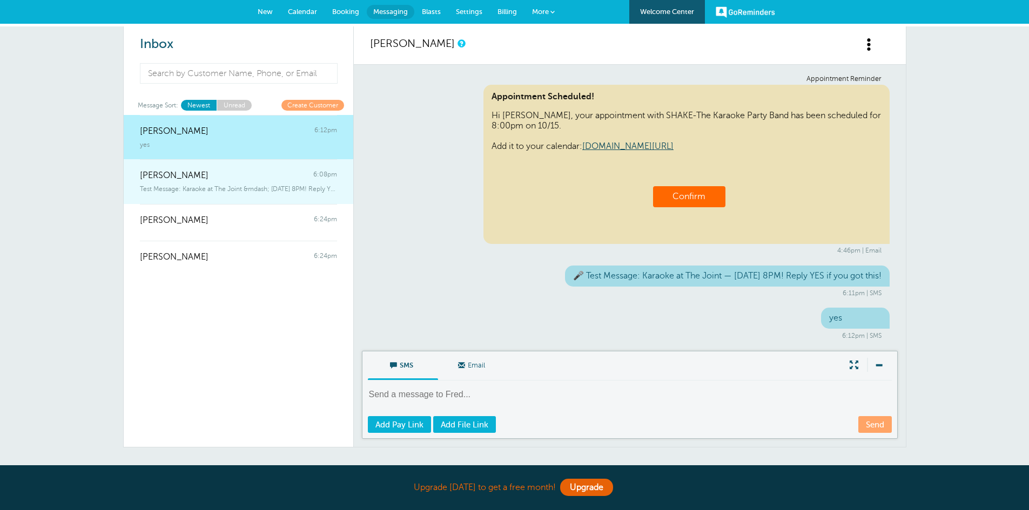
click at [242, 172] on div "Charles F Williams 6:08pm" at bounding box center [238, 170] width 197 height 22
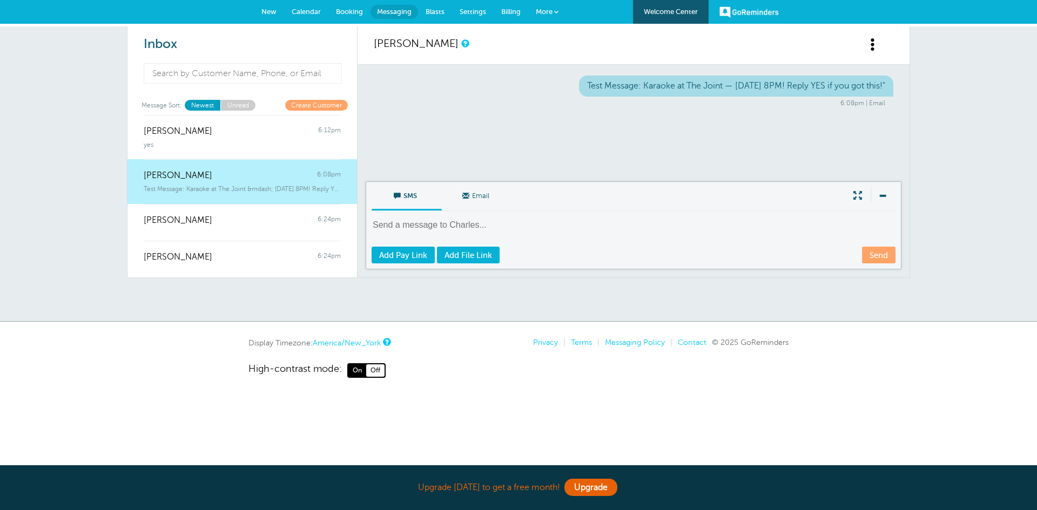
click at [253, 172] on div "Charles F Williams 6:08pm" at bounding box center [242, 170] width 197 height 22
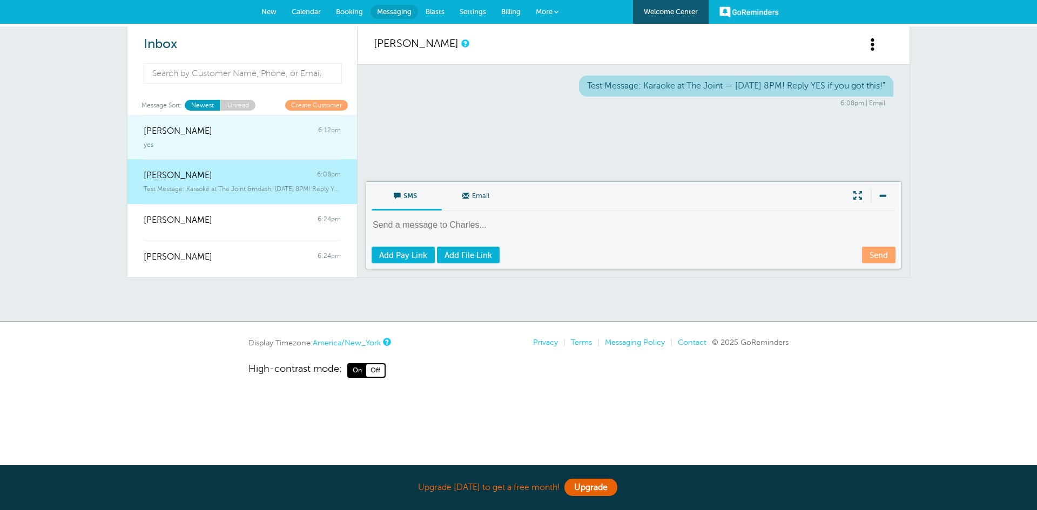
click at [192, 133] on span "Fred Williams" at bounding box center [178, 131] width 69 height 10
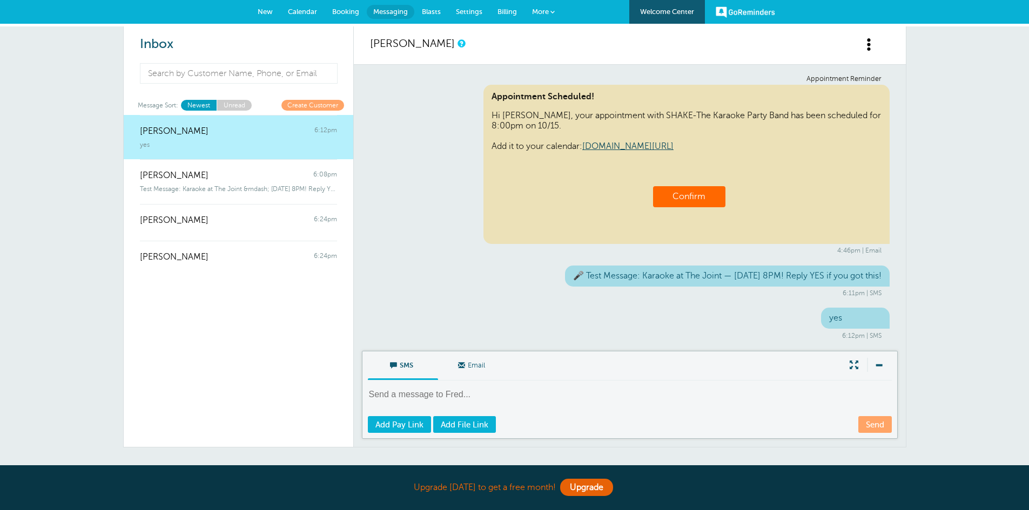
click at [540, 8] on span "More" at bounding box center [540, 12] width 17 height 8
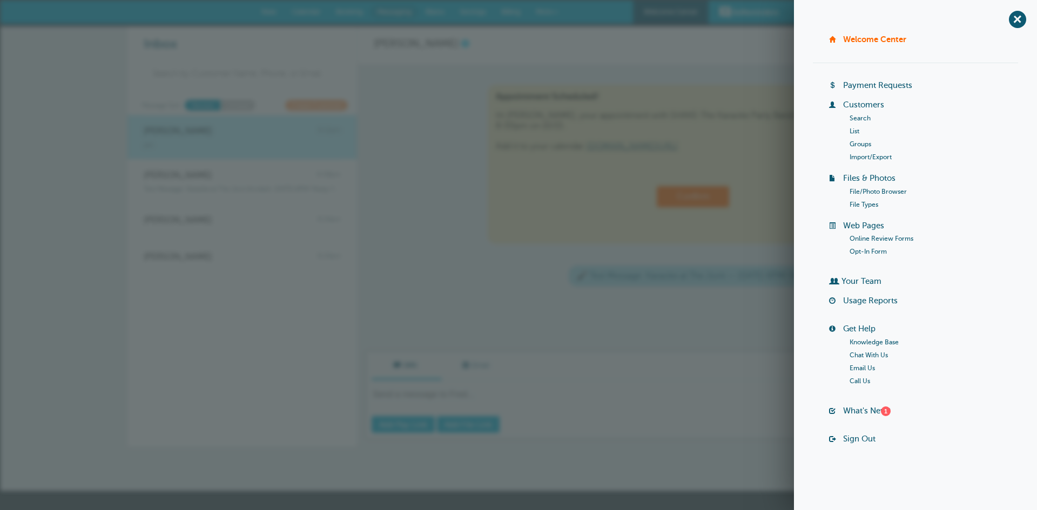
click at [862, 145] on link "Groups" at bounding box center [860, 144] width 22 height 8
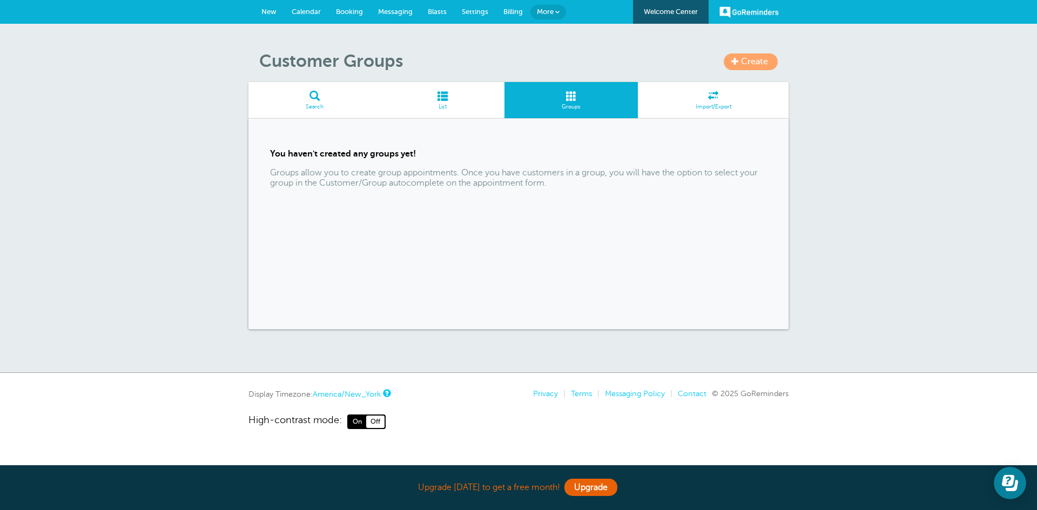
click at [754, 61] on span "Create" at bounding box center [754, 62] width 27 height 10
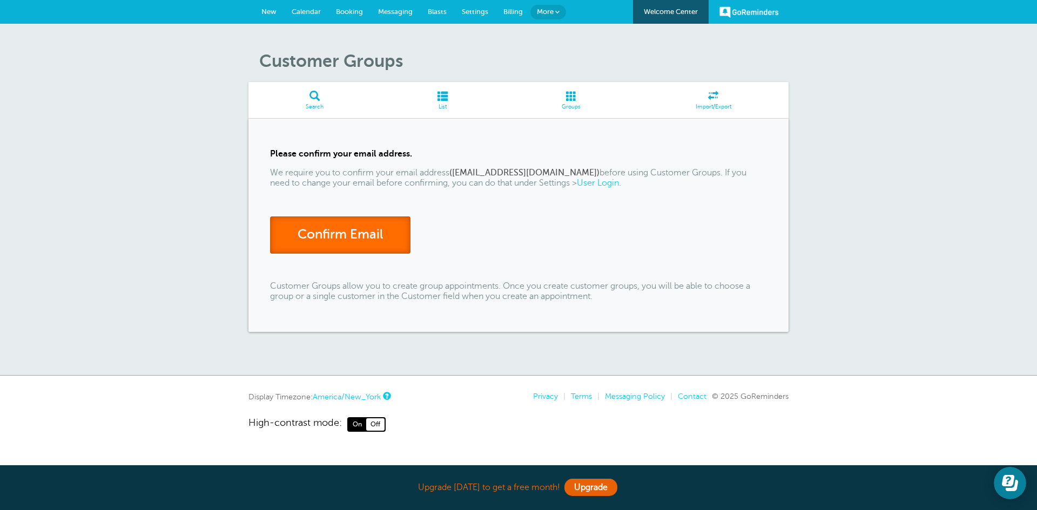
click at [370, 226] on link "Confirm Email" at bounding box center [340, 235] width 140 height 37
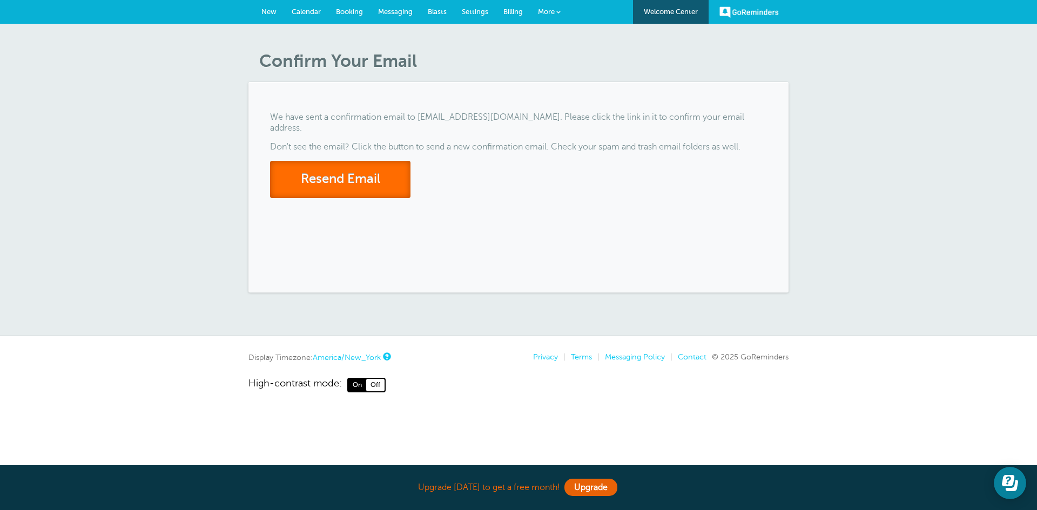
drag, startPoint x: 346, startPoint y: 162, endPoint x: 353, endPoint y: 163, distance: 7.0
click at [347, 162] on button "Resend Email" at bounding box center [340, 179] width 140 height 37
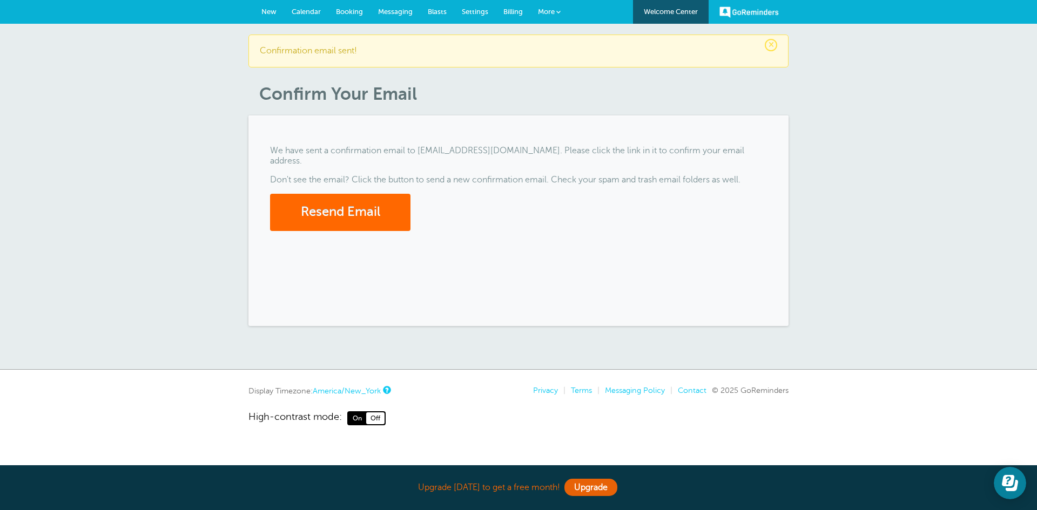
click at [383, 49] on p "Confirmation email sent!" at bounding box center [518, 51] width 517 height 10
